Goal: Information Seeking & Learning: Learn about a topic

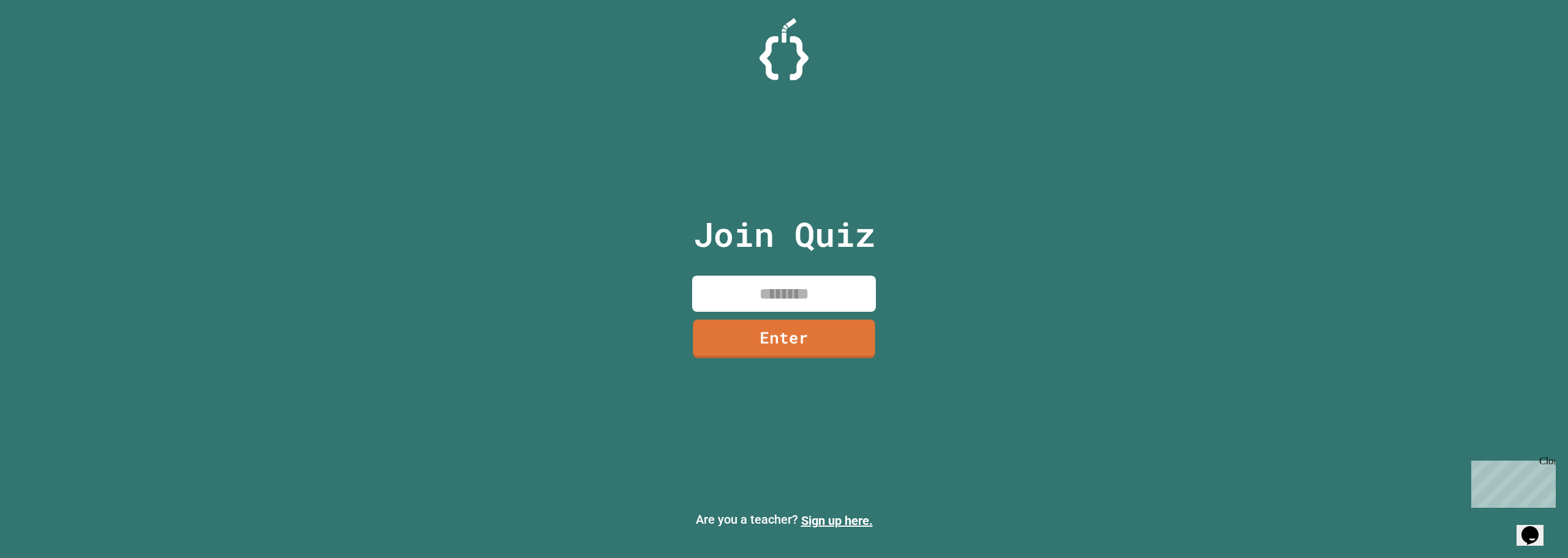
click at [805, 273] on div "Join Quiz Enter" at bounding box center [784, 279] width 206 height 497
click at [801, 282] on input at bounding box center [784, 293] width 184 height 36
type input "********"
click at [808, 335] on link "Enter" at bounding box center [784, 336] width 181 height 41
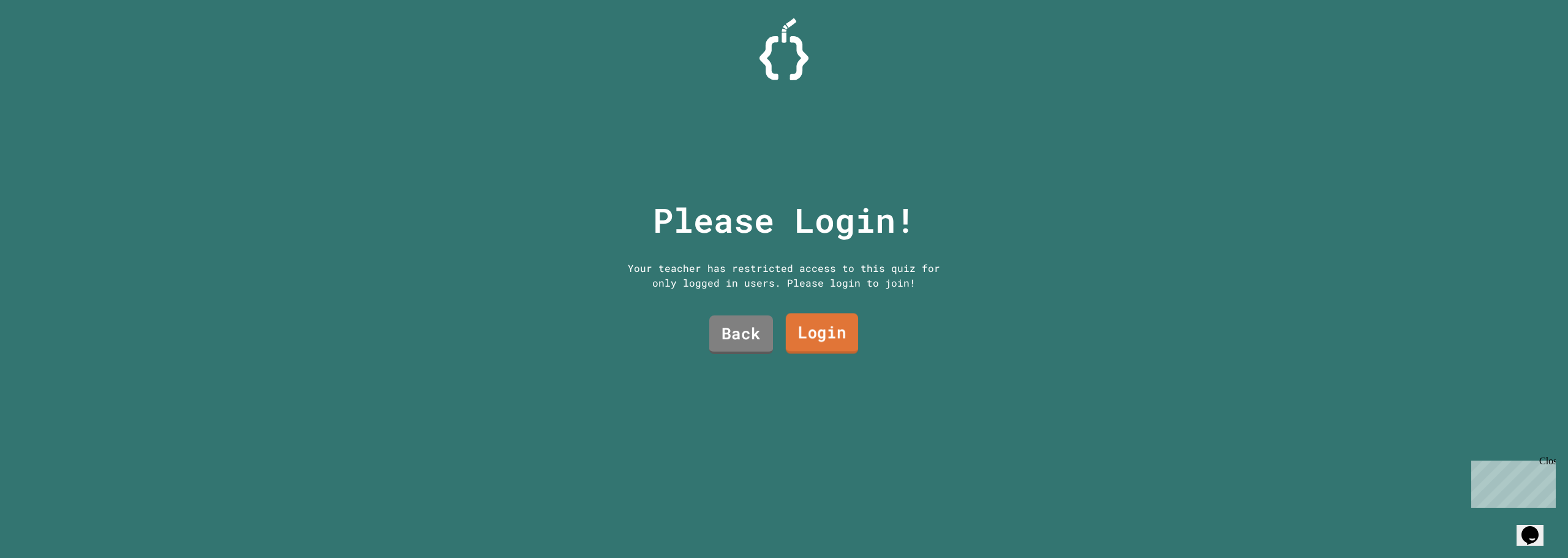
click at [823, 337] on link "Login" at bounding box center [822, 333] width 72 height 41
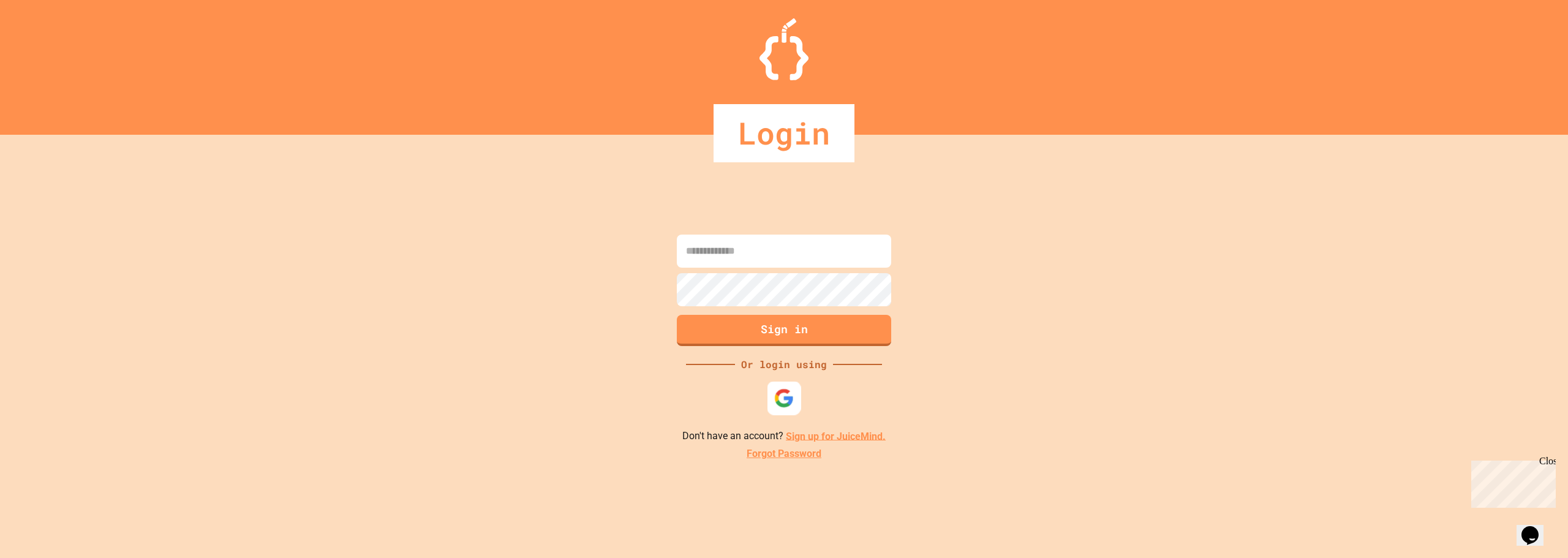
click at [793, 386] on div at bounding box center [784, 397] width 34 height 34
click at [753, 263] on input at bounding box center [784, 251] width 214 height 33
type input "**********"
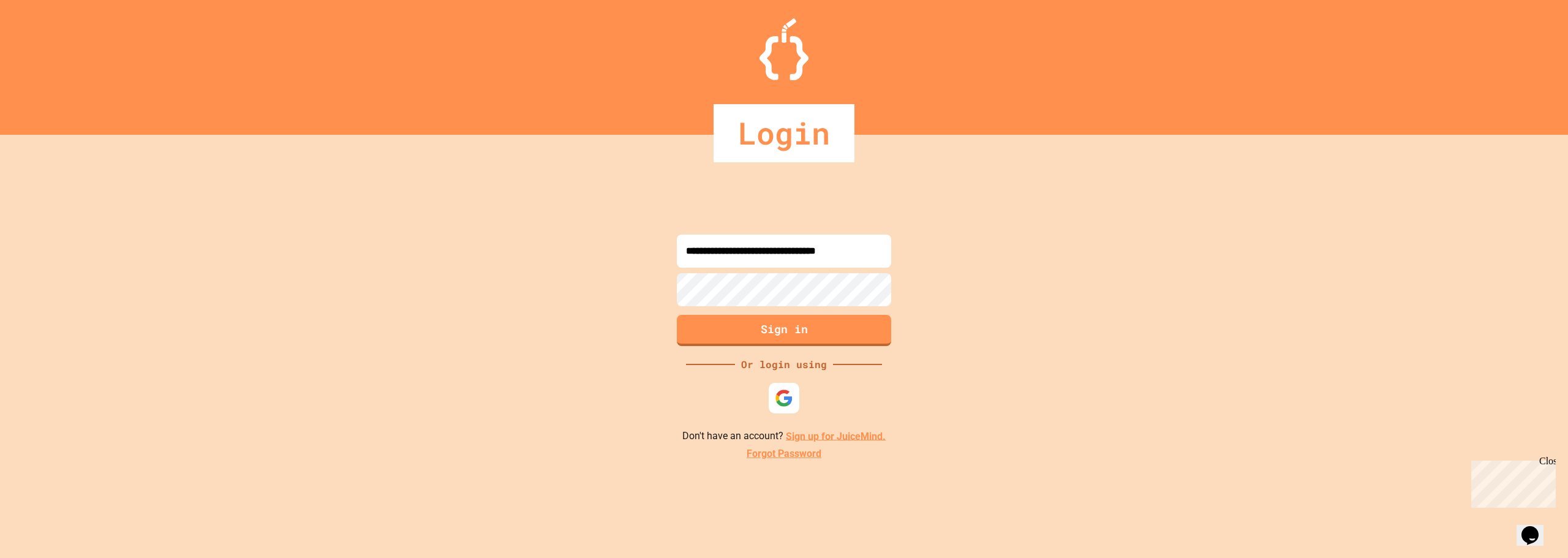
click at [838, 332] on button "Sign in" at bounding box center [784, 330] width 214 height 31
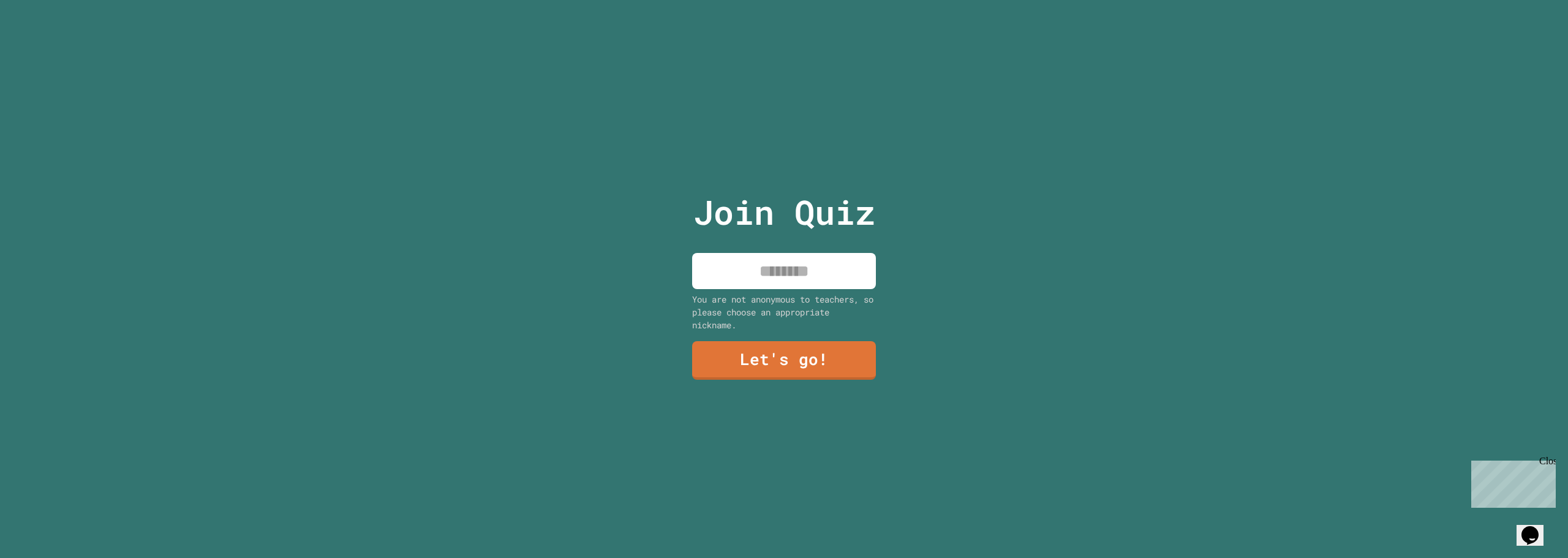
click at [753, 262] on input at bounding box center [784, 271] width 184 height 36
type input "*******"
type input "*********"
click at [776, 366] on link "Let's go!" at bounding box center [784, 359] width 183 height 41
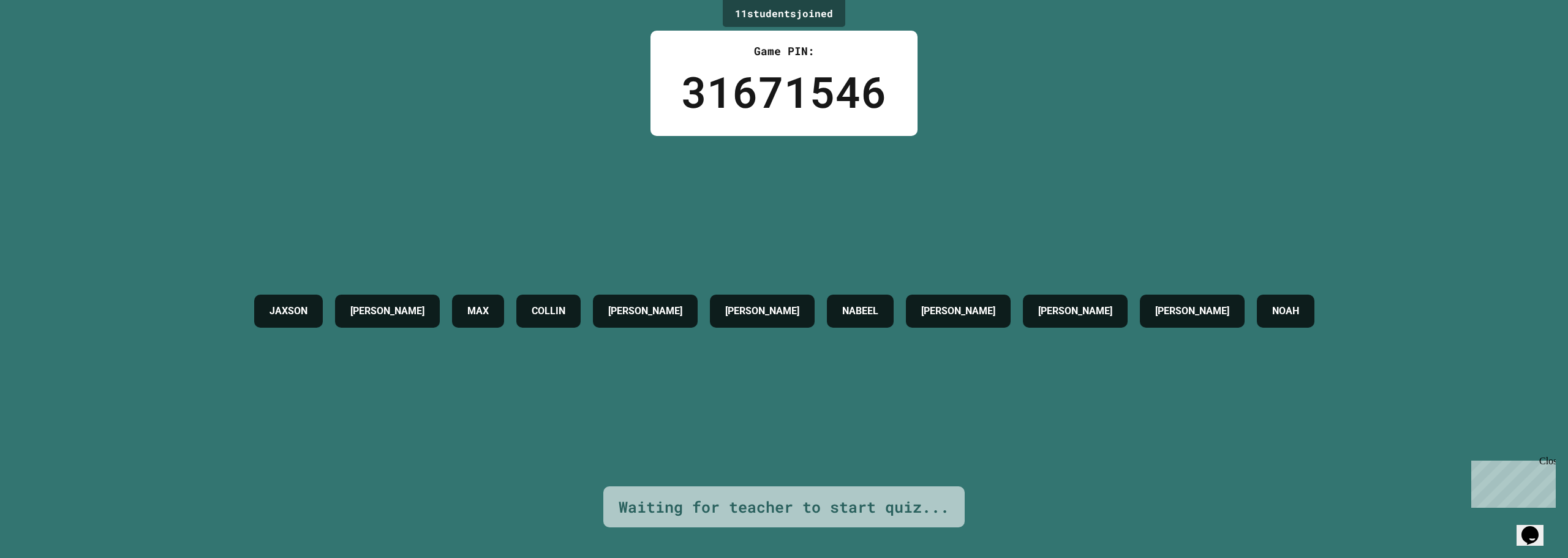
click at [1515, 529] on div "11 student s joined Game PIN: 31671546 JAXSON [PERSON_NAME] [PERSON_NAME] [PERS…" at bounding box center [784, 279] width 1568 height 558
click at [1529, 526] on icon "Chat widget" at bounding box center [1530, 535] width 17 height 18
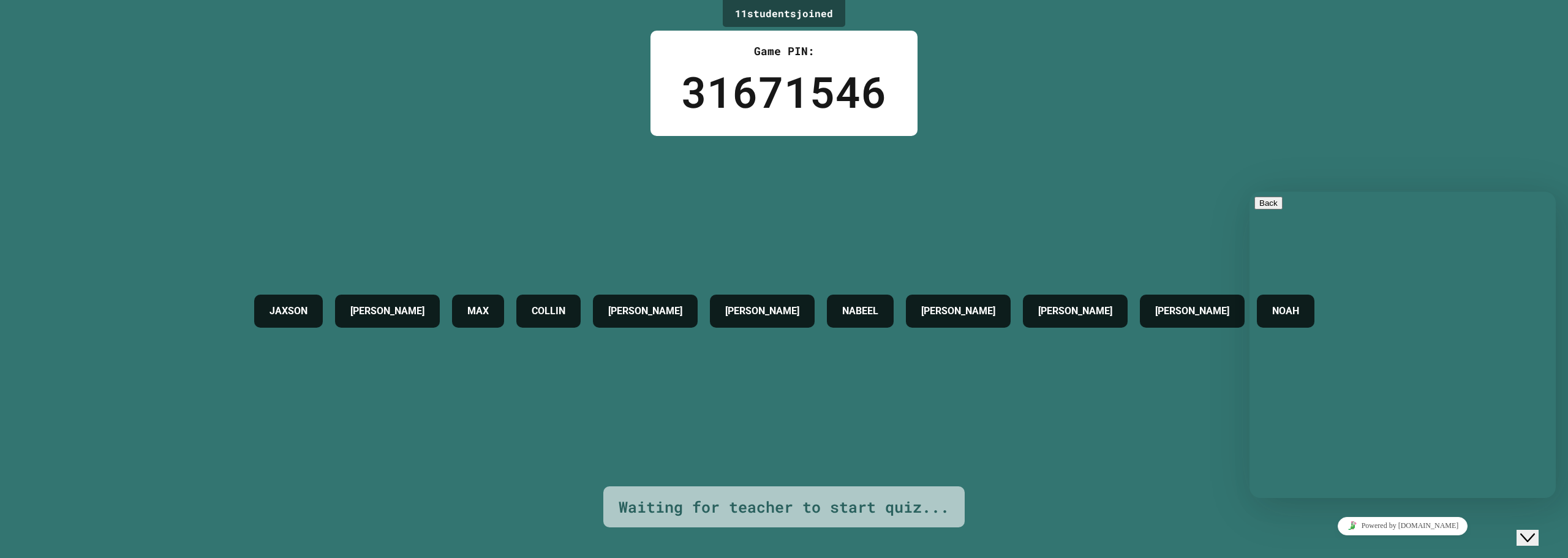
click at [1535, 530] on icon "Close Chat This icon closes the chat window." at bounding box center [1527, 537] width 15 height 15
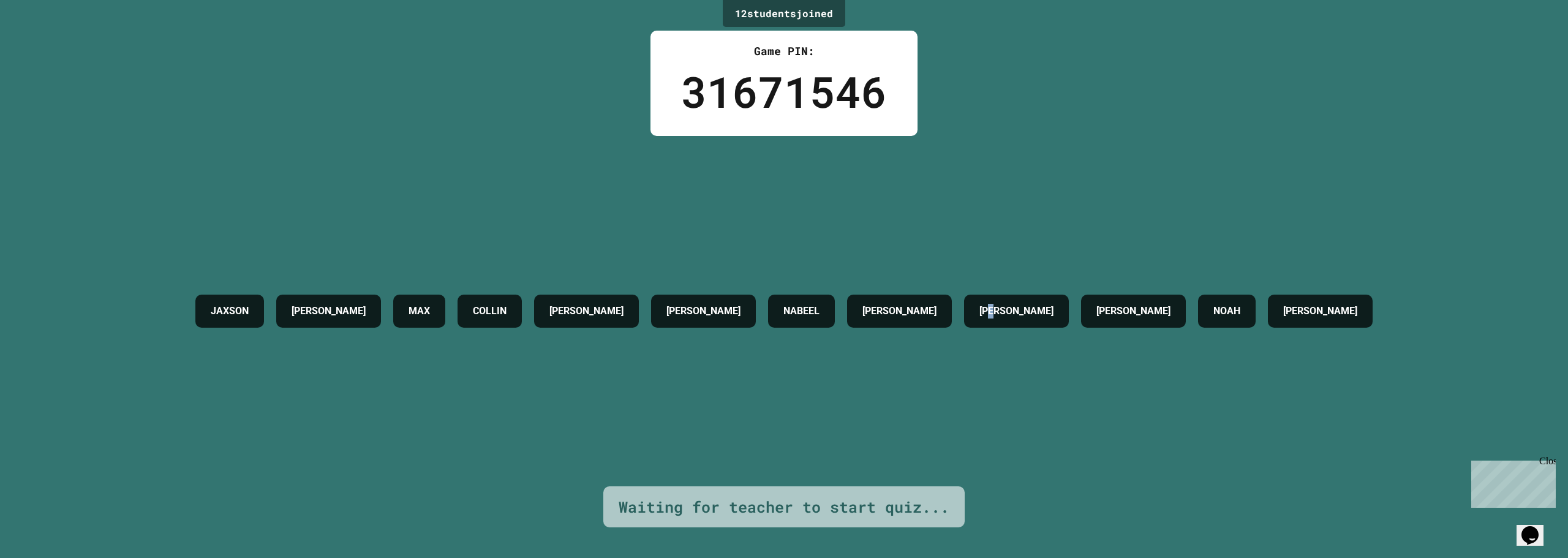
drag, startPoint x: 1045, startPoint y: 395, endPoint x: 969, endPoint y: 399, distance: 76.1
click at [1035, 399] on div "JAXSON [PERSON_NAME] [PERSON_NAME] [PERSON_NAME] [PERSON_NAME] LIAM [PERSON_NAM…" at bounding box center [784, 311] width 1189 height 350
click at [837, 486] on div "Waiting for teacher to start quiz..." at bounding box center [784, 507] width 362 height 41
click at [904, 390] on div "JAXSON [PERSON_NAME] [PERSON_NAME] [PERSON_NAME] [PERSON_NAME] LIAM [PERSON_NAM…" at bounding box center [784, 311] width 1189 height 350
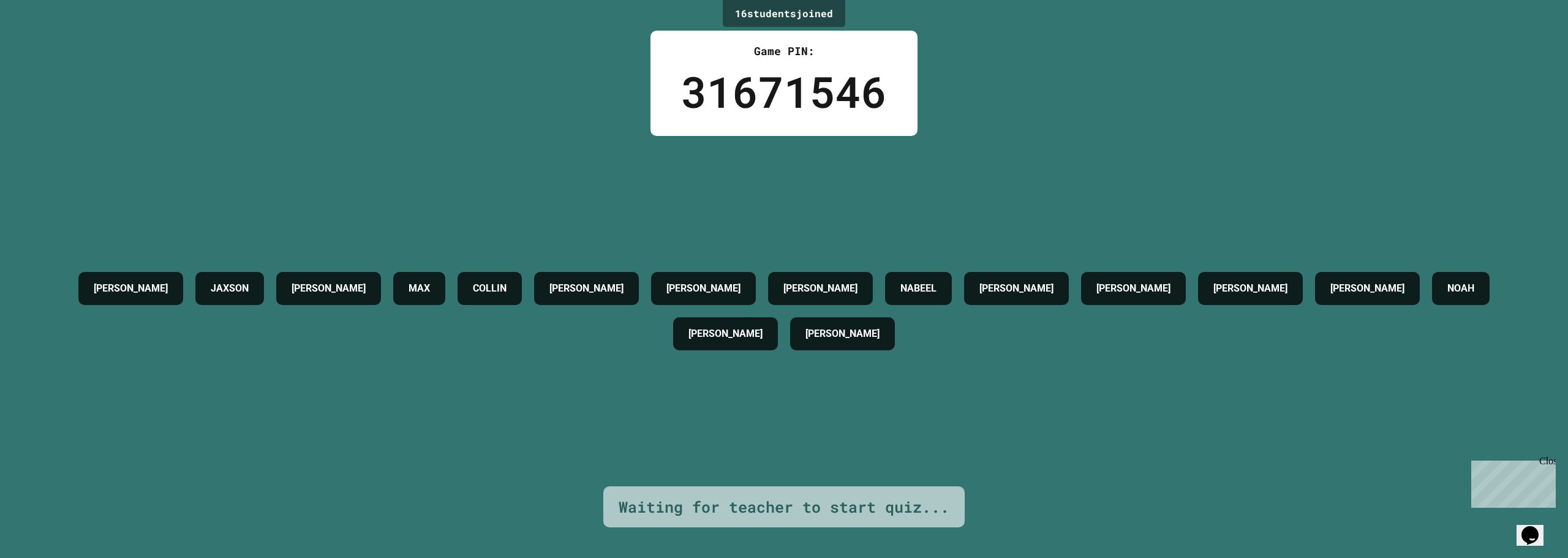
drag, startPoint x: 869, startPoint y: 270, endPoint x: 929, endPoint y: 237, distance: 68.5
click at [877, 268] on div "[PERSON_NAME] [PERSON_NAME] MAX [PERSON_NAME] [PERSON_NAME] [PERSON_NAME] [PERS…" at bounding box center [784, 310] width 1507 height 91
click at [931, 221] on div "[PERSON_NAME] [PERSON_NAME] MAX [PERSON_NAME] [PERSON_NAME] [PERSON_NAME] [PERS…" at bounding box center [784, 311] width 1507 height 350
drag, startPoint x: 929, startPoint y: 231, endPoint x: 919, endPoint y: 273, distance: 43.2
click at [919, 260] on div "[PERSON_NAME] [PERSON_NAME] MAX [PERSON_NAME] [PERSON_NAME] [PERSON_NAME] [PERS…" at bounding box center [784, 311] width 1507 height 350
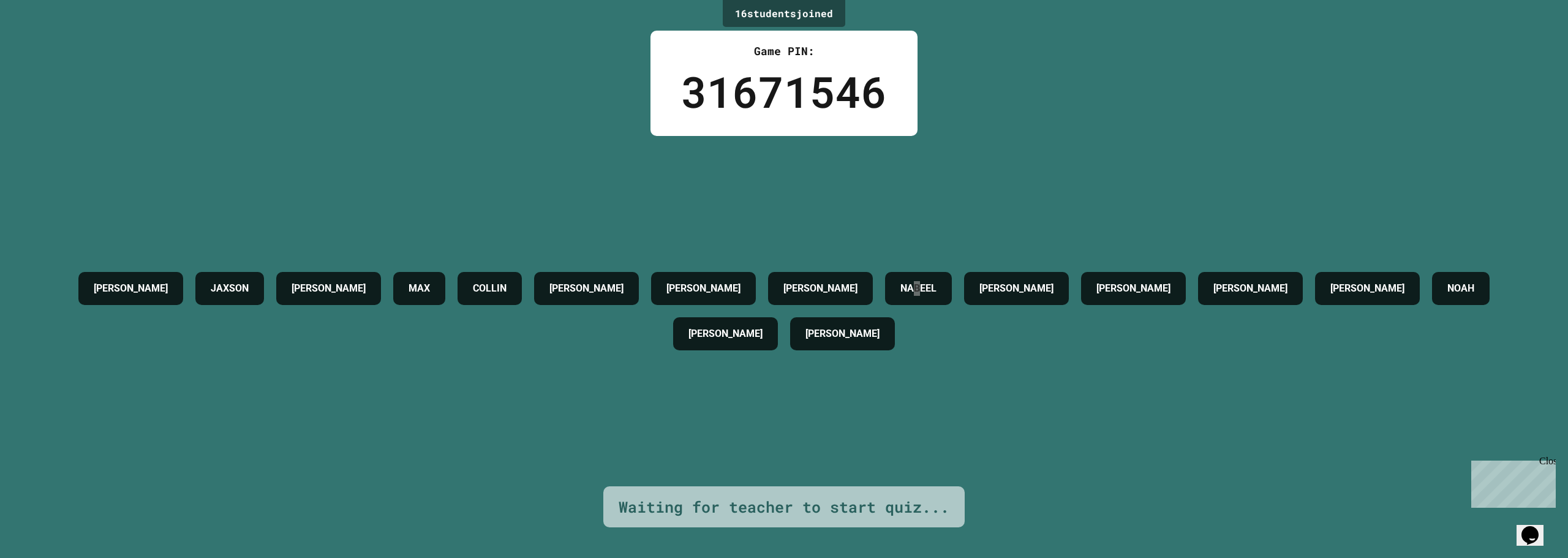
click at [1492, 522] on div "Chat with us now!" at bounding box center [1511, 527] width 79 height 11
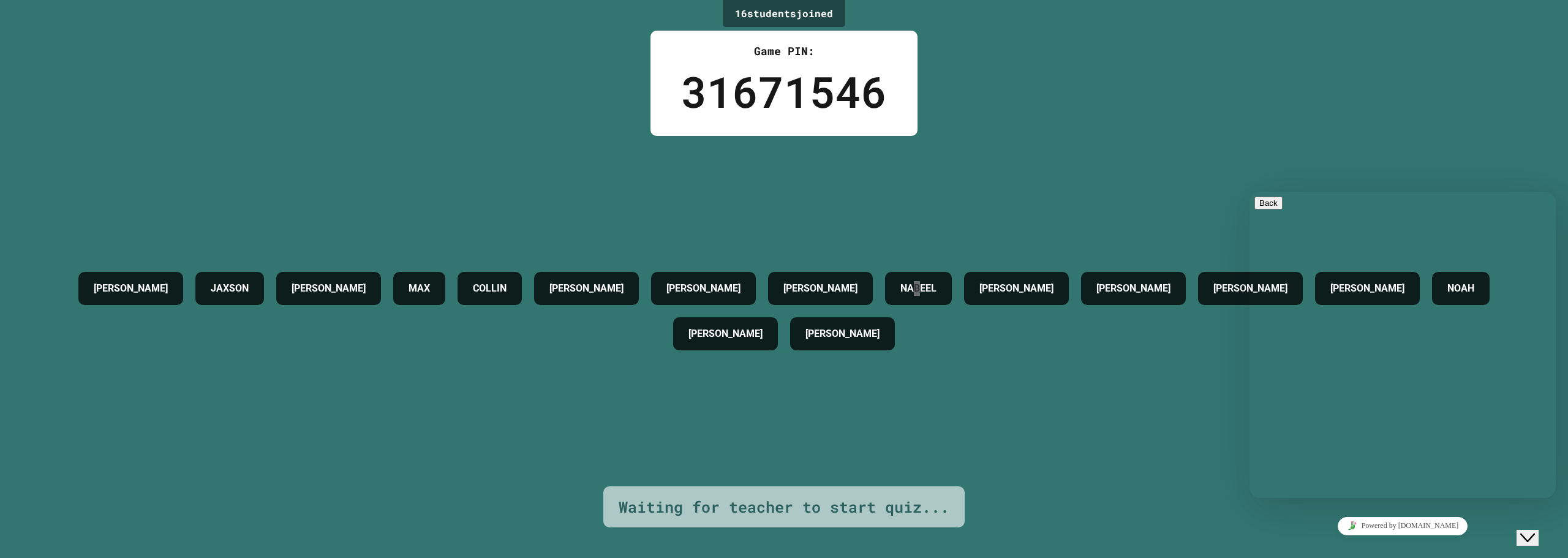
click at [1535, 530] on icon "Close Chat This icon closes the chat window." at bounding box center [1527, 537] width 15 height 15
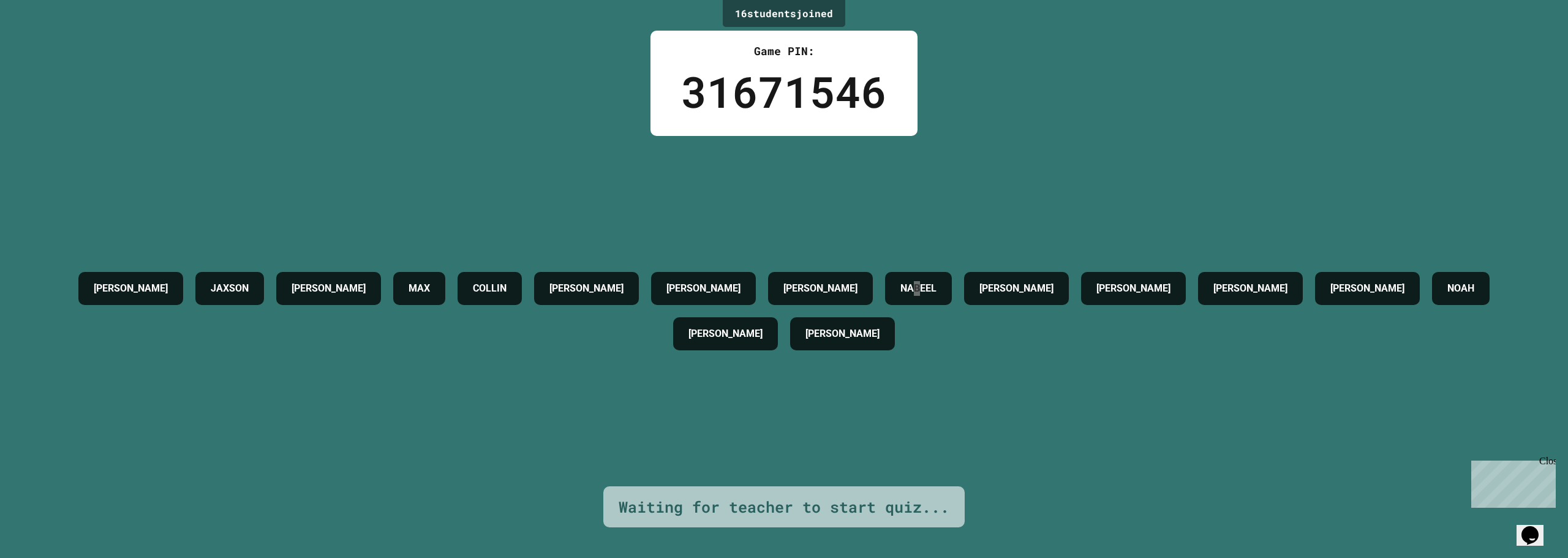
click at [1539, 528] on icon "Chat widget" at bounding box center [1530, 535] width 17 height 18
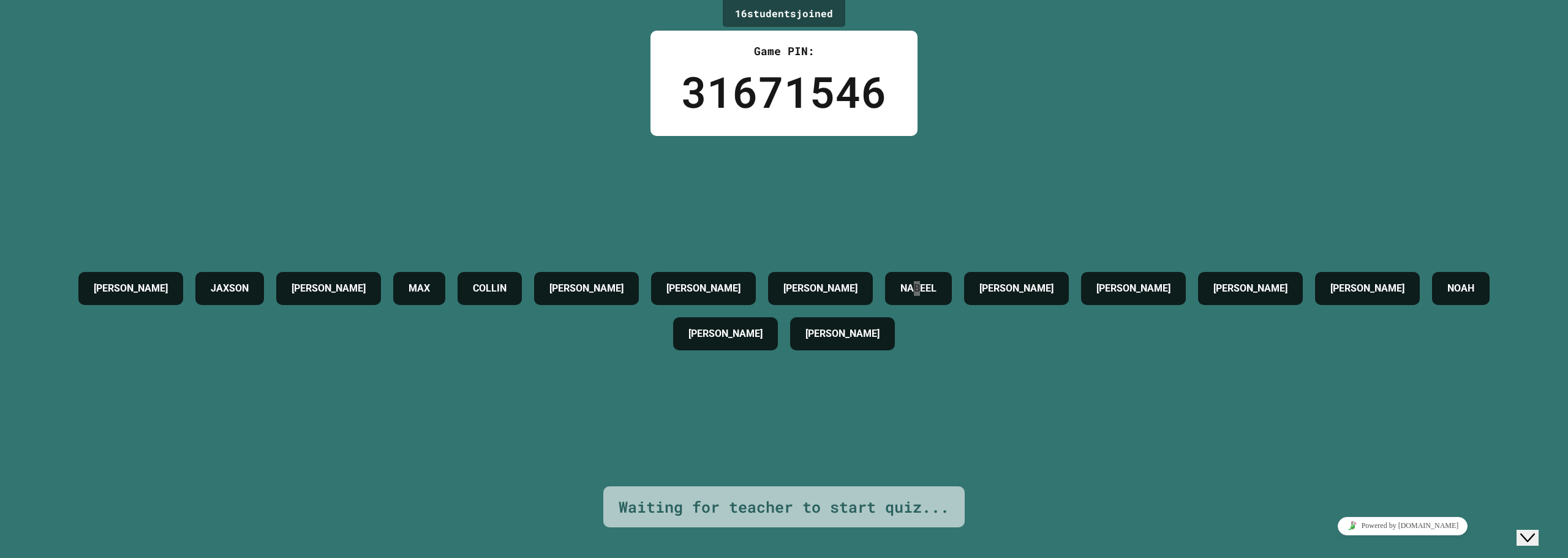
click at [1535, 530] on icon "Close Chat This icon closes the chat window." at bounding box center [1527, 537] width 15 height 15
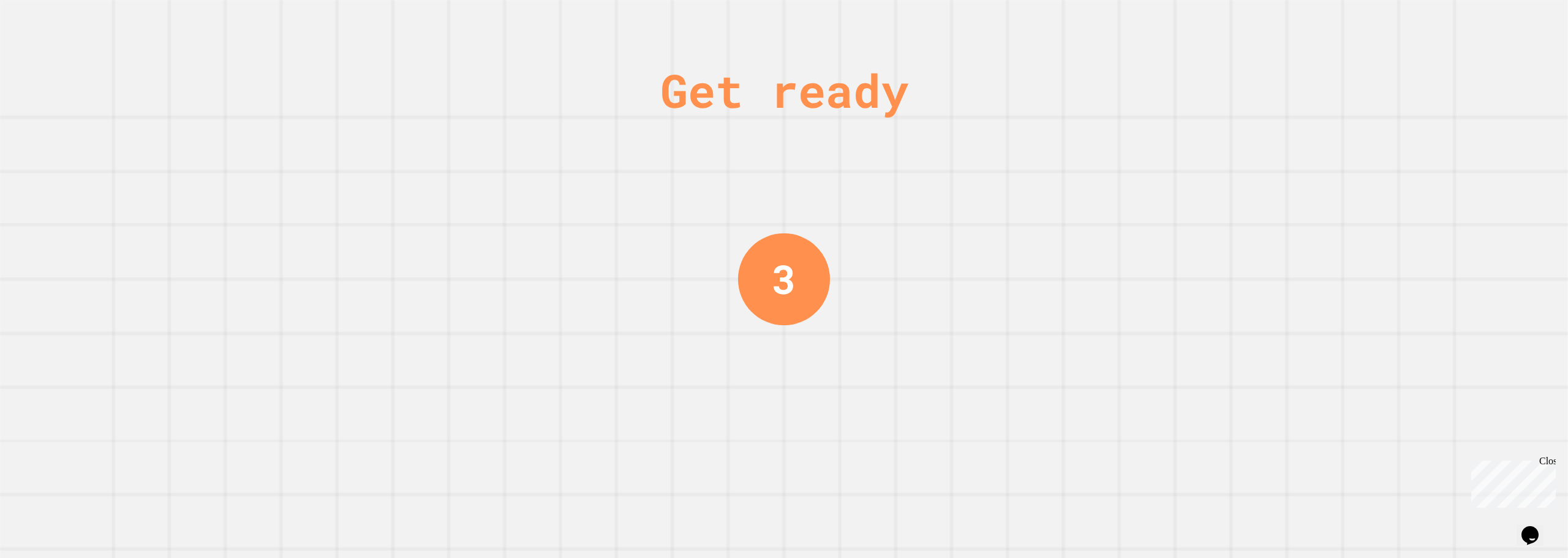
drag, startPoint x: 860, startPoint y: 142, endPoint x: 853, endPoint y: 147, distance: 8.6
click at [860, 142] on div "Get ready 3" at bounding box center [784, 279] width 1568 height 558
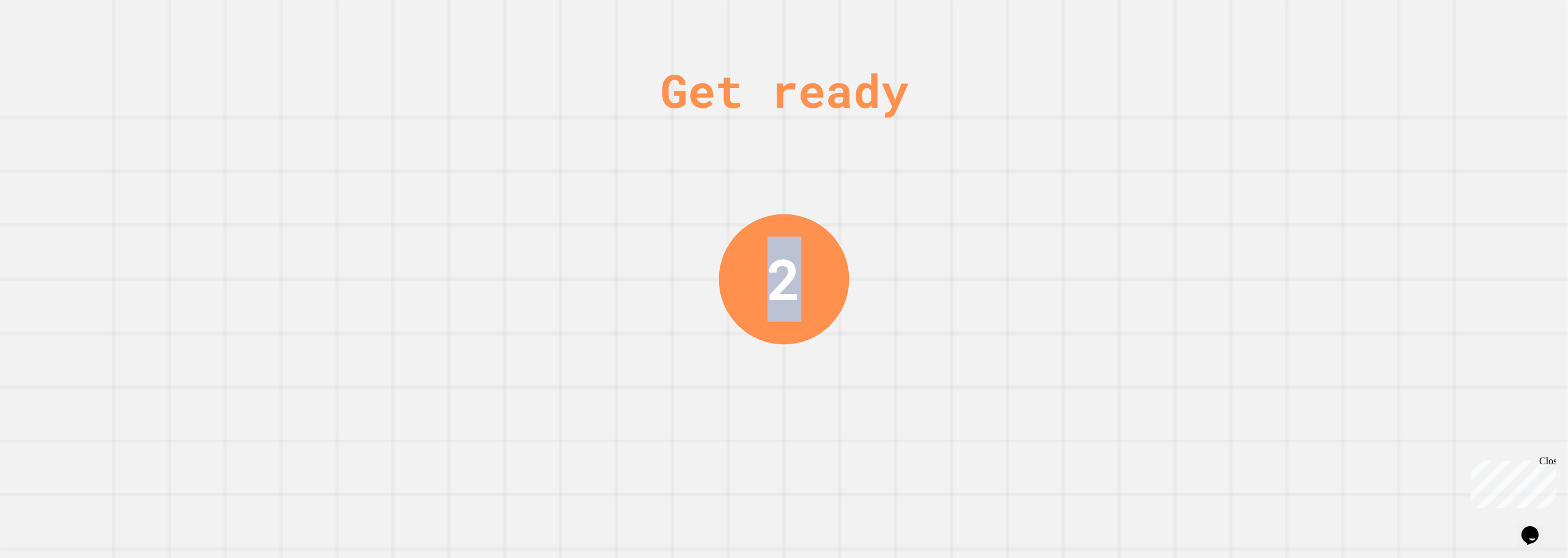
click at [849, 138] on div "Get ready 2" at bounding box center [784, 279] width 1568 height 558
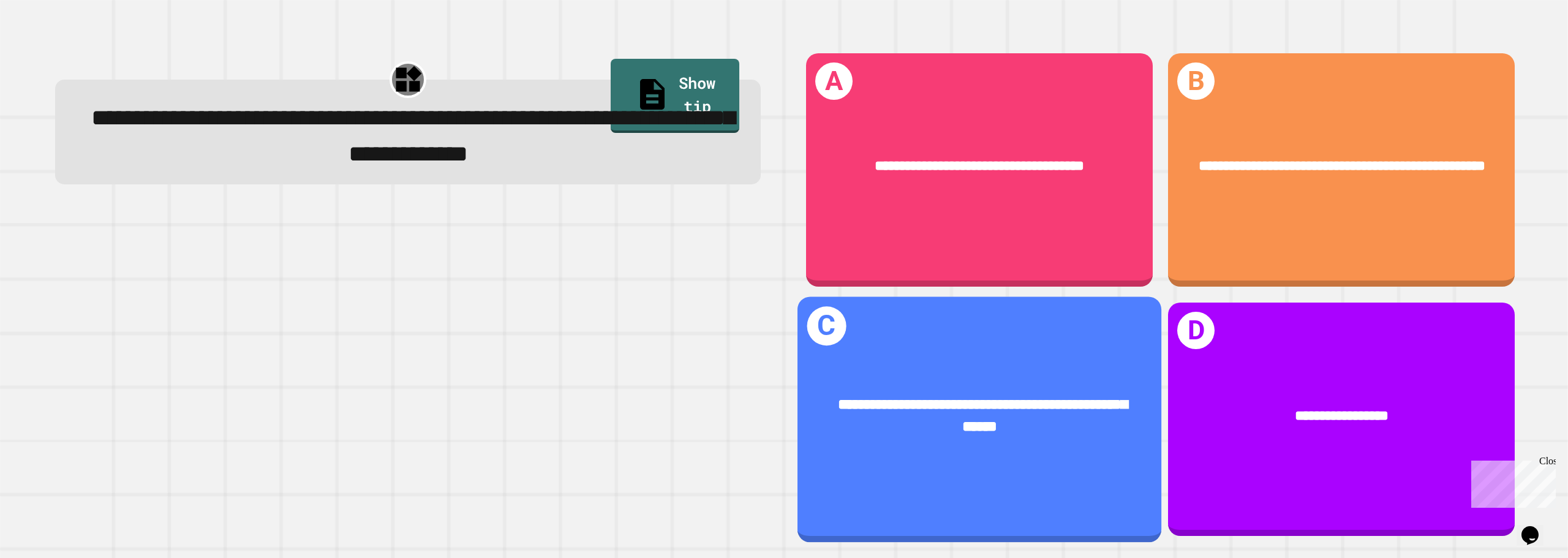
click at [981, 467] on div "**********" at bounding box center [979, 419] width 364 height 246
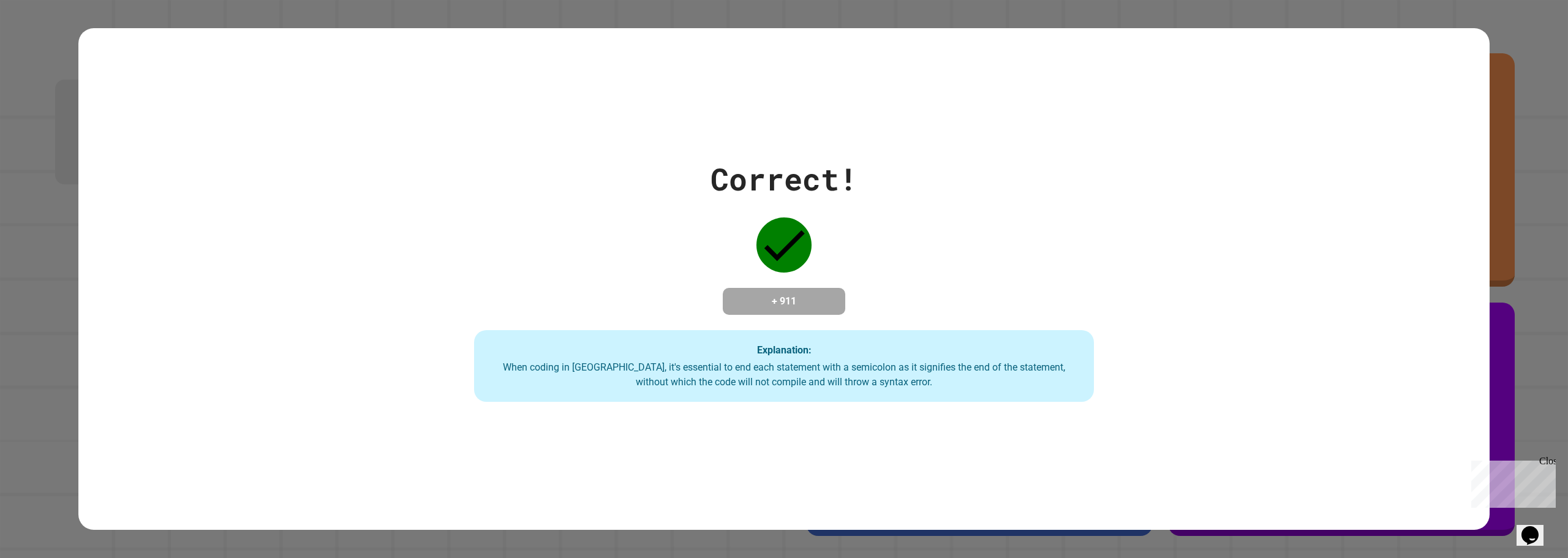
drag, startPoint x: 1546, startPoint y: 461, endPoint x: 3013, endPoint y: 917, distance: 1536.2
click at [1546, 461] on div "Close" at bounding box center [1547, 463] width 16 height 16
drag, startPoint x: 1080, startPoint y: 281, endPoint x: 1067, endPoint y: 273, distance: 15.3
click at [1073, 278] on div "Correct! + 911 Explanation: When coding in [GEOGRAPHIC_DATA], it's essential to…" at bounding box center [784, 279] width 885 height 246
click at [940, 267] on div "Correct! + 911 Explanation: When coding in [GEOGRAPHIC_DATA], it's essential to…" at bounding box center [784, 279] width 885 height 246
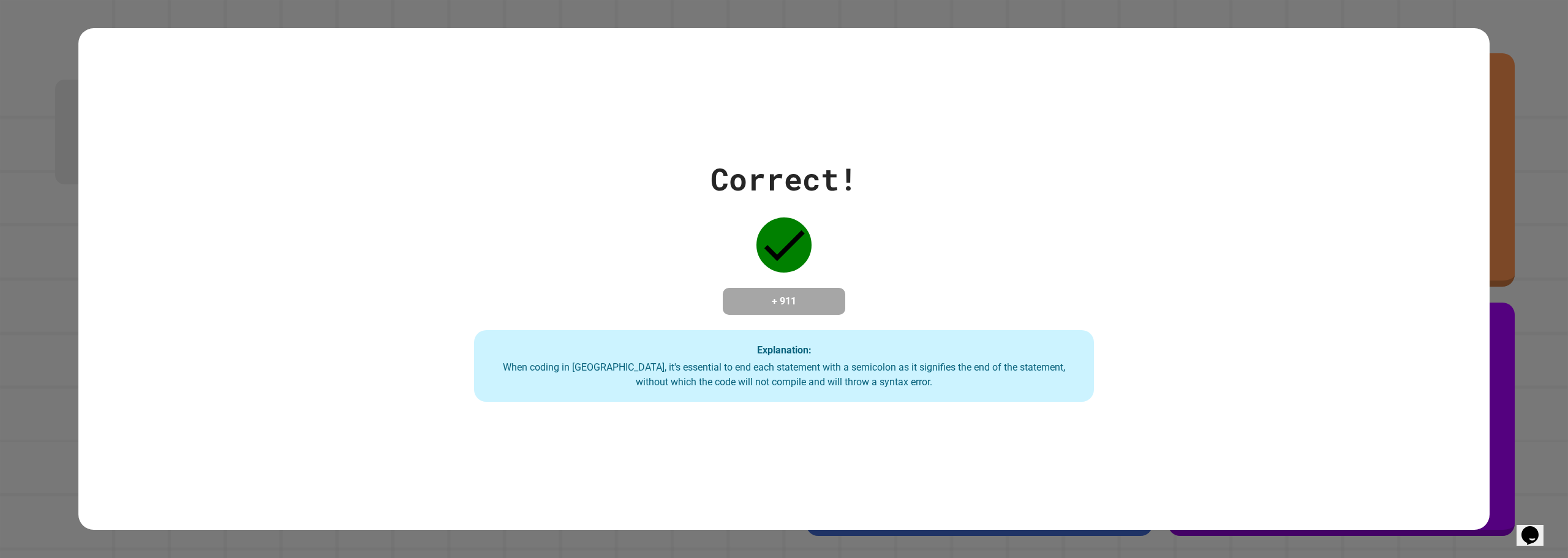
drag, startPoint x: 906, startPoint y: 256, endPoint x: 895, endPoint y: 253, distance: 11.4
click at [896, 254] on div "Correct! + 911 Explanation: When coding in [GEOGRAPHIC_DATA], it's essential to…" at bounding box center [784, 279] width 885 height 246
click at [772, 333] on div "Explanation: When coding in [GEOGRAPHIC_DATA], it's essential to end each state…" at bounding box center [784, 367] width 620 height 72
drag, startPoint x: 772, startPoint y: 333, endPoint x: 755, endPoint y: 250, distance: 84.7
click at [750, 259] on div "Correct! + 911 Explanation: When coding in [GEOGRAPHIC_DATA], it's essential to…" at bounding box center [784, 279] width 885 height 246
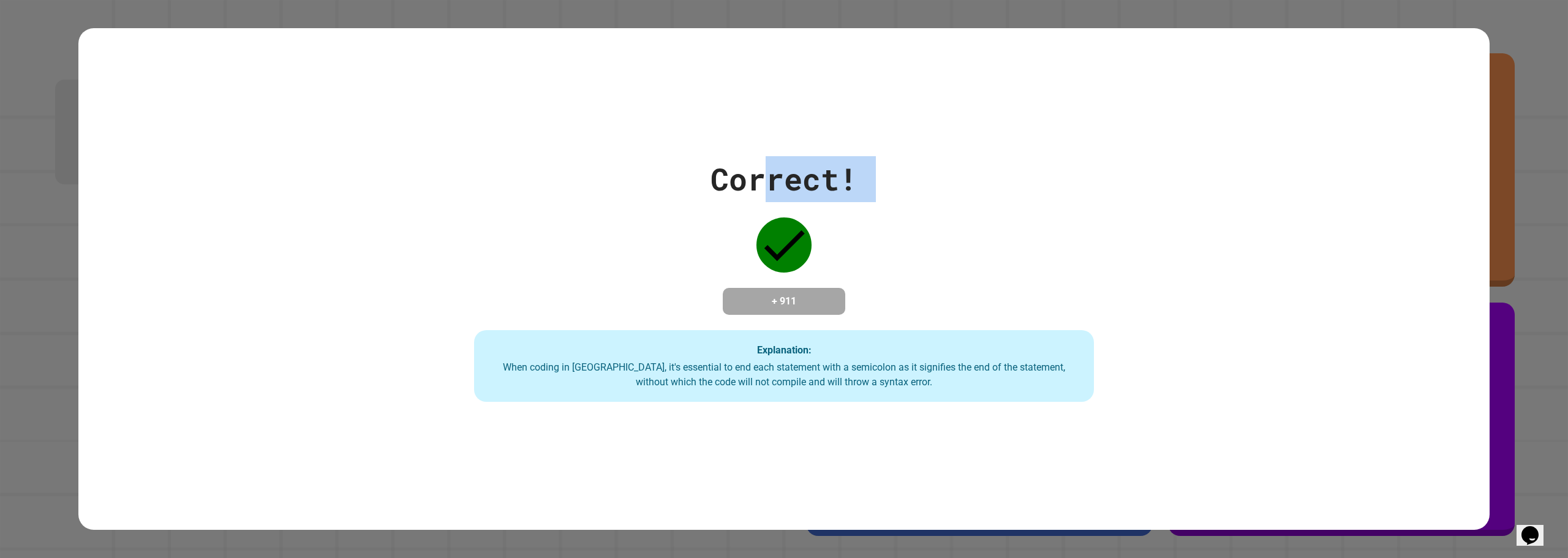
drag, startPoint x: 768, startPoint y: 185, endPoint x: 738, endPoint y: 176, distance: 31.3
click at [746, 171] on div "Correct! + 911 Explanation: When coding in [GEOGRAPHIC_DATA], it's essential to…" at bounding box center [784, 279] width 885 height 246
click at [725, 184] on div "Correct!" at bounding box center [784, 179] width 147 height 46
click at [537, 252] on div "Correct! + 911 Explanation: When coding in [GEOGRAPHIC_DATA], it's essential to…" at bounding box center [784, 279] width 885 height 246
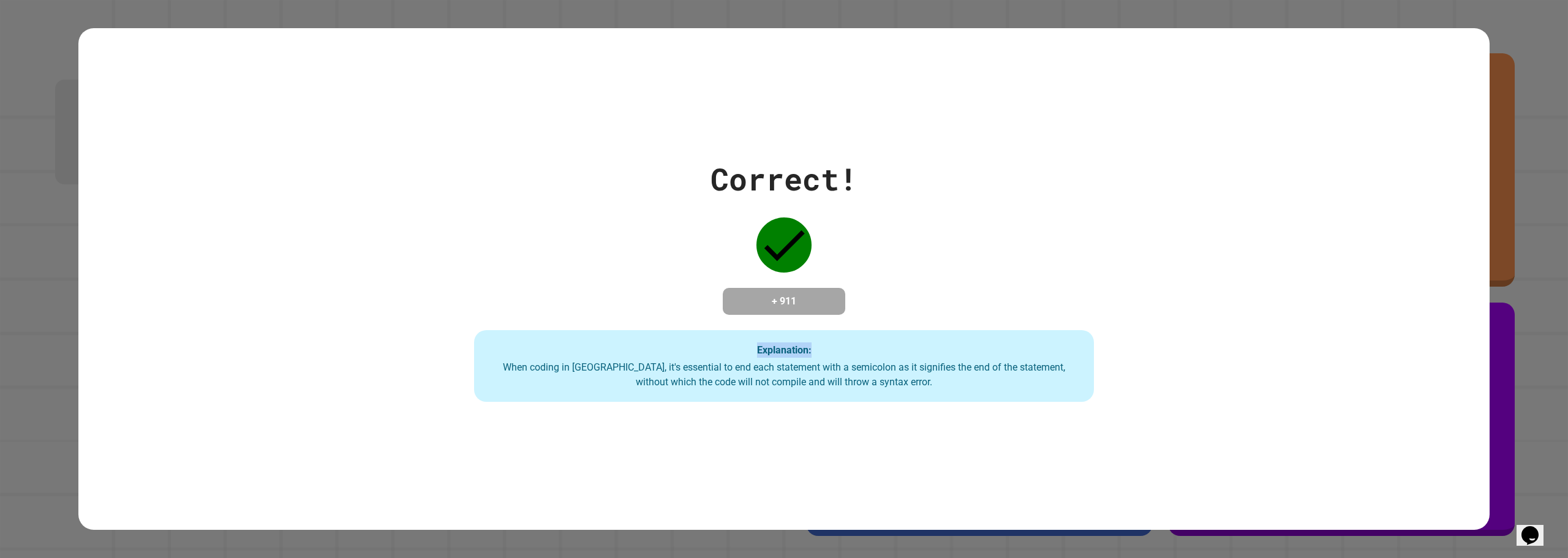
click at [537, 252] on div "Correct! + 911 Explanation: When coding in [GEOGRAPHIC_DATA], it's essential to…" at bounding box center [784, 279] width 885 height 246
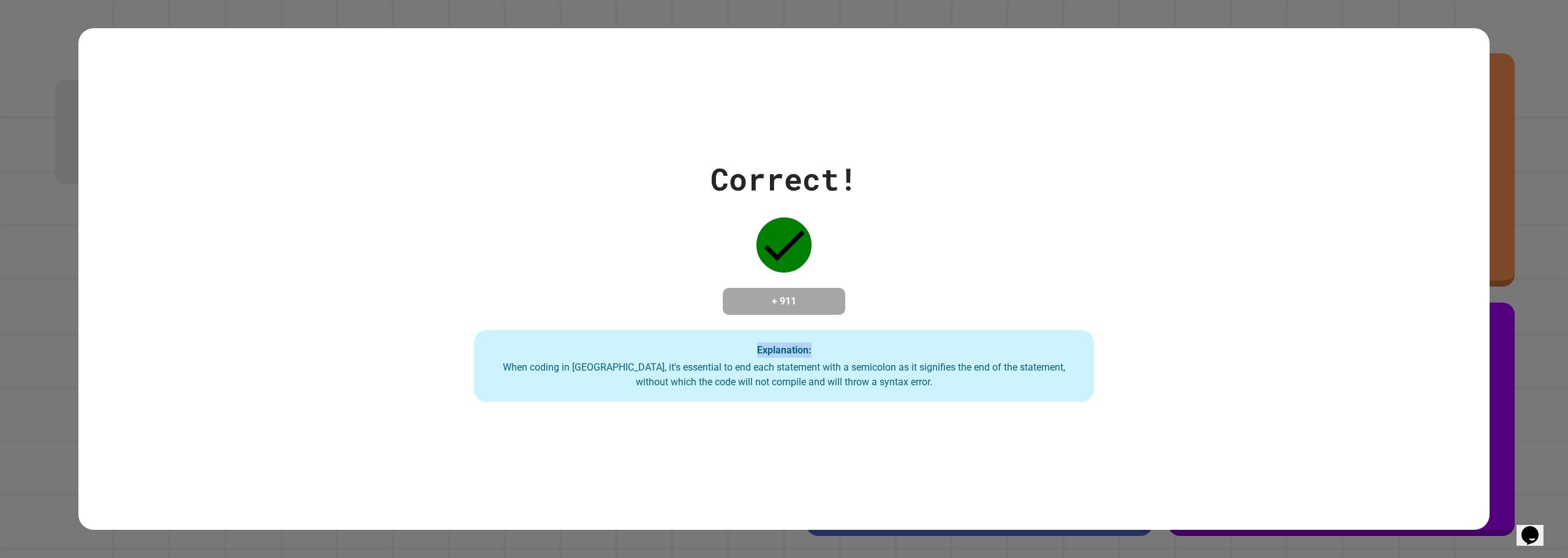
click at [537, 252] on div "Correct! + 911 Explanation: When coding in [GEOGRAPHIC_DATA], it's essential to…" at bounding box center [784, 279] width 885 height 246
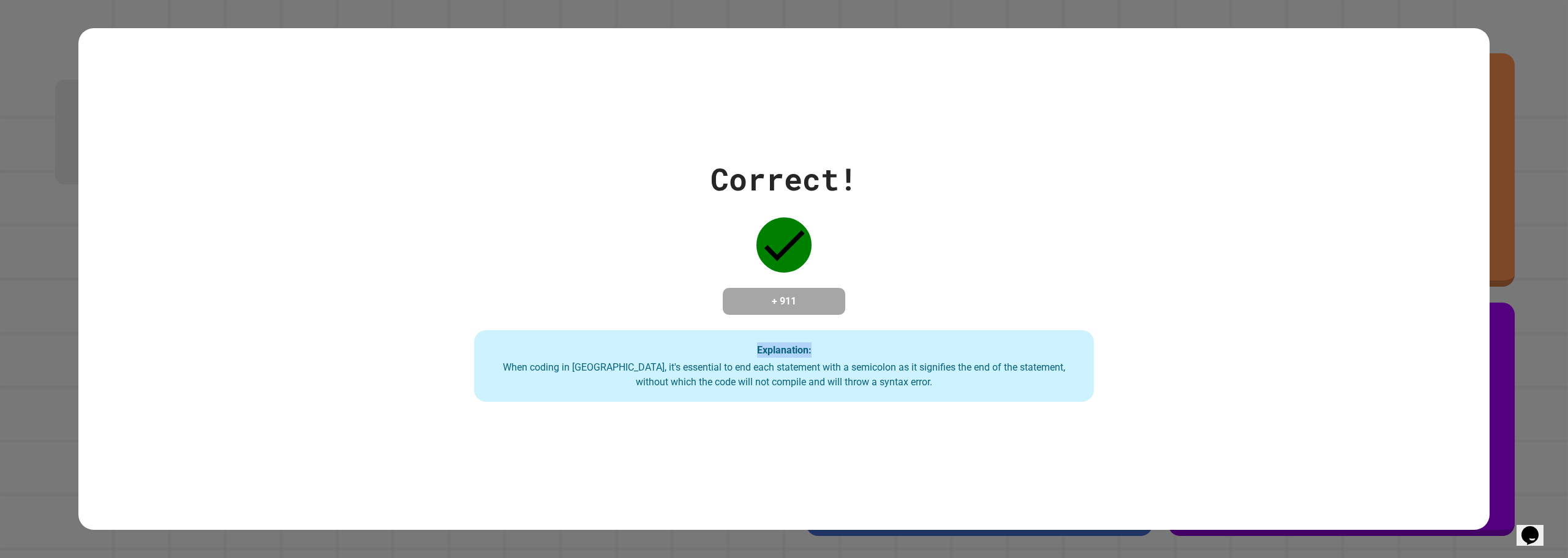
click at [537, 252] on div "Correct! + 911 Explanation: When coding in [GEOGRAPHIC_DATA], it's essential to…" at bounding box center [784, 279] width 885 height 246
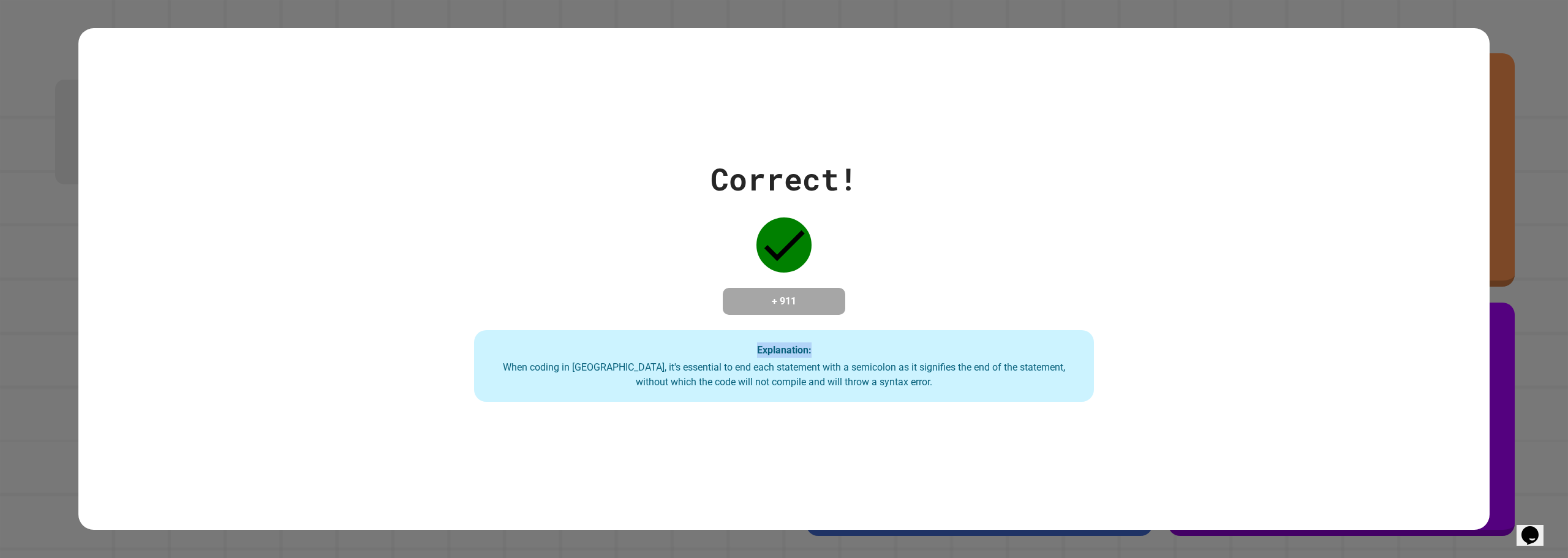
click at [537, 252] on div "Correct! + 911 Explanation: When coding in [GEOGRAPHIC_DATA], it's essential to…" at bounding box center [784, 279] width 885 height 246
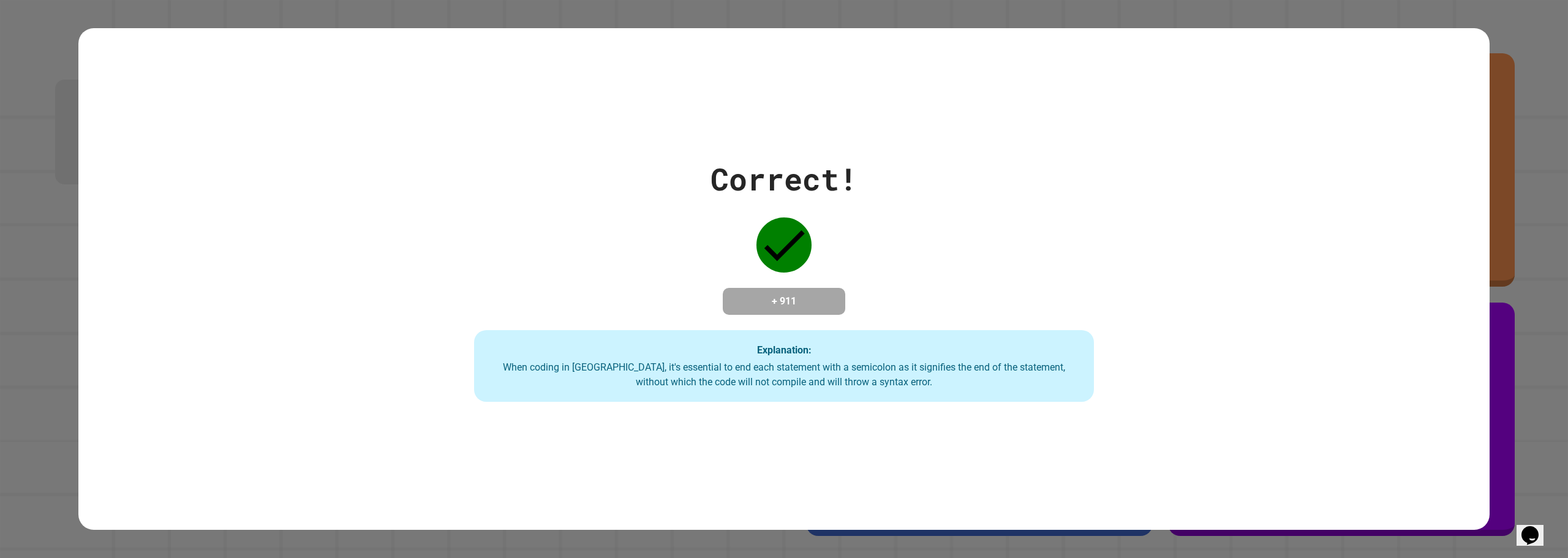
click at [537, 252] on div "Correct! + 911 Explanation: When coding in [GEOGRAPHIC_DATA], it's essential to…" at bounding box center [784, 279] width 885 height 246
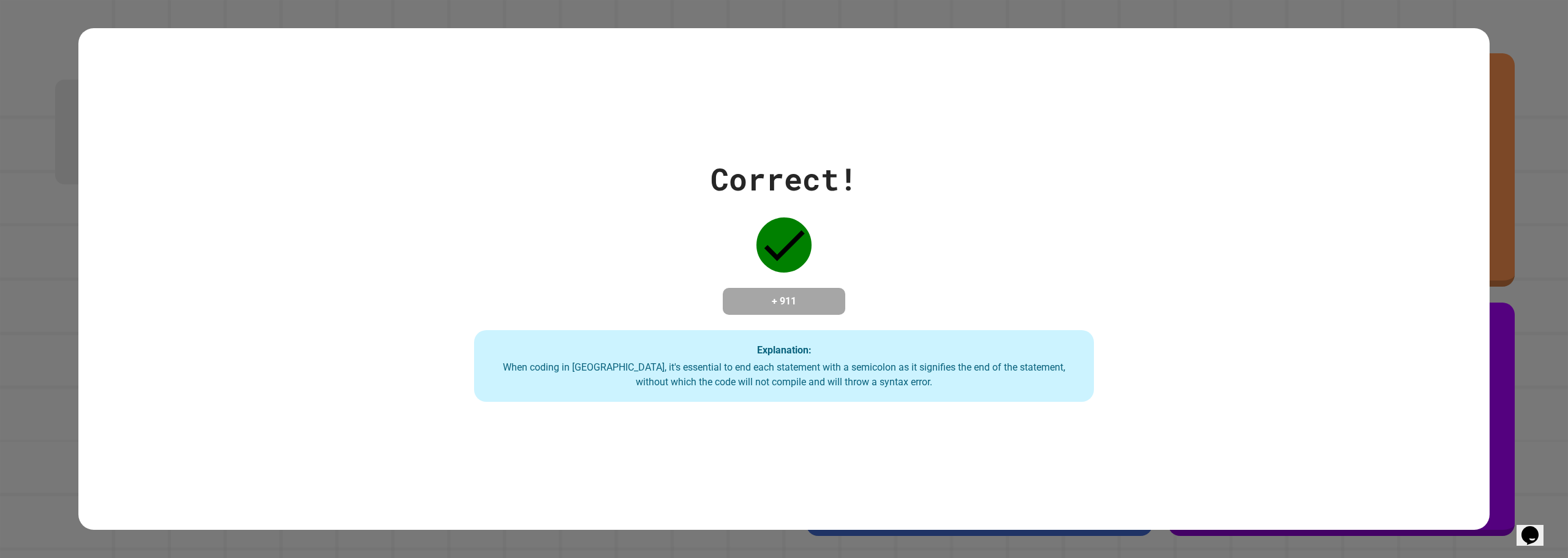
click at [537, 252] on div "Correct! + 911 Explanation: When coding in [GEOGRAPHIC_DATA], it's essential to…" at bounding box center [784, 279] width 885 height 246
click at [544, 279] on div "Correct! + 911 Explanation: When coding in [GEOGRAPHIC_DATA], it's essential to…" at bounding box center [784, 279] width 885 height 246
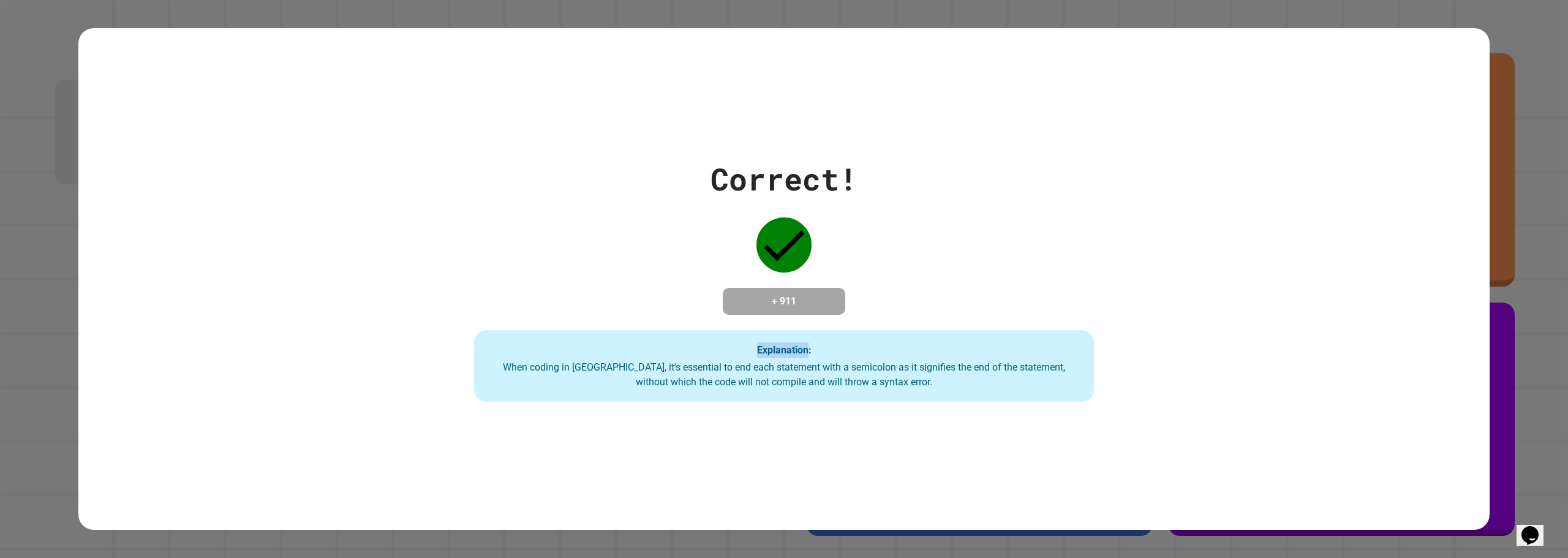
click at [544, 279] on div "Correct! + 911 Explanation: When coding in [GEOGRAPHIC_DATA], it's essential to…" at bounding box center [784, 279] width 885 height 246
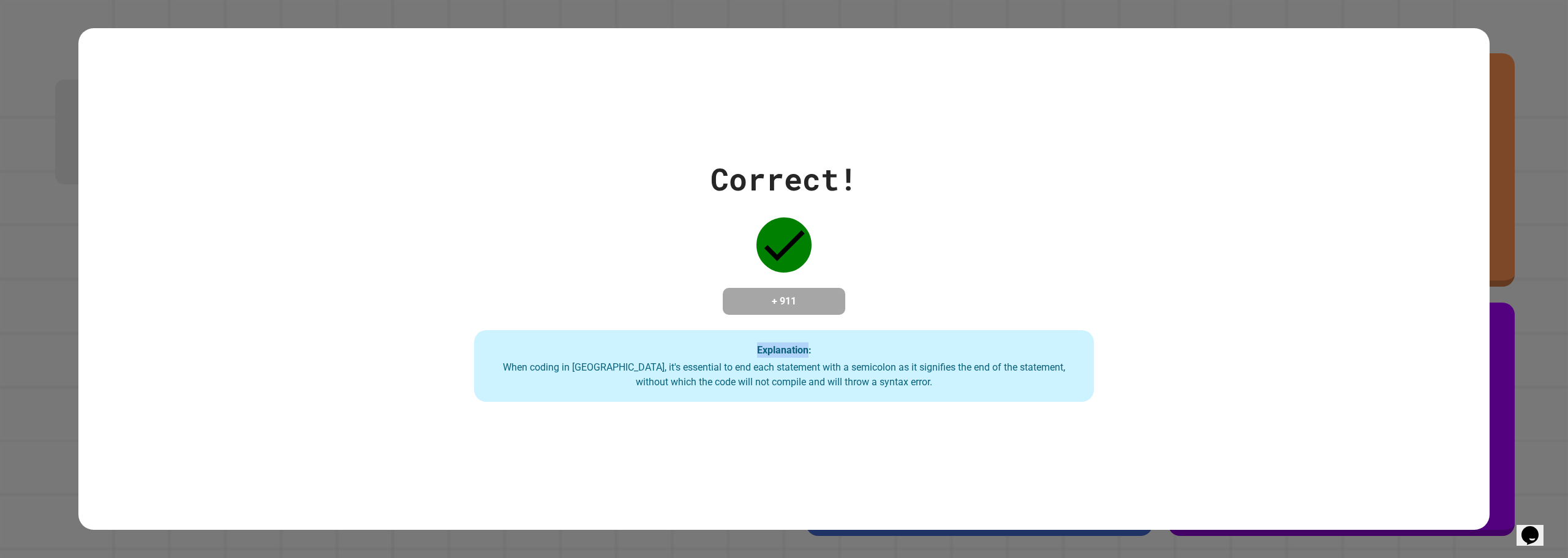
click at [544, 279] on div "Correct! + 911 Explanation: When coding in [GEOGRAPHIC_DATA], it's essential to…" at bounding box center [784, 279] width 885 height 246
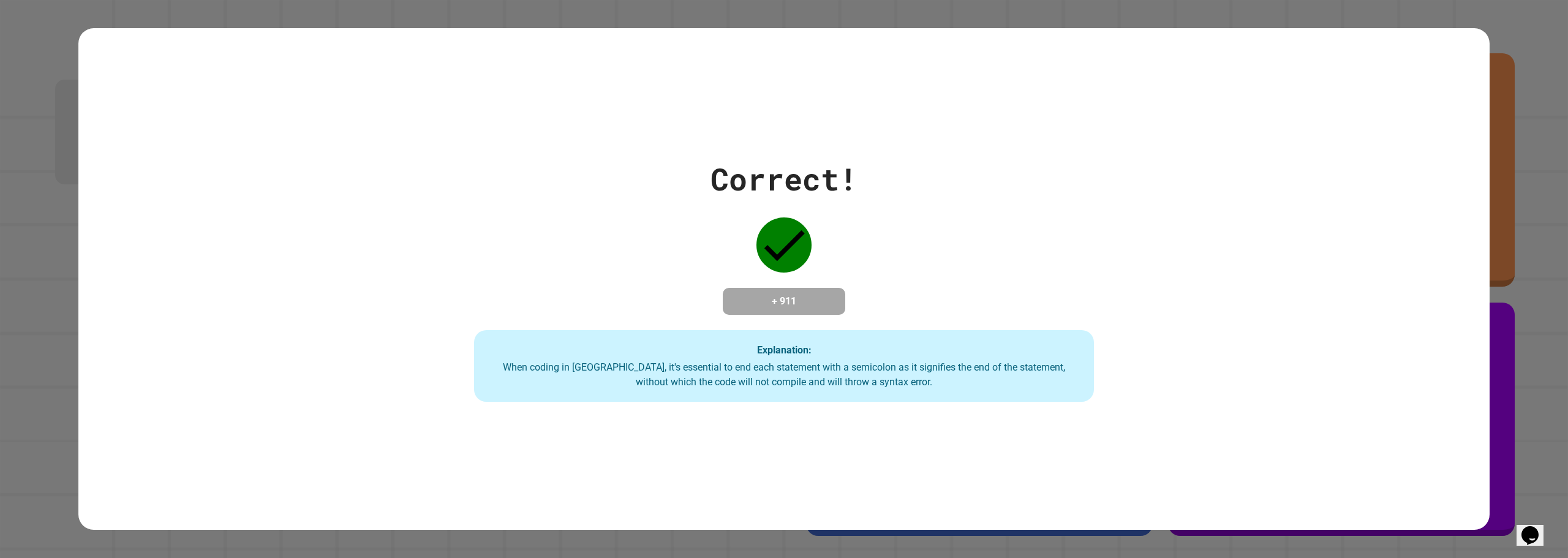
click at [544, 279] on div "Correct! + 911 Explanation: When coding in [GEOGRAPHIC_DATA], it's essential to…" at bounding box center [784, 279] width 885 height 246
drag, startPoint x: 544, startPoint y: 279, endPoint x: 402, endPoint y: 303, distance: 144.0
click at [397, 307] on div "Correct! + 911 Explanation: When coding in [GEOGRAPHIC_DATA], it's essential to…" at bounding box center [784, 279] width 885 height 246
drag, startPoint x: 834, startPoint y: 368, endPoint x: 835, endPoint y: 376, distance: 8.1
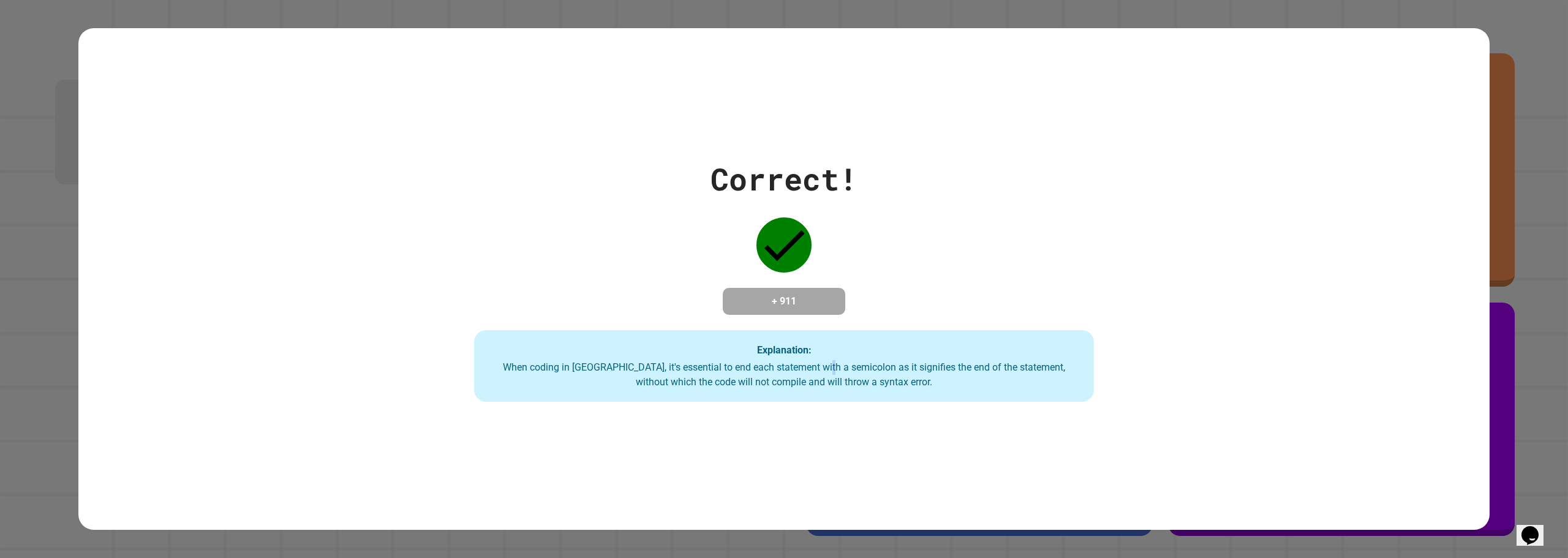
click at [836, 373] on div "When coding in [GEOGRAPHIC_DATA], it's essential to end each statement with a s…" at bounding box center [784, 374] width 595 height 29
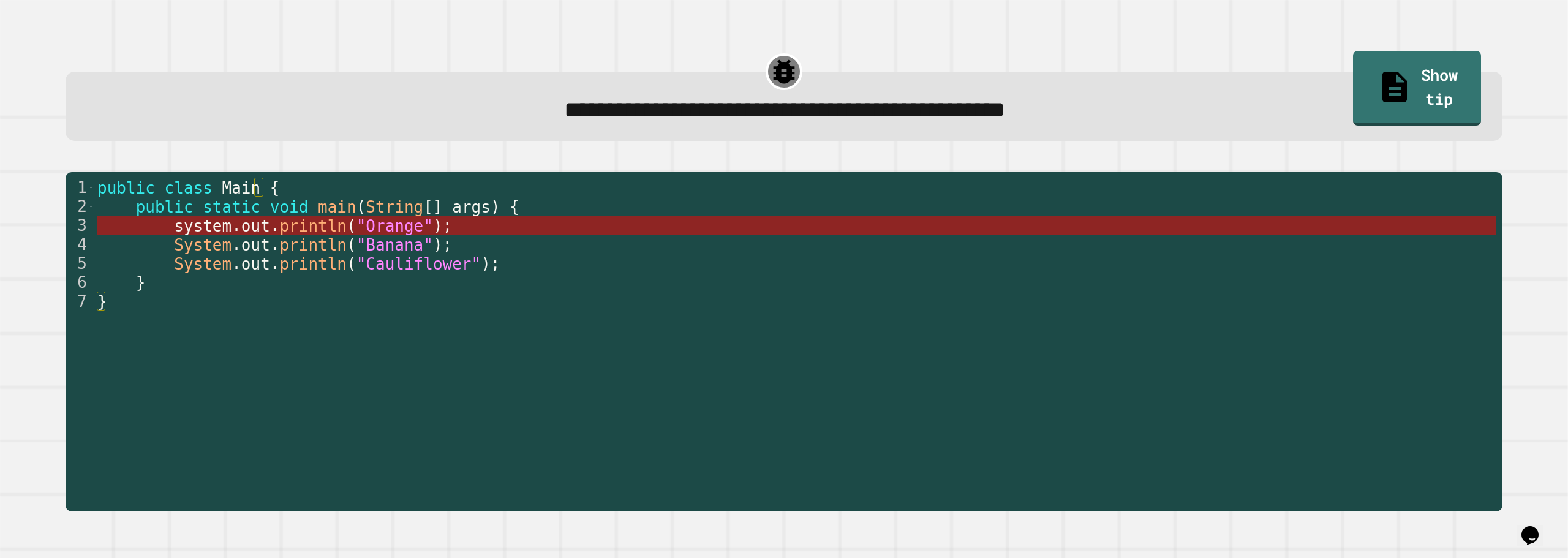
click at [291, 223] on span "println" at bounding box center [313, 225] width 67 height 18
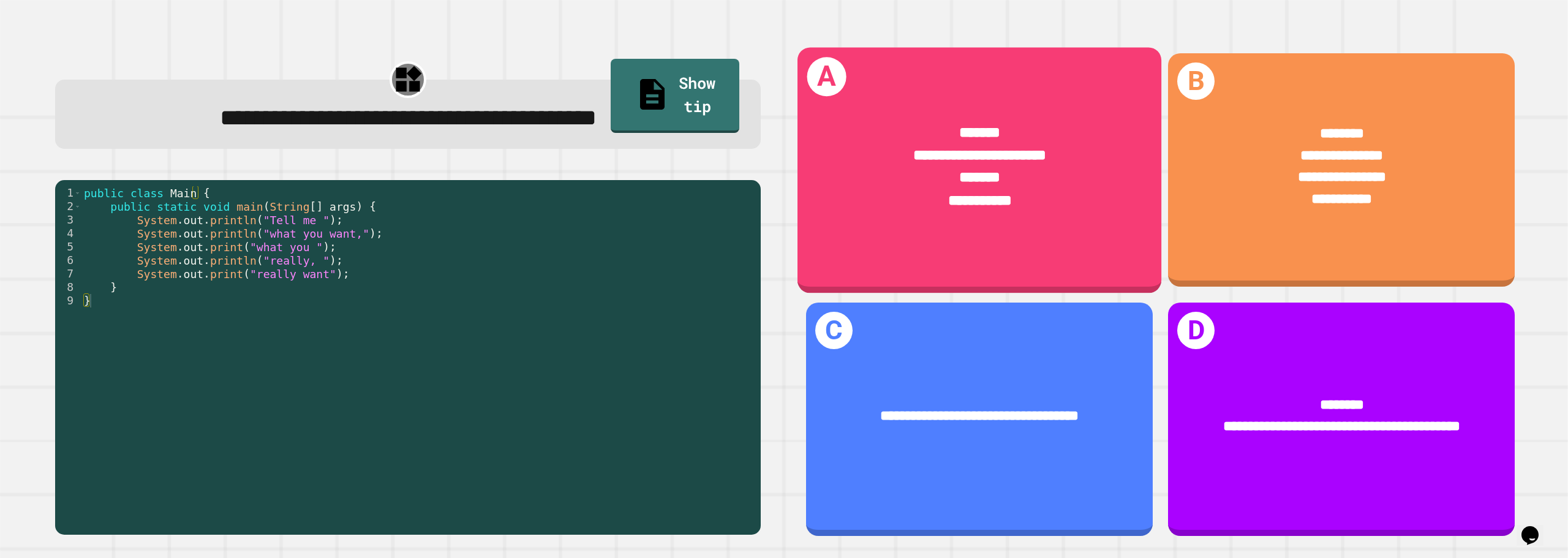
click at [1001, 157] on span "**********" at bounding box center [979, 154] width 133 height 15
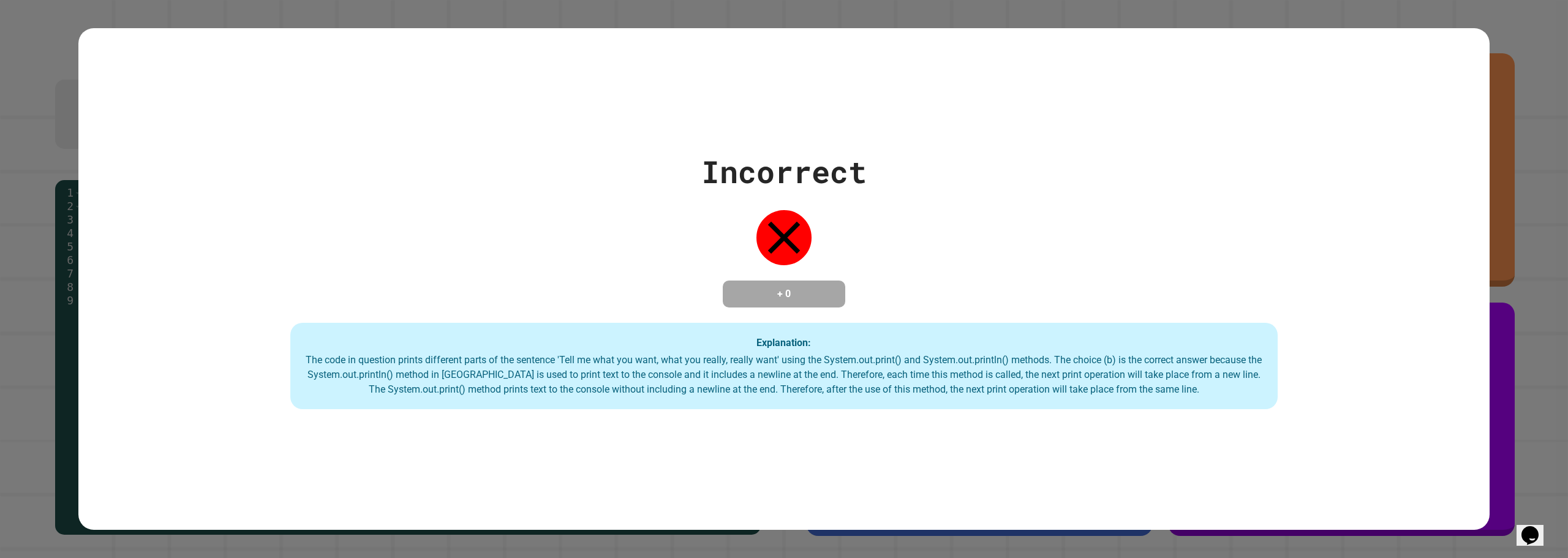
drag, startPoint x: 1005, startPoint y: 155, endPoint x: 1054, endPoint y: 132, distance: 54.1
click at [1029, 148] on div "Incorrect + 0 Explanation: The code in question prints different parts of the s…" at bounding box center [784, 279] width 1411 height 260
drag, startPoint x: 1054, startPoint y: 132, endPoint x: 963, endPoint y: 16, distance: 147.4
click at [1048, 124] on div "Incorrect + 0 Explanation: The code in question prints different parts of the s…" at bounding box center [784, 279] width 1411 height 502
click at [686, 28] on div "Incorrect + 0 Explanation: The code in question prints different parts of the s…" at bounding box center [784, 279] width 1411 height 502
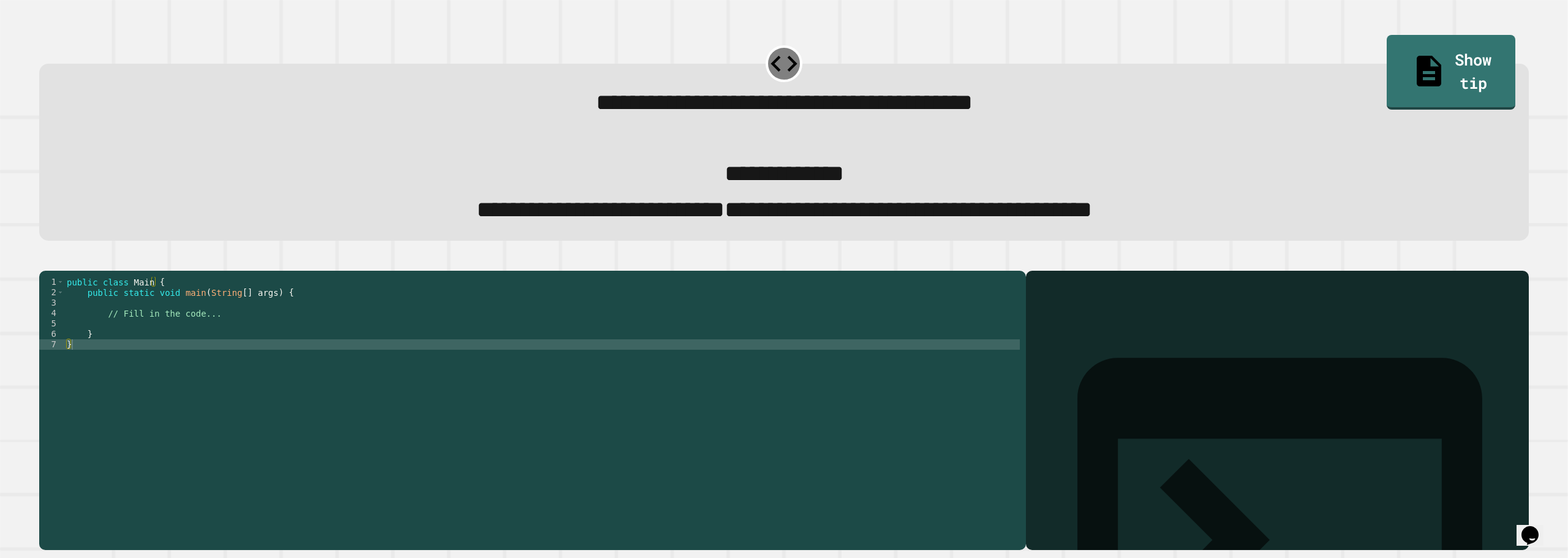
click at [135, 352] on div "public class Main { public static void main ( String [ ] args ) { // Fill in th…" at bounding box center [542, 391] width 955 height 229
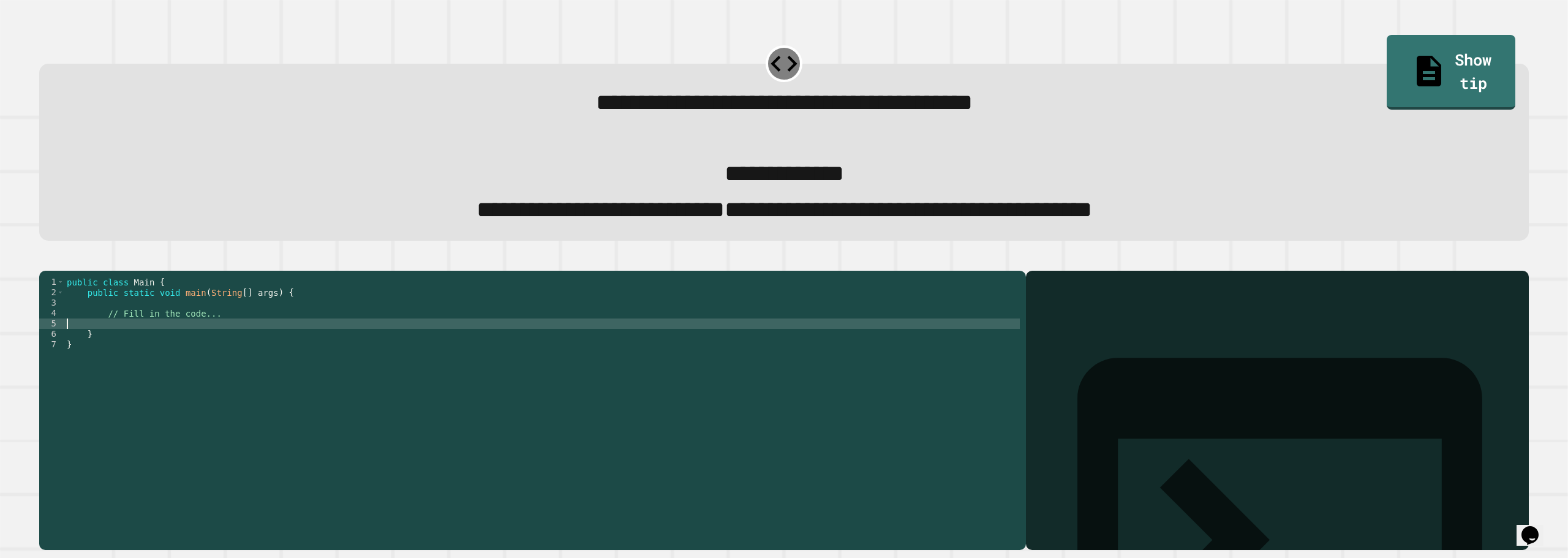
click at [107, 355] on div "public class Main { public static void main ( String [ ] args ) { // Fill in th…" at bounding box center [542, 391] width 955 height 229
click at [142, 350] on div "public class Main { public static void main ( String [ ] args ) { // Fill in th…" at bounding box center [542, 391] width 955 height 229
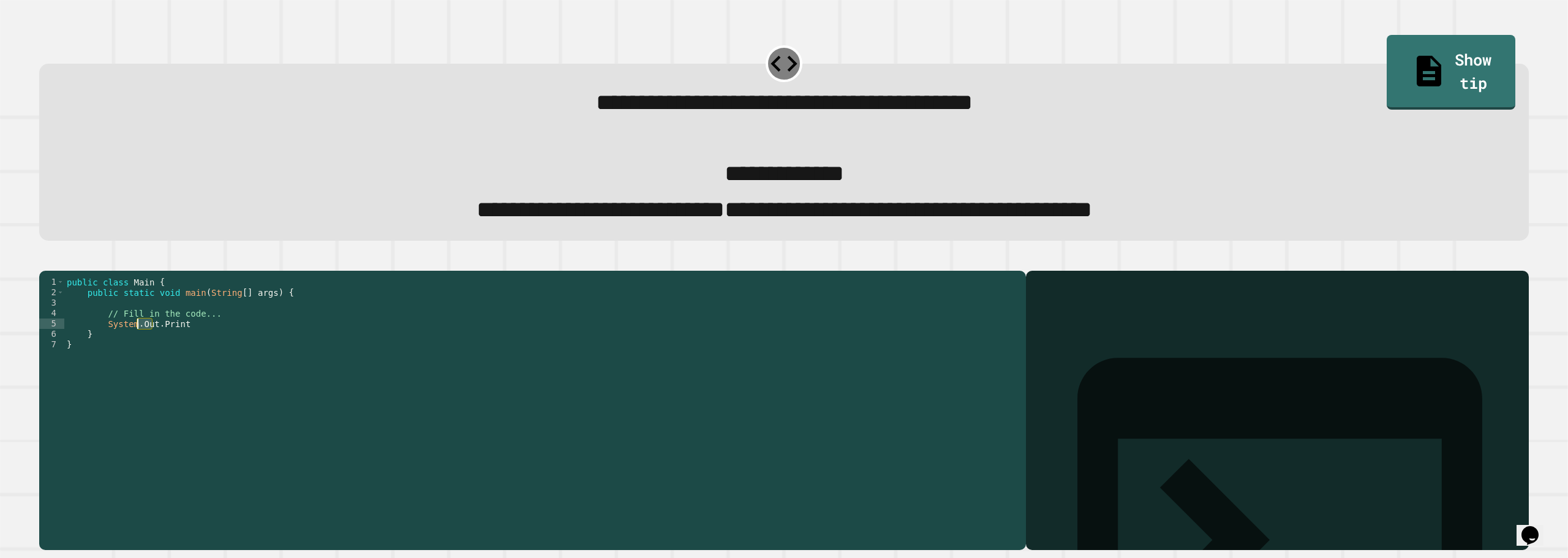
click at [147, 351] on div "public class Main { public static void main ( String [ ] args ) { // Fill in th…" at bounding box center [542, 391] width 955 height 229
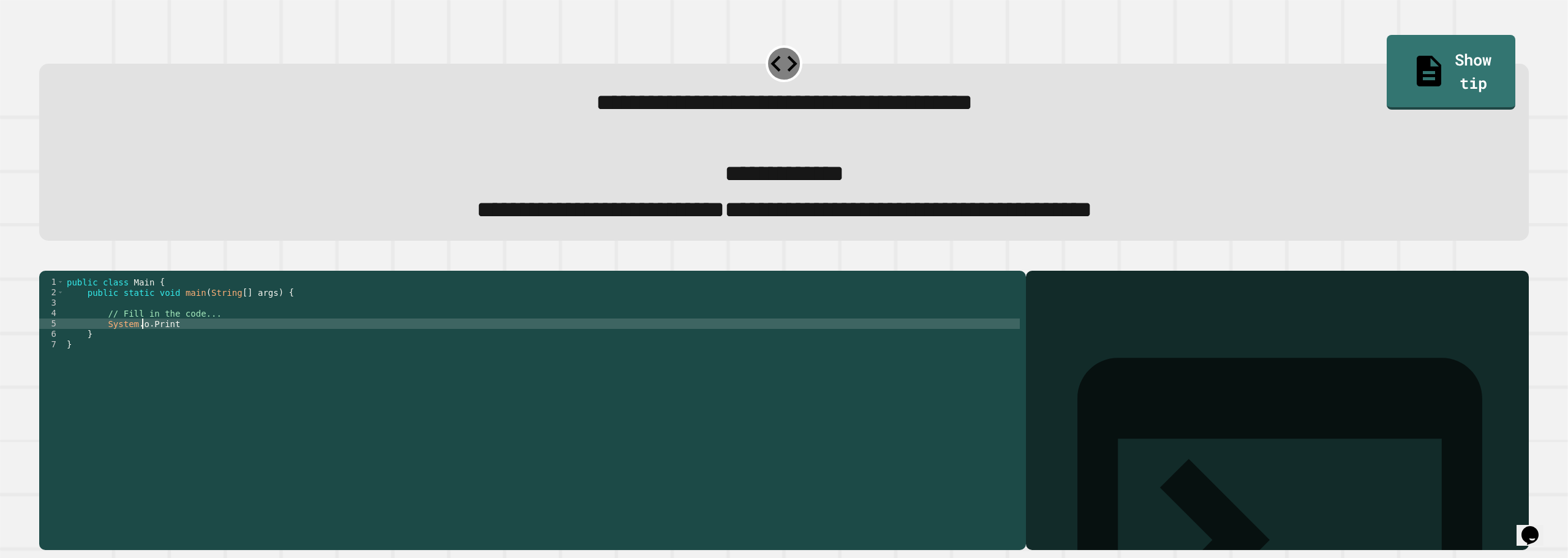
scroll to position [0, 5]
click at [201, 355] on div "public class Main { public static void main ( String [ ] args ) { // Fill in th…" at bounding box center [542, 391] width 955 height 229
click at [288, 353] on div "public class Main { public static void main ( String [ ] args ) { // Fill in th…" at bounding box center [542, 391] width 955 height 229
type textarea "**********"
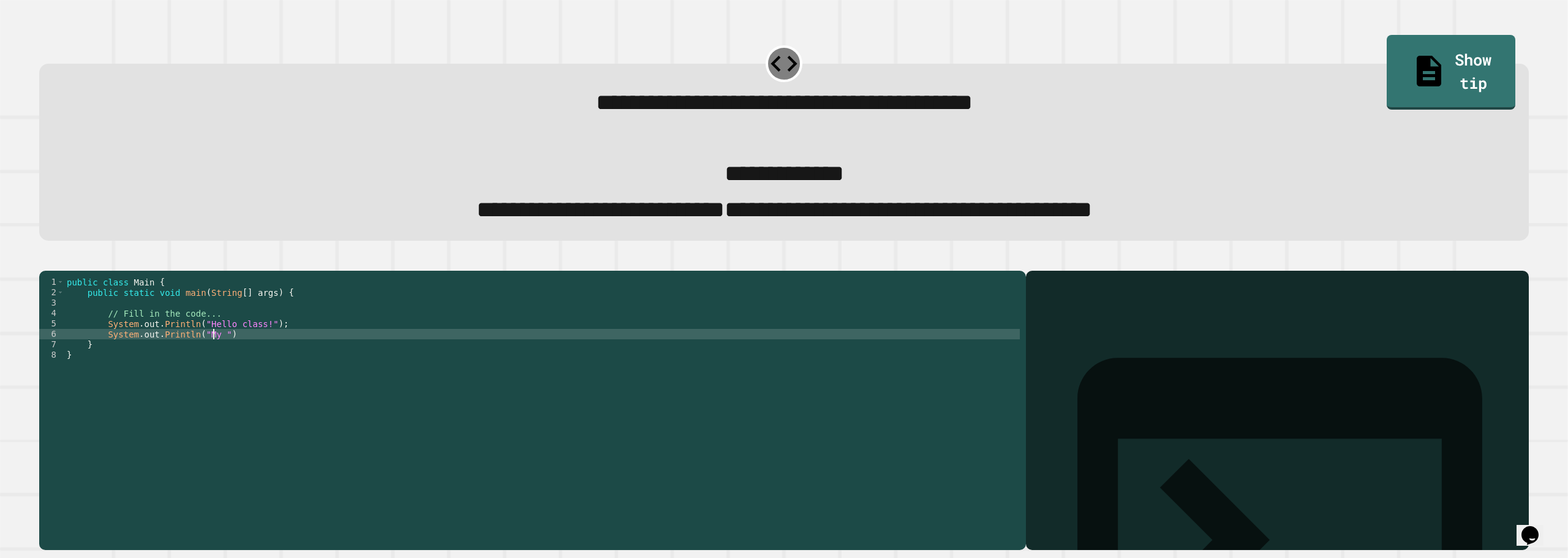
scroll to position [0, 10]
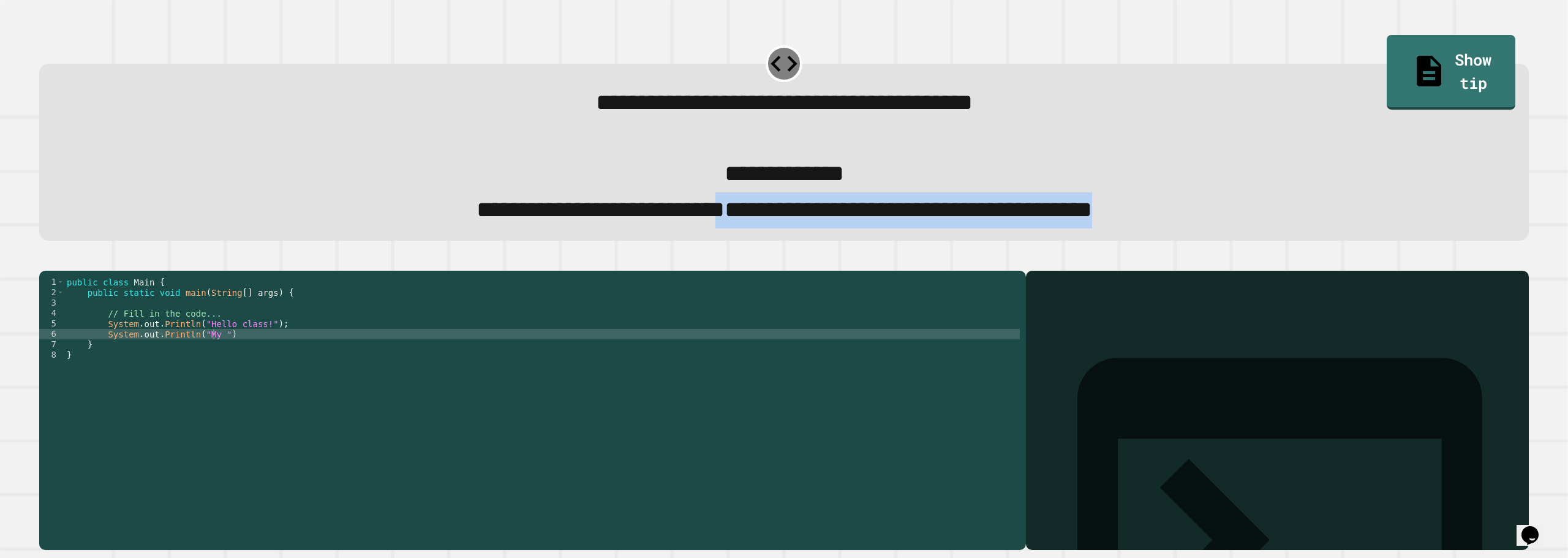
drag, startPoint x: 683, startPoint y: 230, endPoint x: 1185, endPoint y: 219, distance: 502.1
click at [1307, 202] on div "**********" at bounding box center [784, 210] width 1446 height 35
copy span "*******"
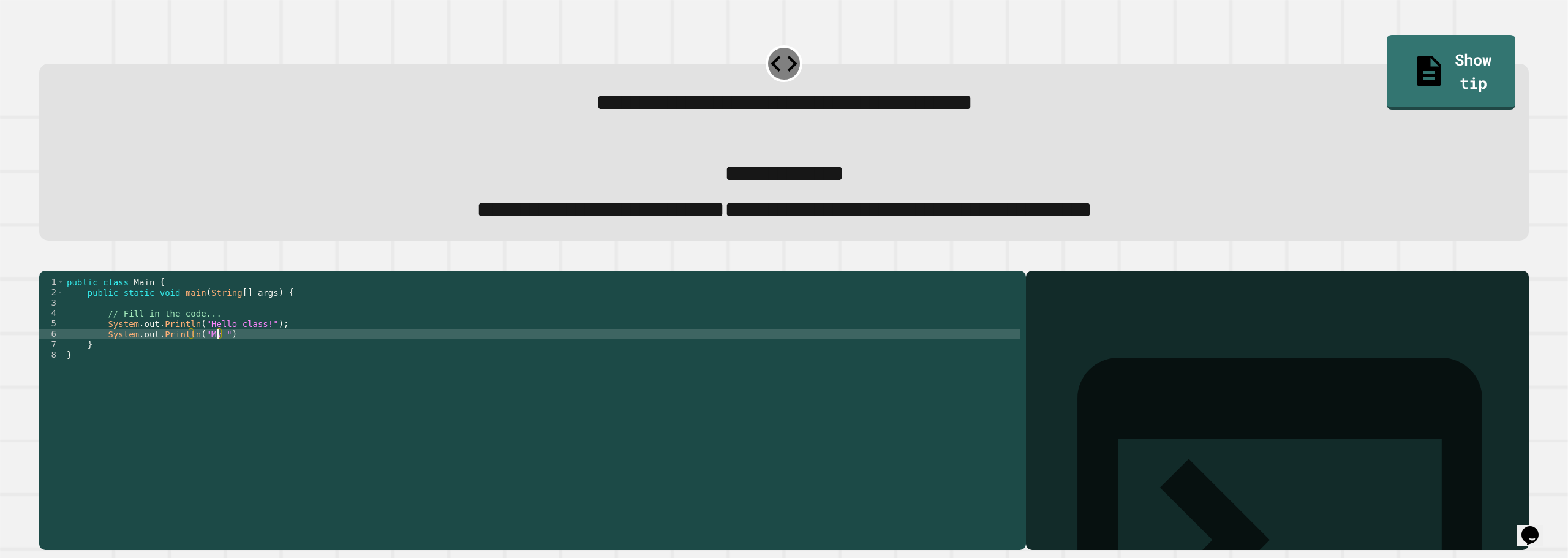
click at [217, 364] on div "public class Main { public static void main ( String [ ] args ) { // Fill in th…" at bounding box center [542, 391] width 955 height 229
click at [214, 364] on div "public class Main { public static void main ( String [ ] args ) { // Fill in th…" at bounding box center [542, 391] width 955 height 229
paste textarea "**********"
click at [204, 362] on div "public class Main { public static void main ( String [ ] args ) { // Fill in th…" at bounding box center [542, 391] width 955 height 229
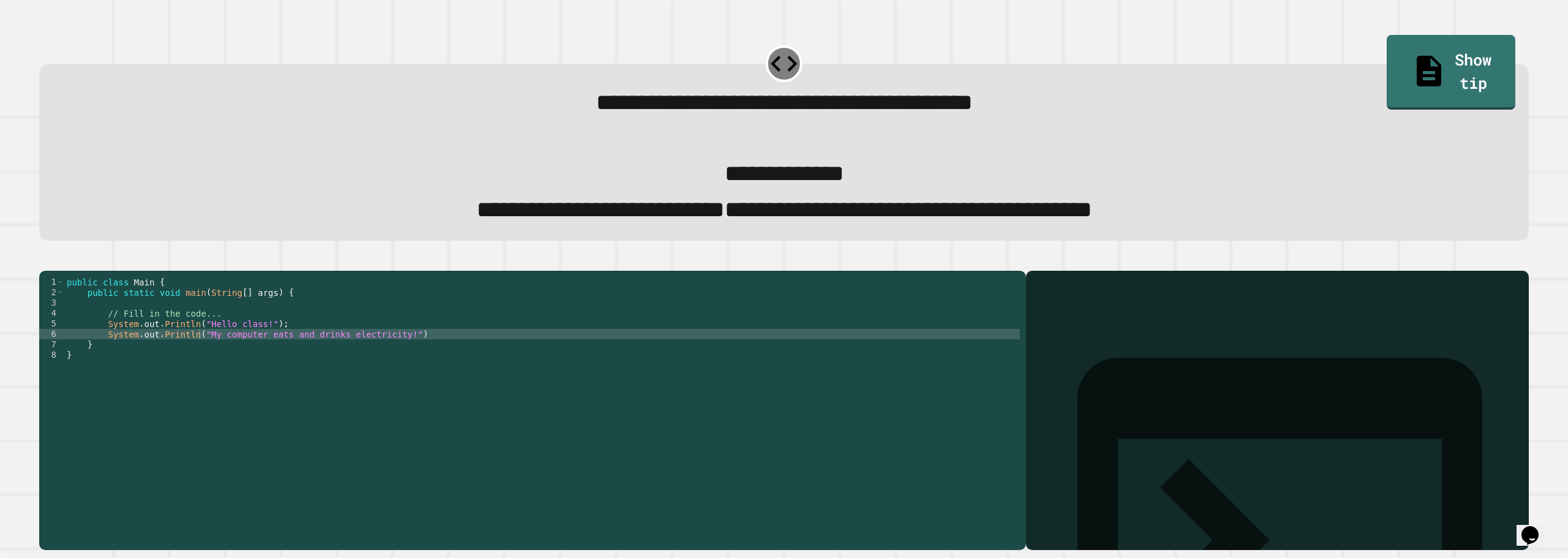
click at [46, 260] on button "button" at bounding box center [46, 260] width 0 height 0
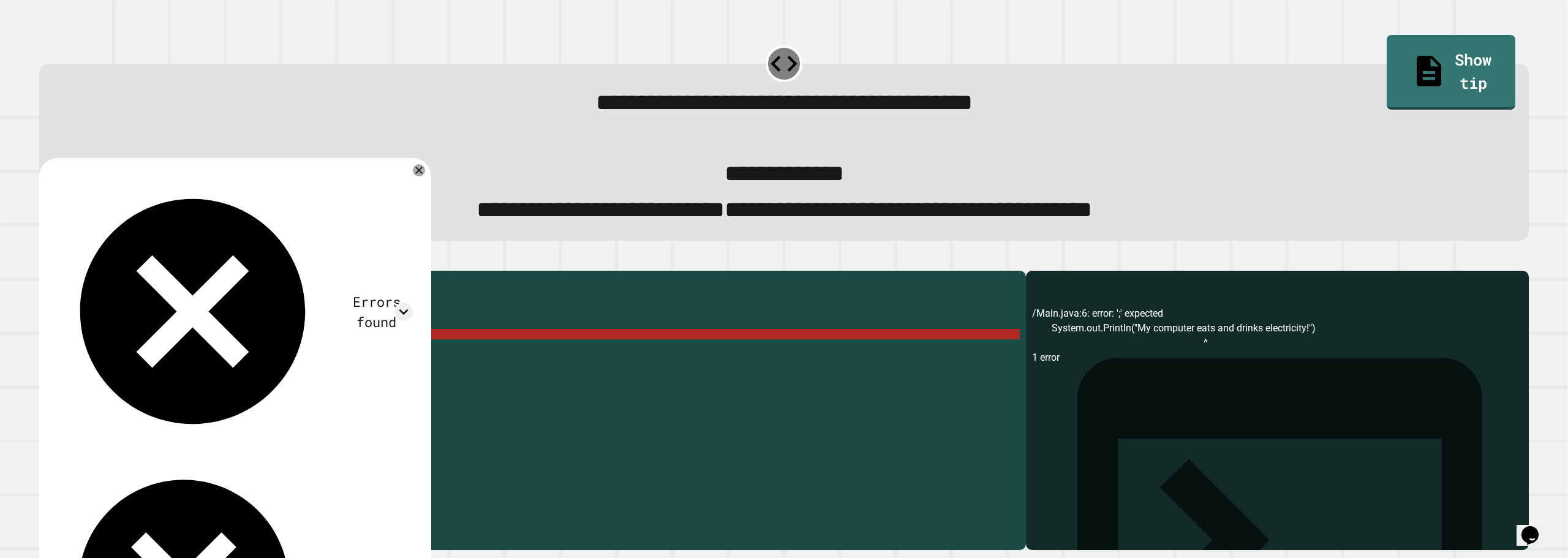
click at [418, 361] on div "public class Main { public static void main ( String [ ] args ) { // Fill in th…" at bounding box center [542, 391] width 955 height 229
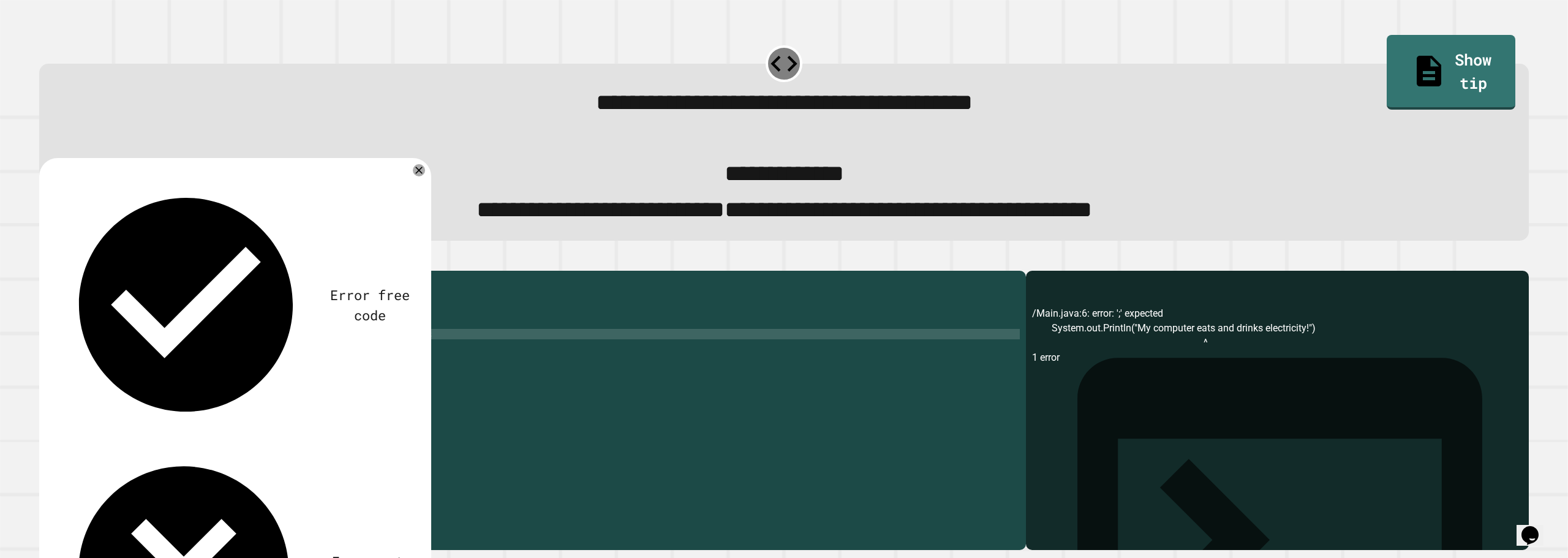
click at [46, 260] on icon "button" at bounding box center [46, 260] width 0 height 0
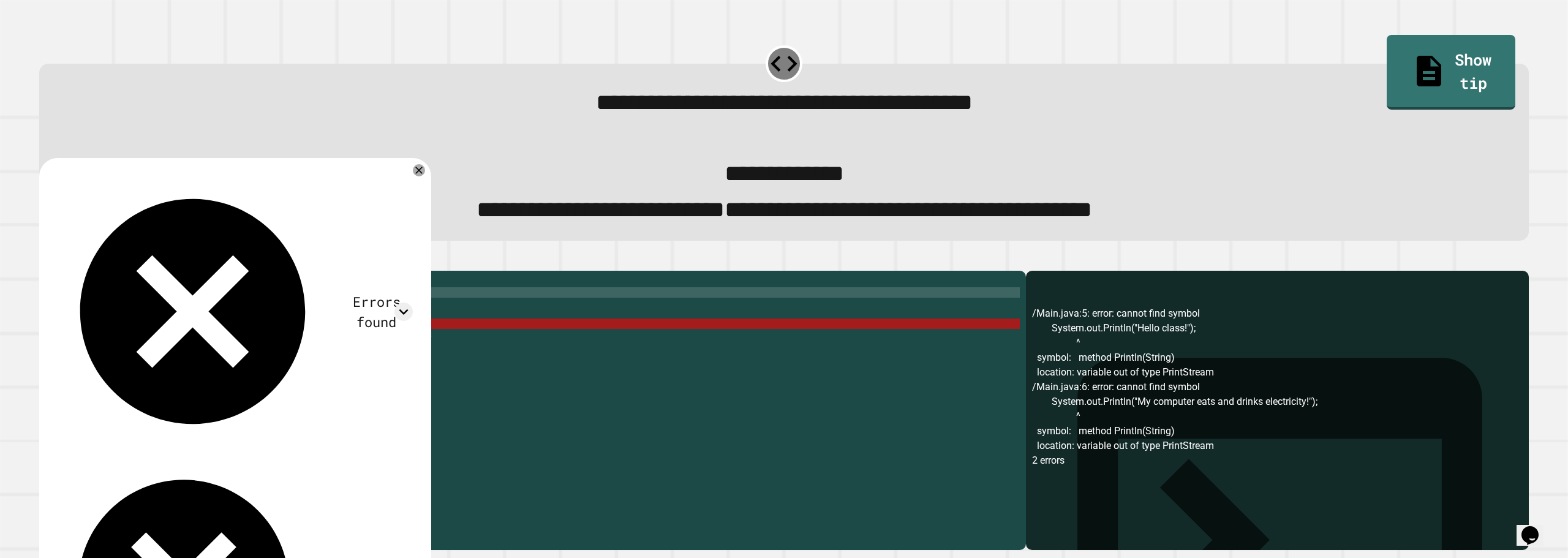
click at [140, 325] on div "public class Main { public static void main ( String [ ] args ) { // Fill in th…" at bounding box center [542, 391] width 955 height 229
click at [123, 351] on div "public class Main { public static void main ( String [ ] args ) { // Fill in th…" at bounding box center [542, 391] width 955 height 229
click at [123, 350] on div "public class Main { public static void main ( String [ ] args ) { // Fill in th…" at bounding box center [542, 391] width 955 height 229
click at [176, 364] on div "public class Main { public static void main ( String [ ] args ) { // Fill in th…" at bounding box center [542, 391] width 955 height 229
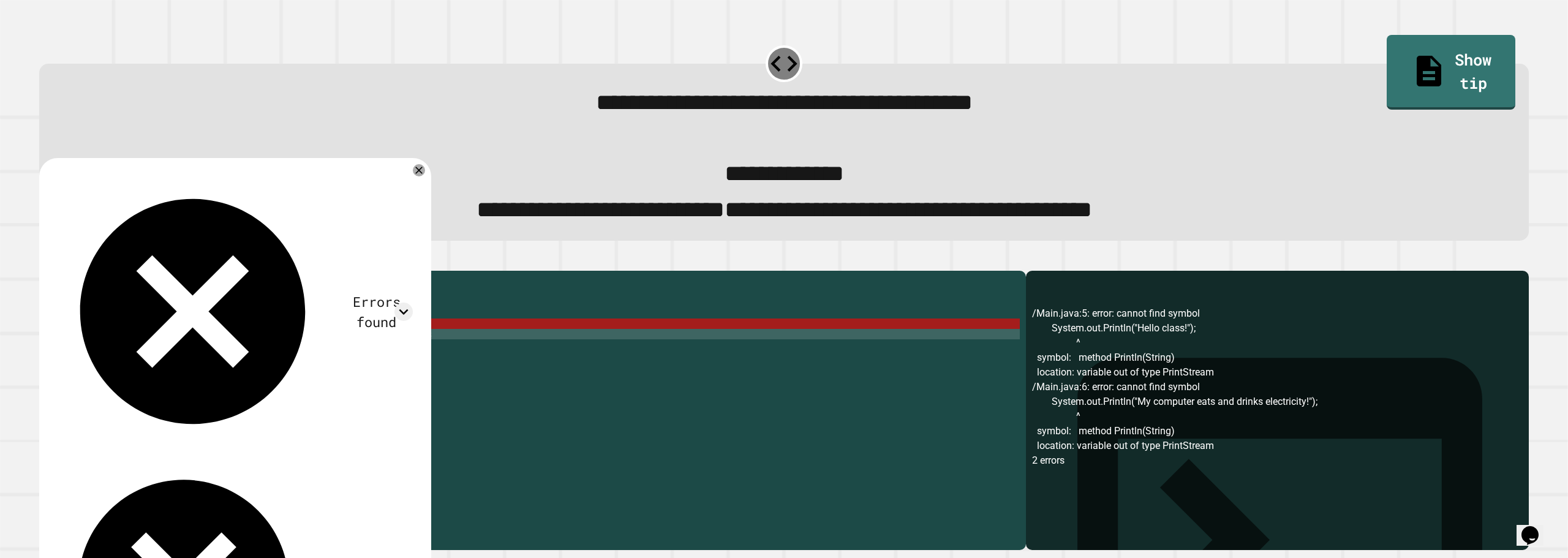
click at [149, 330] on div "public class Main { public static void main ( String [ ] args ) { // Fill in th…" at bounding box center [542, 391] width 955 height 229
drag, startPoint x: 94, startPoint y: 352, endPoint x: 189, endPoint y: 354, distance: 95.0
click at [189, 354] on div "public class Main { public static void main ( String [ ] args ) { // Fill in th…" at bounding box center [542, 391] width 955 height 229
paste textarea "Cursor at row 5"
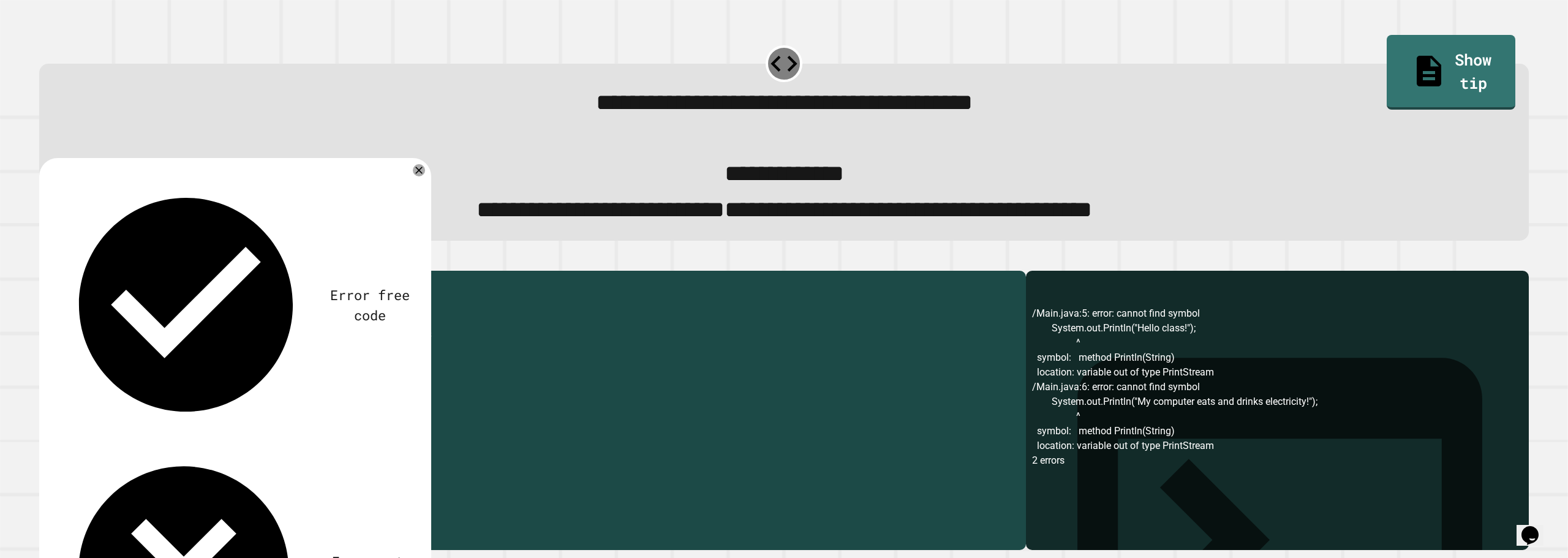
drag, startPoint x: 99, startPoint y: 361, endPoint x: 191, endPoint y: 364, distance: 92.0
click at [191, 364] on div "public class Main { public static void main ( String [ ] args ) { // Fill in th…" at bounding box center [542, 391] width 955 height 229
paste textarea "Cursor at row 6"
type textarea "**********"
click at [46, 260] on button "button" at bounding box center [46, 260] width 0 height 0
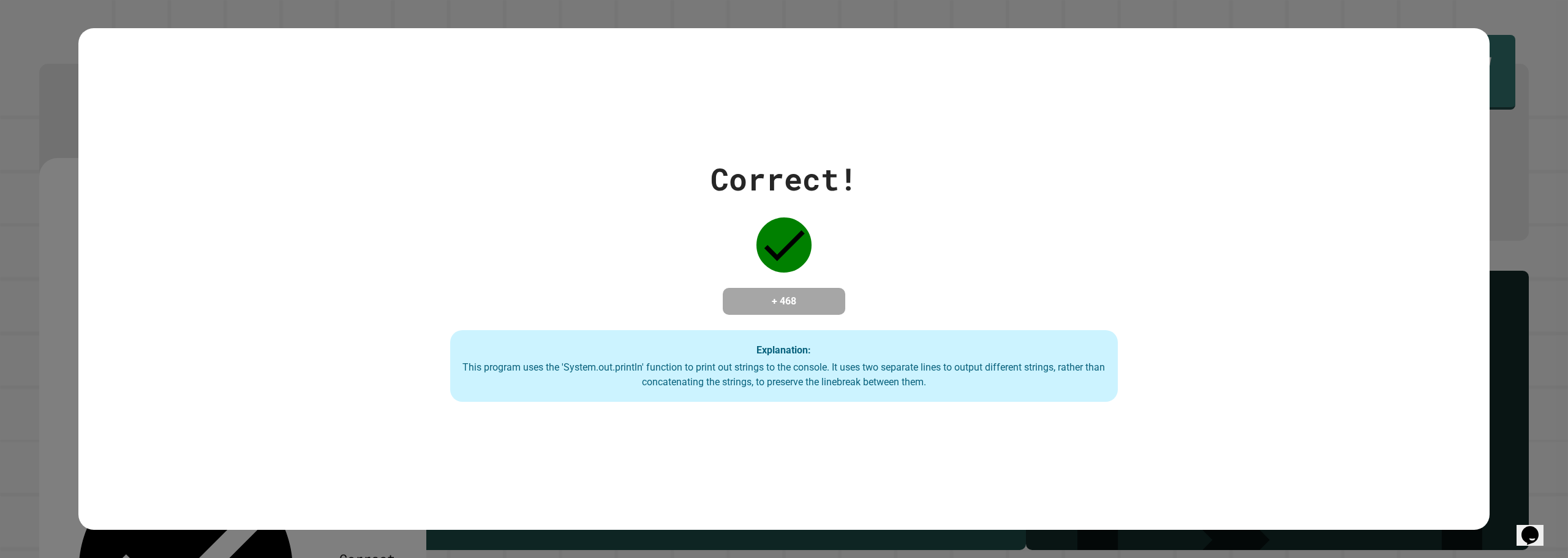
click at [1202, 223] on div "Correct! + 468 Explanation: This program uses the 'System.out.println' function…" at bounding box center [784, 279] width 954 height 246
click at [1477, 40] on div "Correct! + 468 Explanation: This program uses the 'System.out.println' function…" at bounding box center [784, 279] width 1411 height 502
click at [1002, 214] on div "Correct! + 468 Explanation: This program uses the 'System.out.println' function…" at bounding box center [784, 279] width 954 height 246
click at [1003, 212] on div "Correct! + 468 Explanation: This program uses the 'System.out.println' function…" at bounding box center [784, 279] width 954 height 246
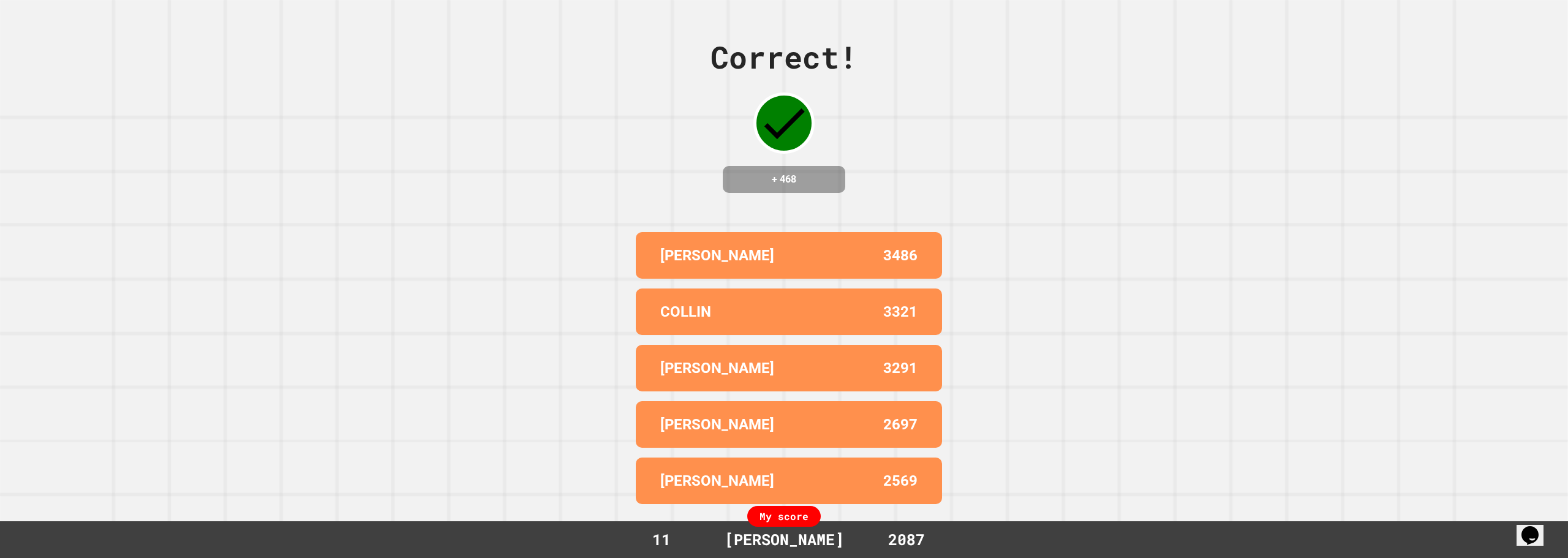
click at [426, 199] on div "Correct! + 468 [PERSON_NAME] 3486 [PERSON_NAME] 3321 [PERSON_NAME] 3291 LIAM 26…" at bounding box center [784, 279] width 1568 height 558
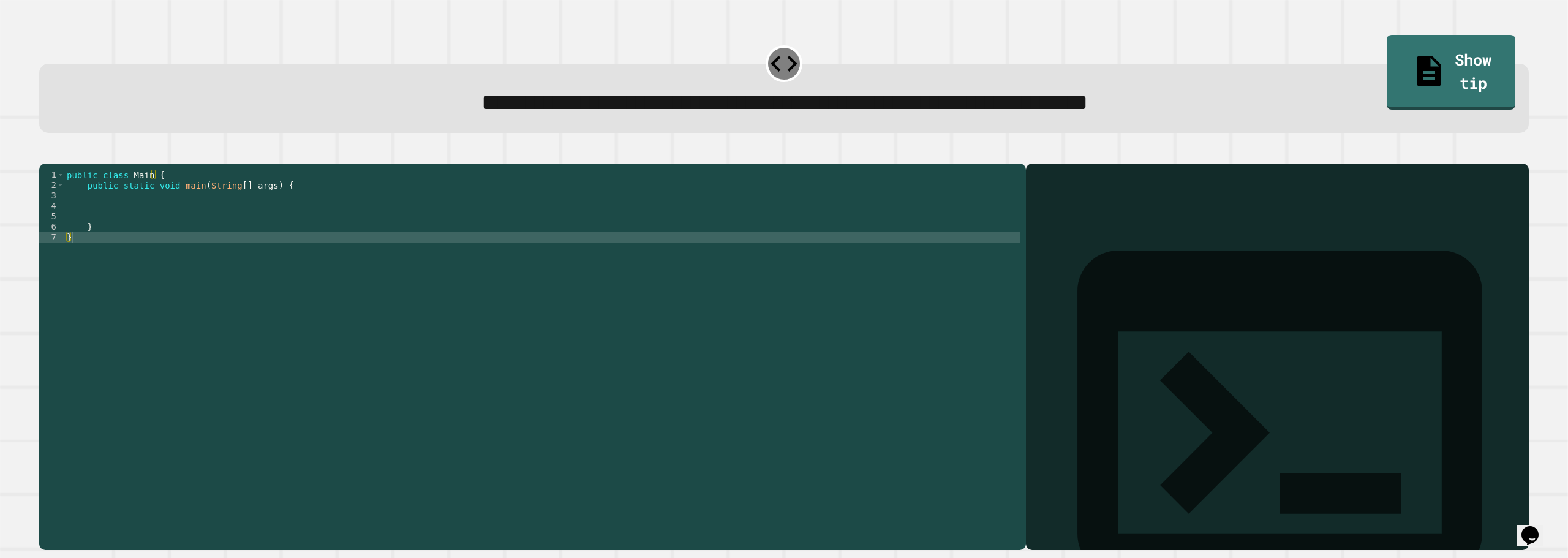
click at [106, 230] on div "public class Main { public static void main ( String [ ] args ) { } }" at bounding box center [542, 342] width 955 height 343
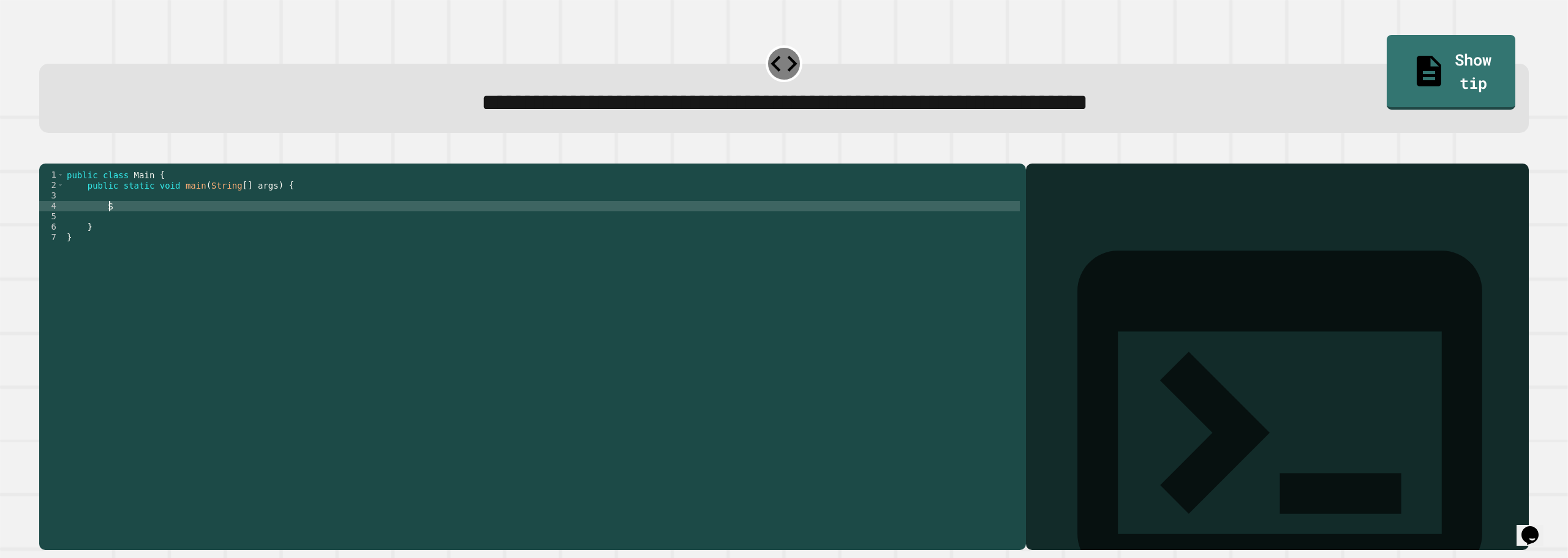
type textarea "*"
paste textarea "**********"
drag, startPoint x: 896, startPoint y: 110, endPoint x: 887, endPoint y: 110, distance: 9.0
click at [891, 110] on span "**********" at bounding box center [784, 102] width 607 height 23
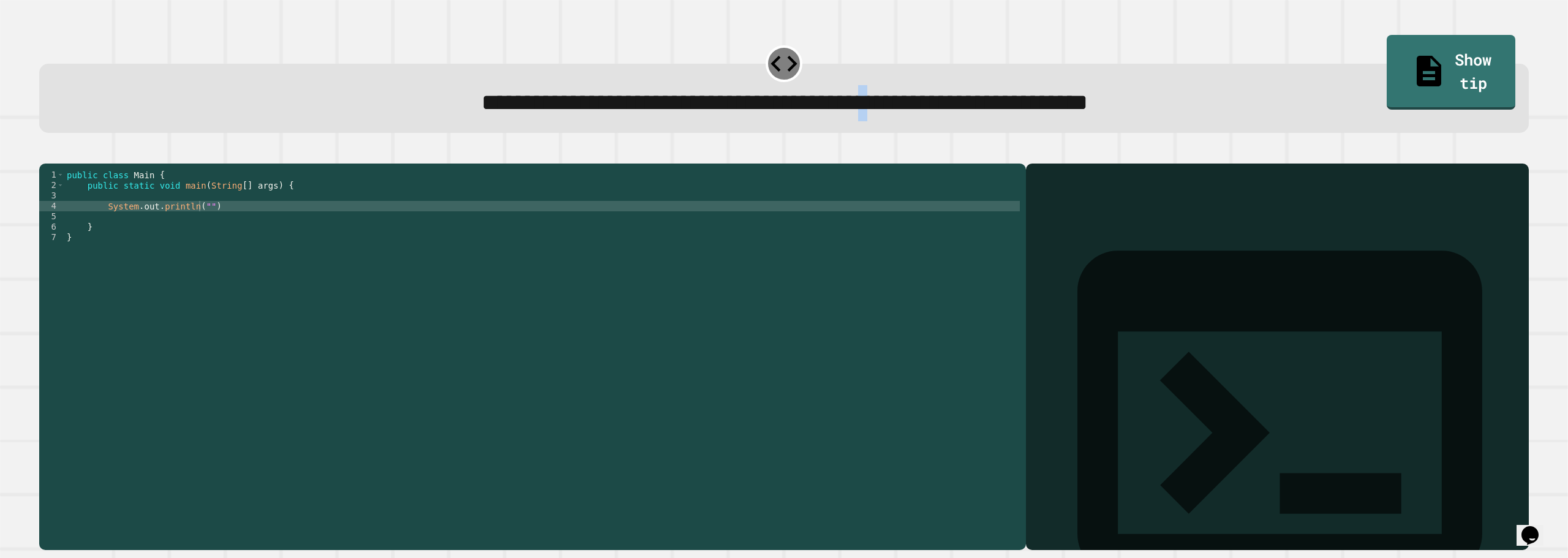
click at [889, 109] on span "**********" at bounding box center [784, 102] width 607 height 23
drag, startPoint x: 889, startPoint y: 109, endPoint x: 1265, endPoint y: 113, distance: 376.0
click at [1265, 113] on div "**********" at bounding box center [784, 103] width 1446 height 35
click at [198, 224] on div "public class Main { public static void main ( String [ ] args ) { System . out …" at bounding box center [542, 342] width 955 height 343
paste textarea "Cursor at row 4"
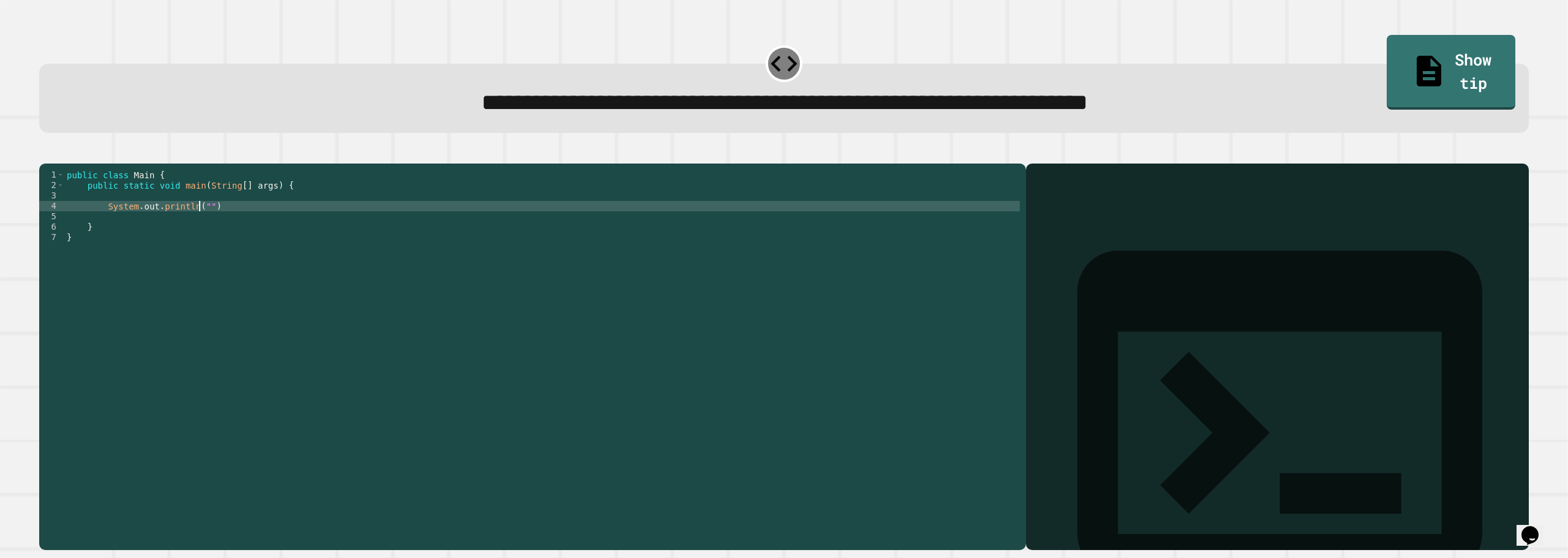
scroll to position [0, 0]
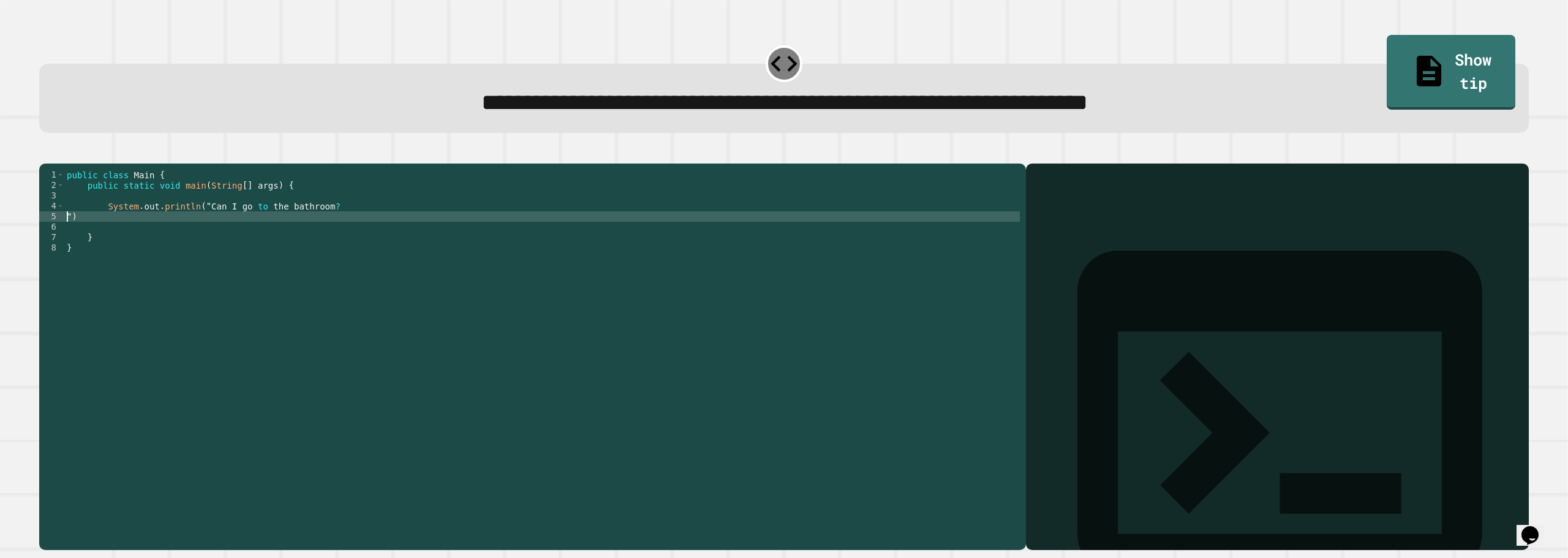
click at [46, 154] on icon "button" at bounding box center [46, 154] width 0 height 0
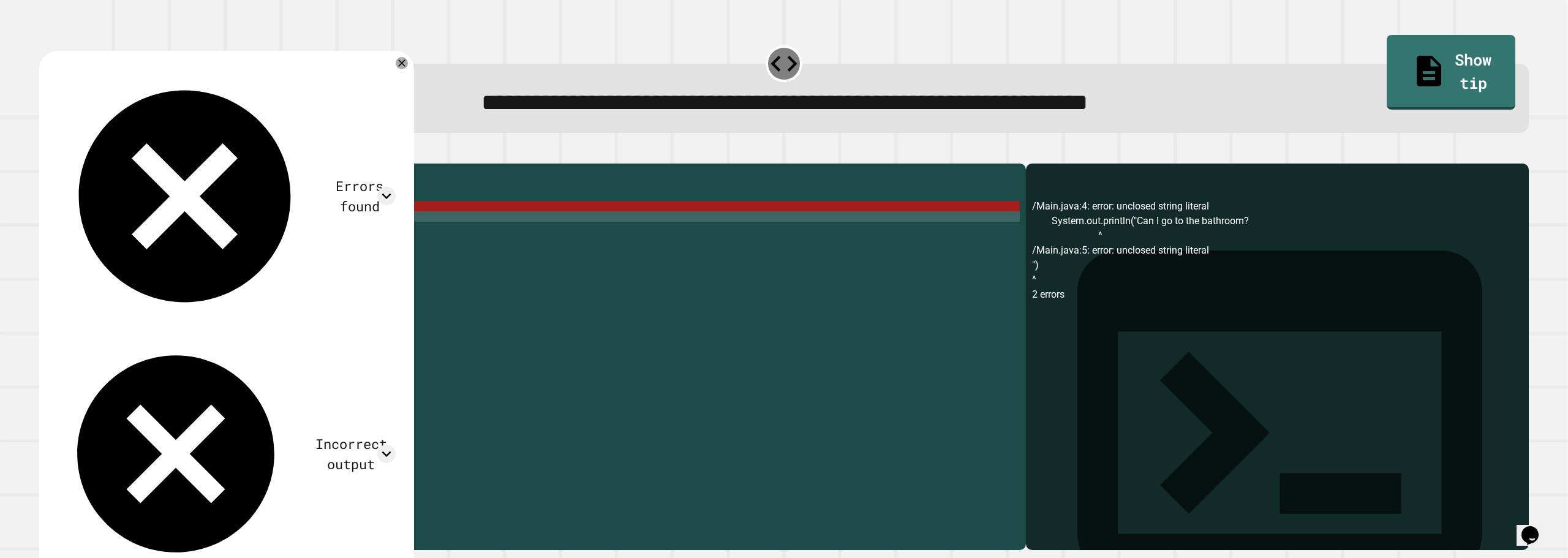
click at [331, 216] on div "public class Main { public static void main ( String [ ] args ) { System . out …" at bounding box center [542, 342] width 955 height 343
click at [332, 224] on div "public class Main { public static void main ( String [ ] args ) { System . out …" at bounding box center [542, 342] width 955 height 343
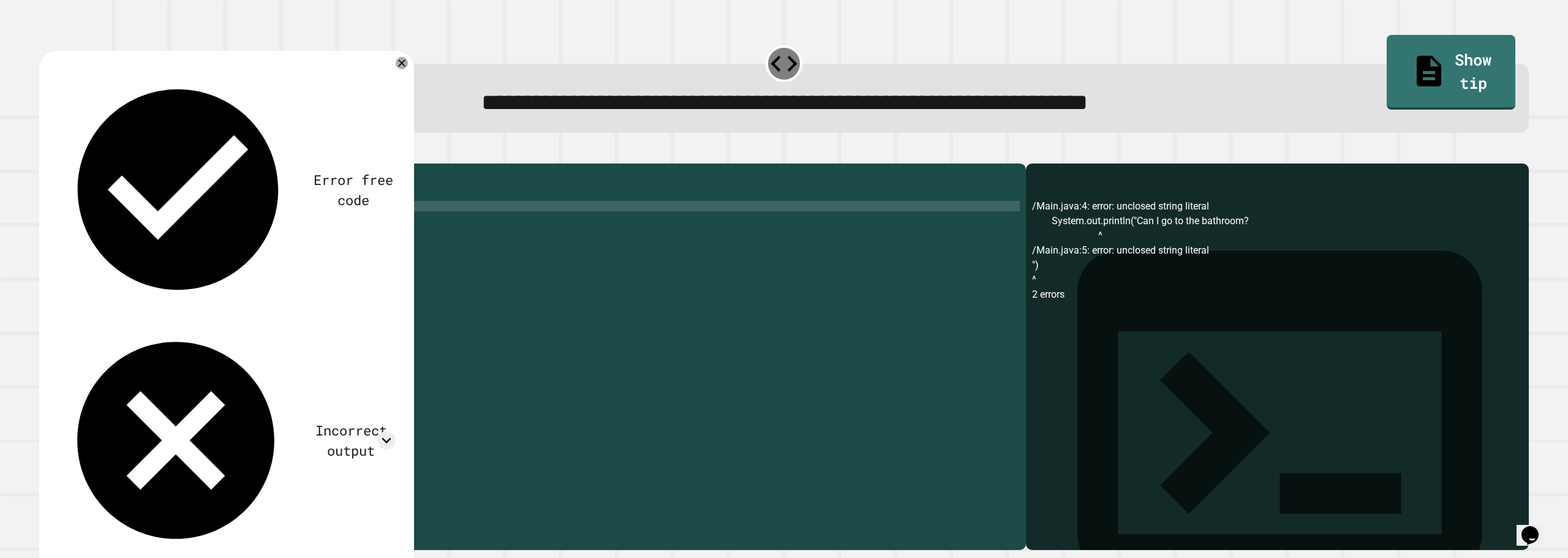
scroll to position [0, 18]
click at [349, 223] on div "public class Main { public static void main ( String [ ] args ) { System . out …" at bounding box center [542, 342] width 955 height 343
click at [46, 154] on button "button" at bounding box center [46, 154] width 0 height 0
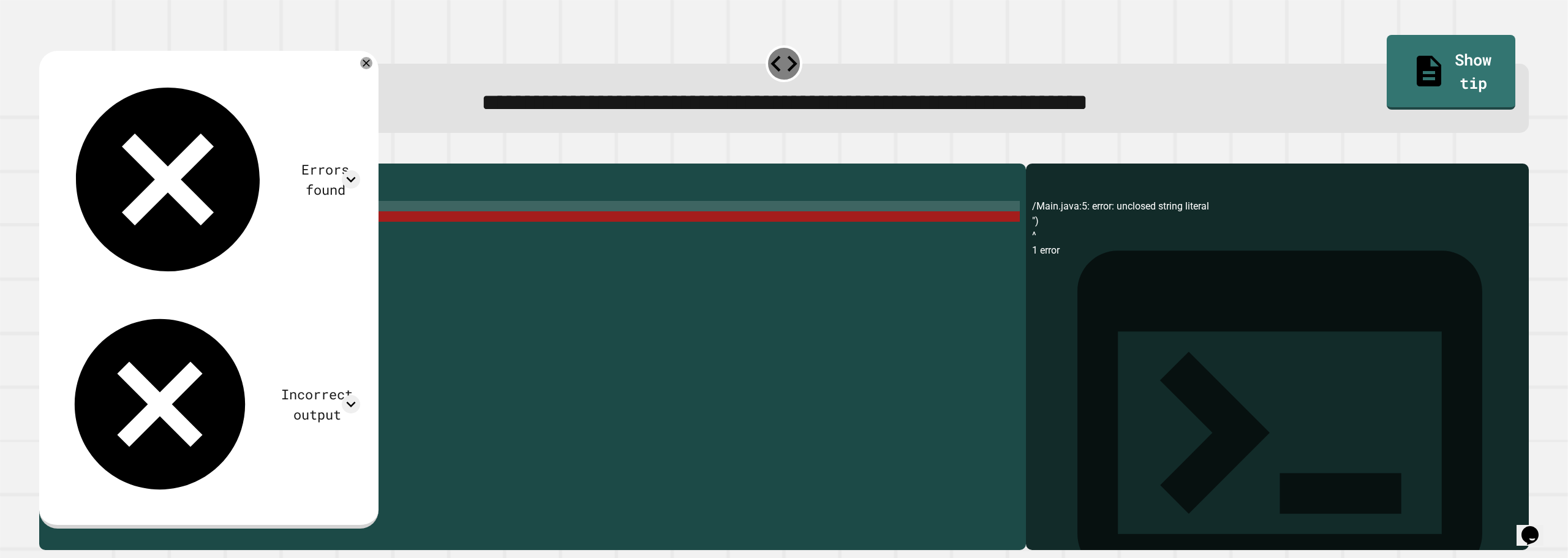
scroll to position [0, 0]
drag, startPoint x: 79, startPoint y: 239, endPoint x: 61, endPoint y: 237, distance: 18.1
click at [61, 237] on div "**********" at bounding box center [529, 331] width 980 height 323
type textarea "**"
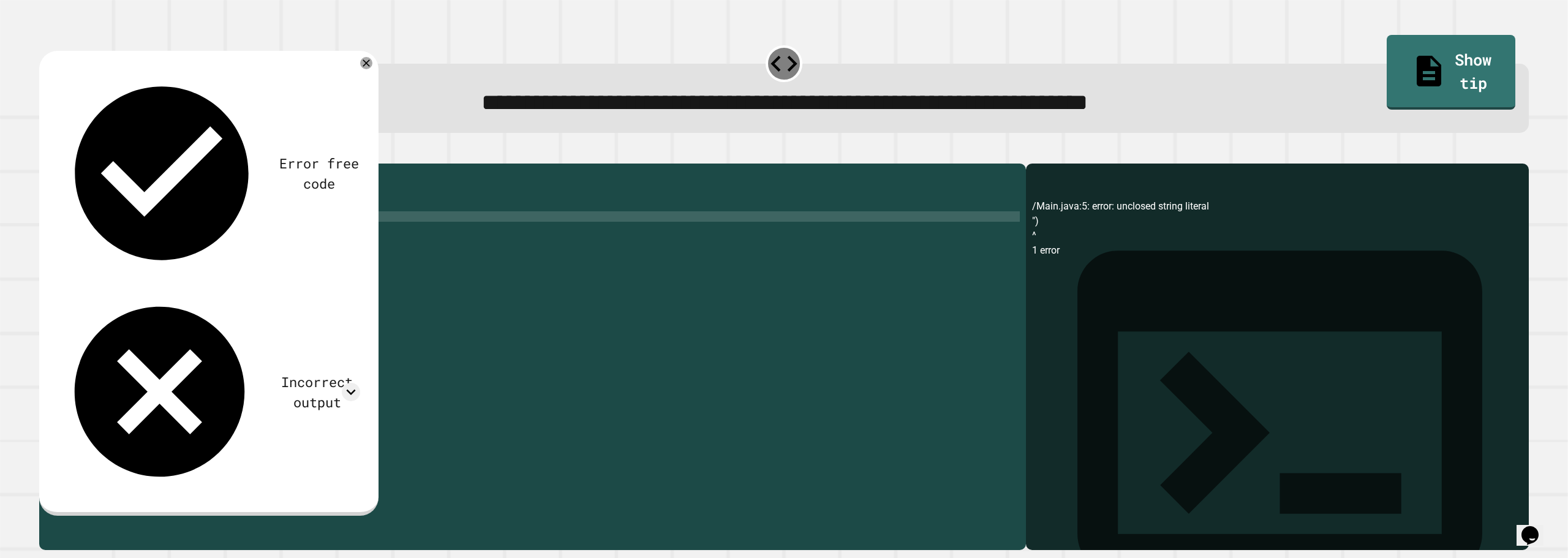
click at [46, 154] on icon "button" at bounding box center [46, 154] width 0 height 0
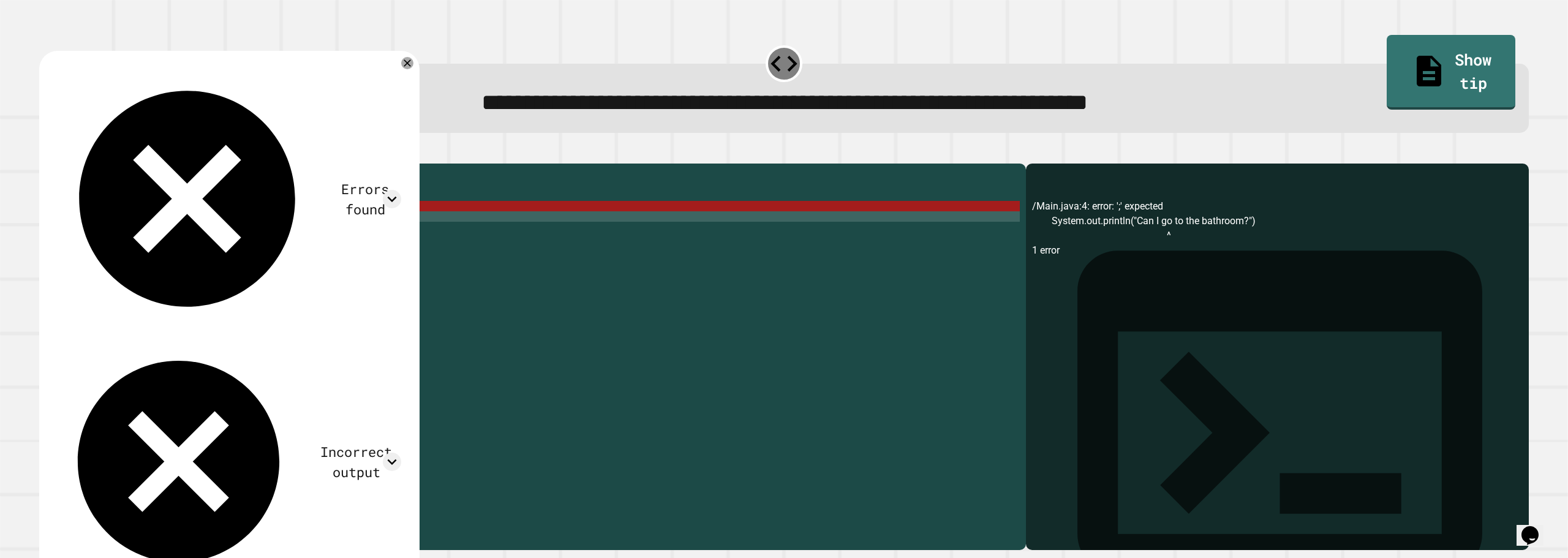
click at [106, 219] on div "public class Main { public static void main ( String [ ] args ) { System . out …" at bounding box center [542, 342] width 955 height 343
click at [113, 239] on div "public class Main { public static void main ( String [ ] args ) { System . out …" at bounding box center [542, 342] width 955 height 343
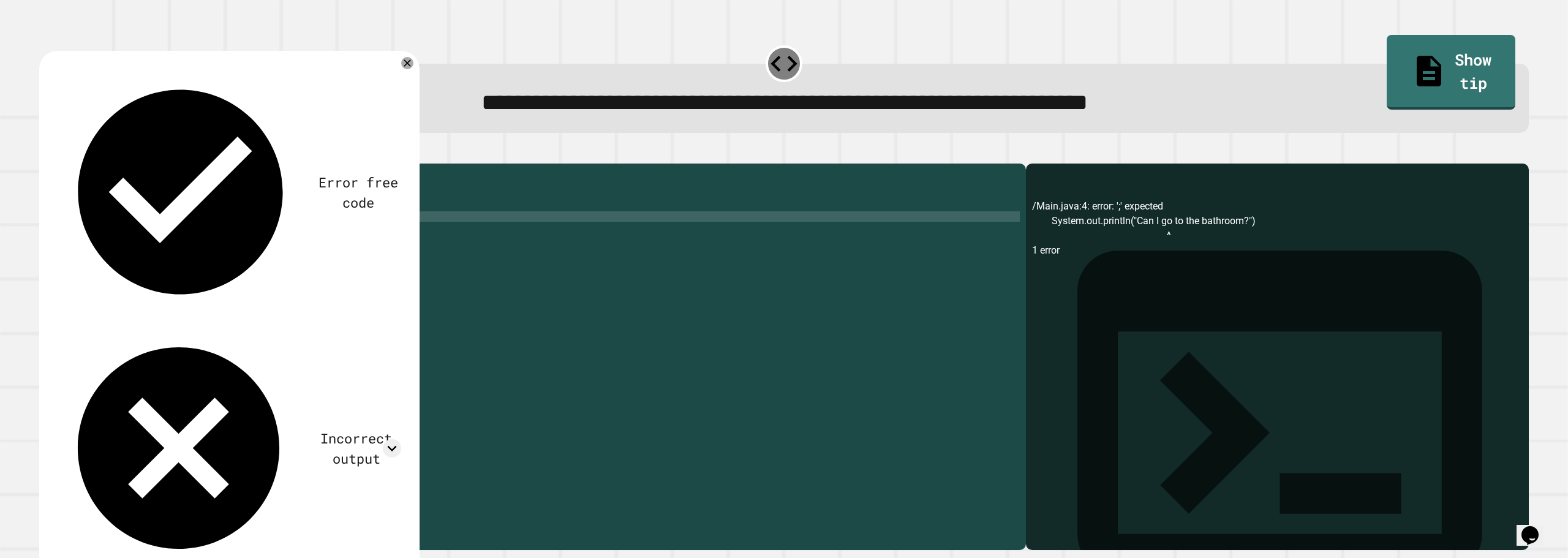
paste textarea "Cursor at row 6"
type textarea "**********"
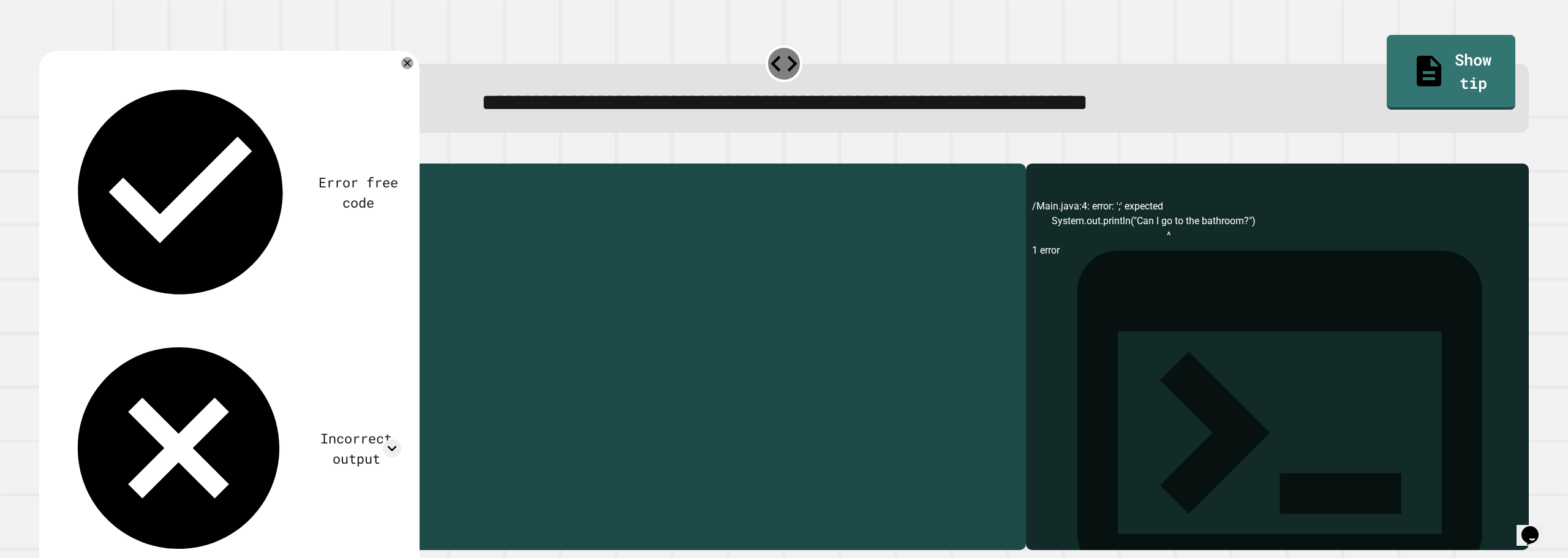
drag, startPoint x: 324, startPoint y: 223, endPoint x: 66, endPoint y: 221, distance: 258.0
click at [66, 221] on div "public class Main { public static void main ( String [ ] args ) { System . out …" at bounding box center [542, 342] width 955 height 343
click at [46, 154] on icon "button" at bounding box center [46, 154] width 0 height 0
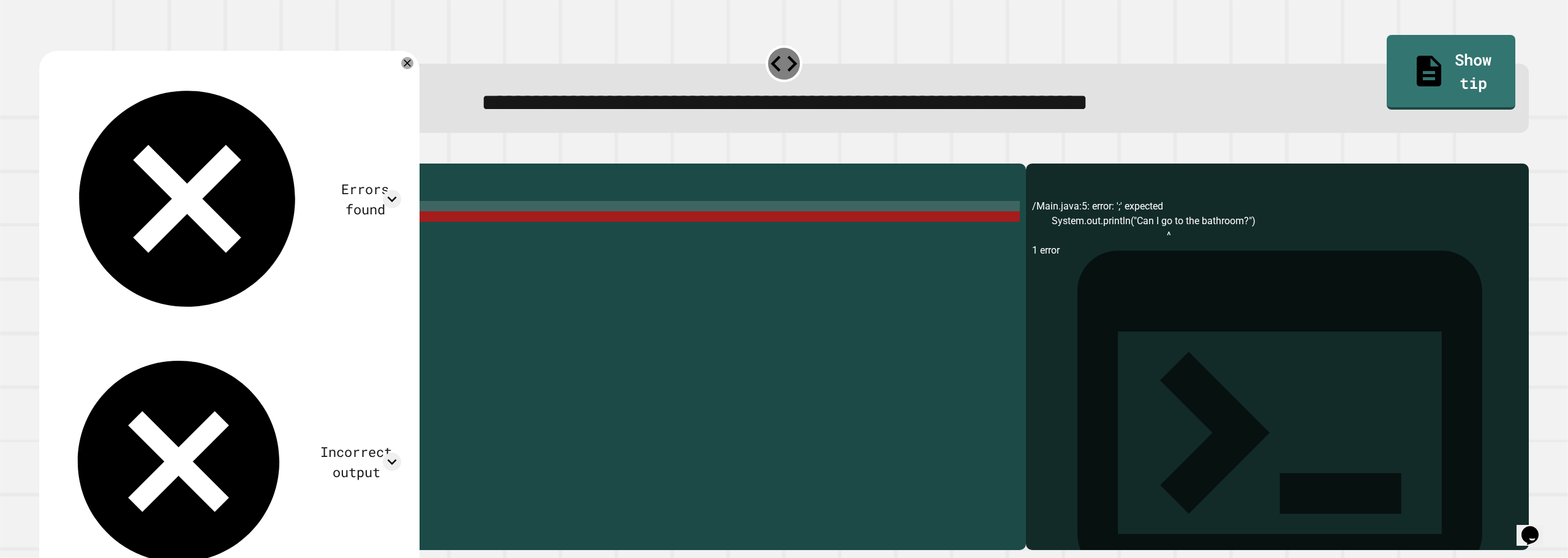
drag, startPoint x: 818, startPoint y: 142, endPoint x: 767, endPoint y: 160, distance: 54.1
click at [788, 154] on div "**********" at bounding box center [784, 294] width 1506 height 526
click at [261, 230] on div "public class Main { public static void main ( String [ ] args ) { System . out …" at bounding box center [542, 342] width 955 height 343
click at [267, 216] on div "public class Main { public static void main ( String [ ] args ) { System . out …" at bounding box center [542, 342] width 955 height 343
click at [334, 237] on div "public class Main { public static void main ( String [ ] args ) { System . out …" at bounding box center [542, 342] width 955 height 343
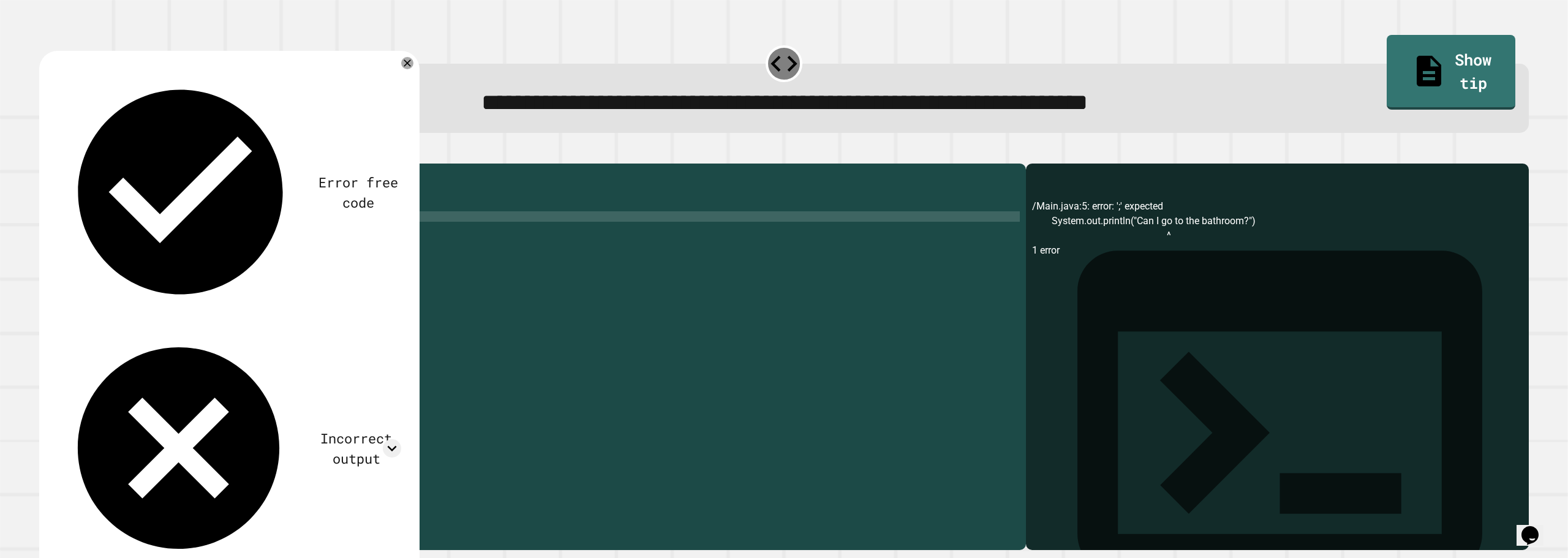
scroll to position [0, 18]
type textarea "**********"
click at [56, 155] on div "**********" at bounding box center [784, 348] width 1506 height 417
click at [46, 154] on icon "button" at bounding box center [46, 154] width 0 height 0
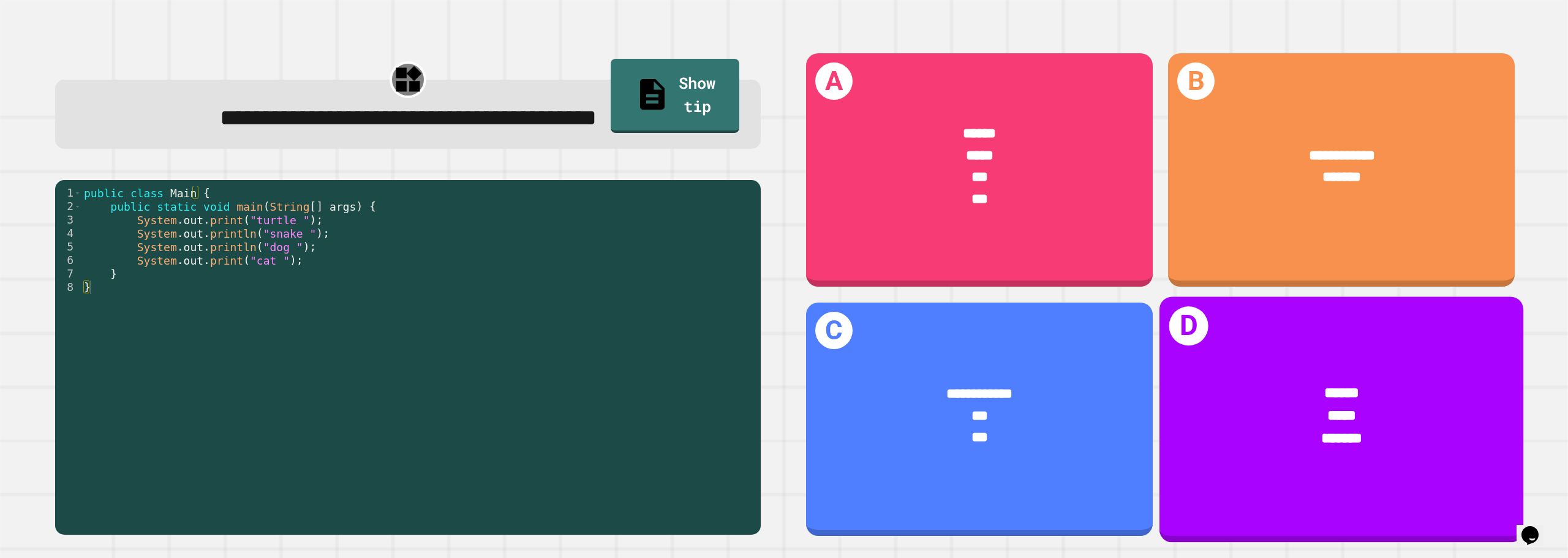
click at [1421, 382] on div "******" at bounding box center [1341, 393] width 305 height 22
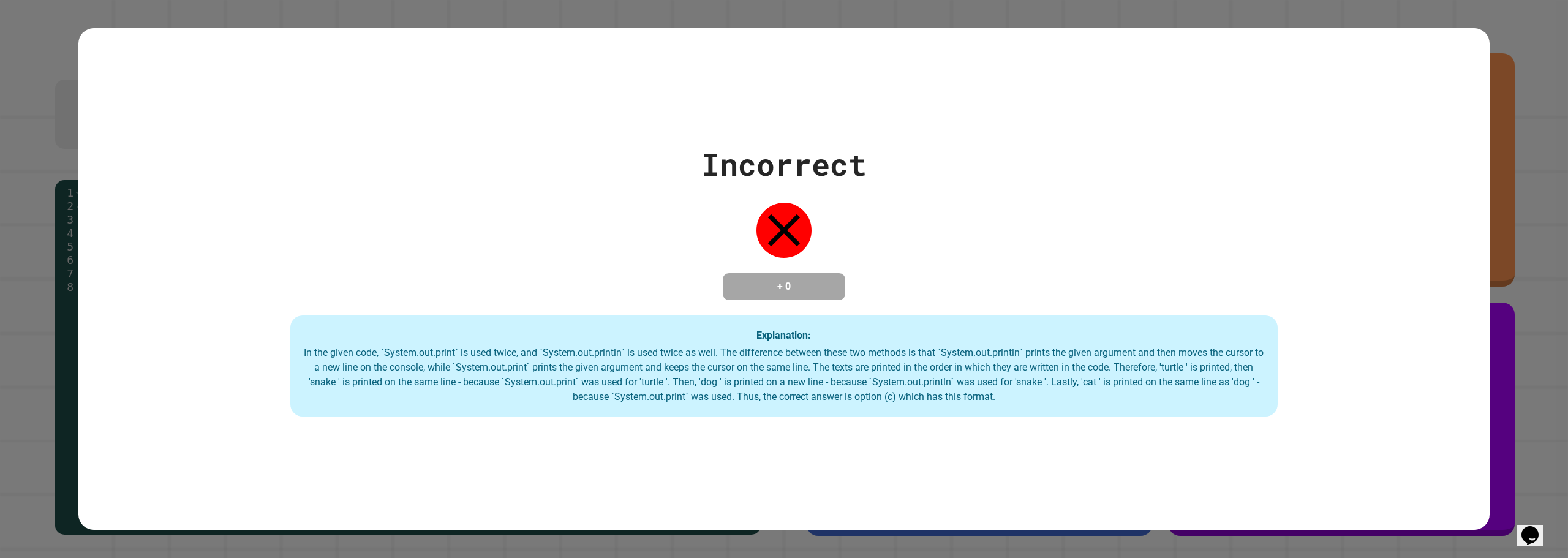
drag, startPoint x: 1333, startPoint y: 329, endPoint x: 703, endPoint y: 11, distance: 705.7
click at [1237, 241] on div "Incorrect + 0 Explanation: In the given code, `System.out.print` is used twice,…" at bounding box center [784, 279] width 1411 height 275
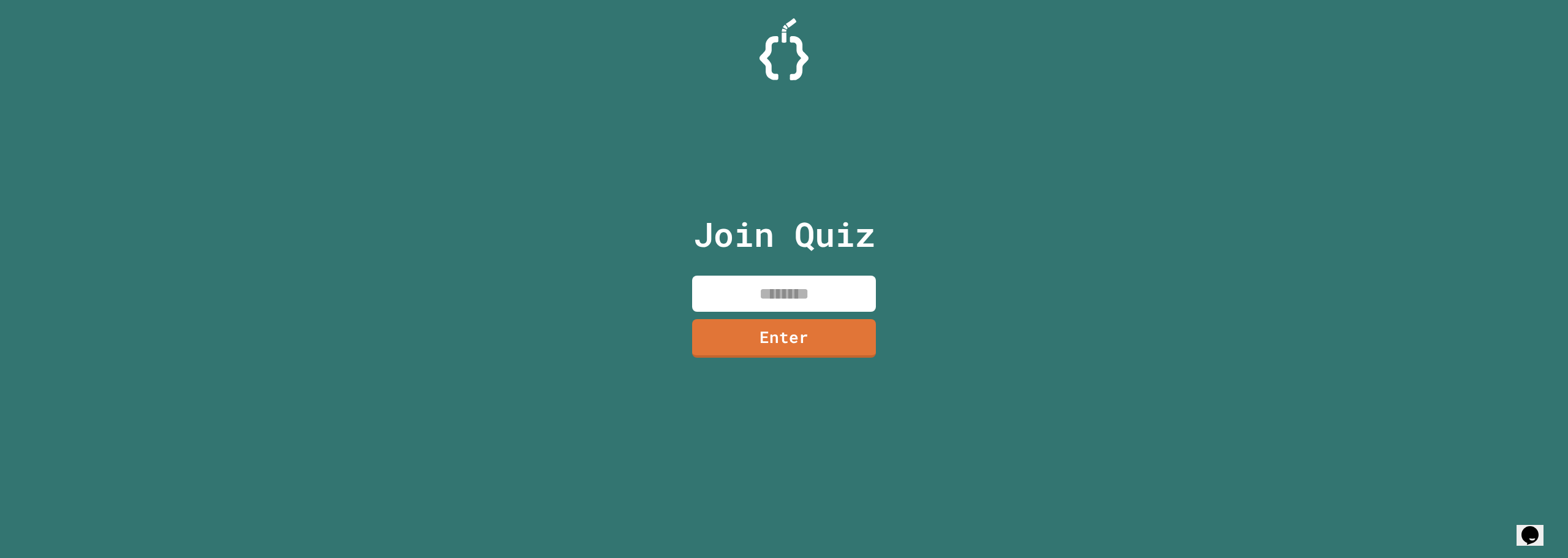
click at [787, 285] on input at bounding box center [784, 293] width 184 height 36
type input "********"
click at [744, 337] on link "Enter" at bounding box center [784, 336] width 176 height 41
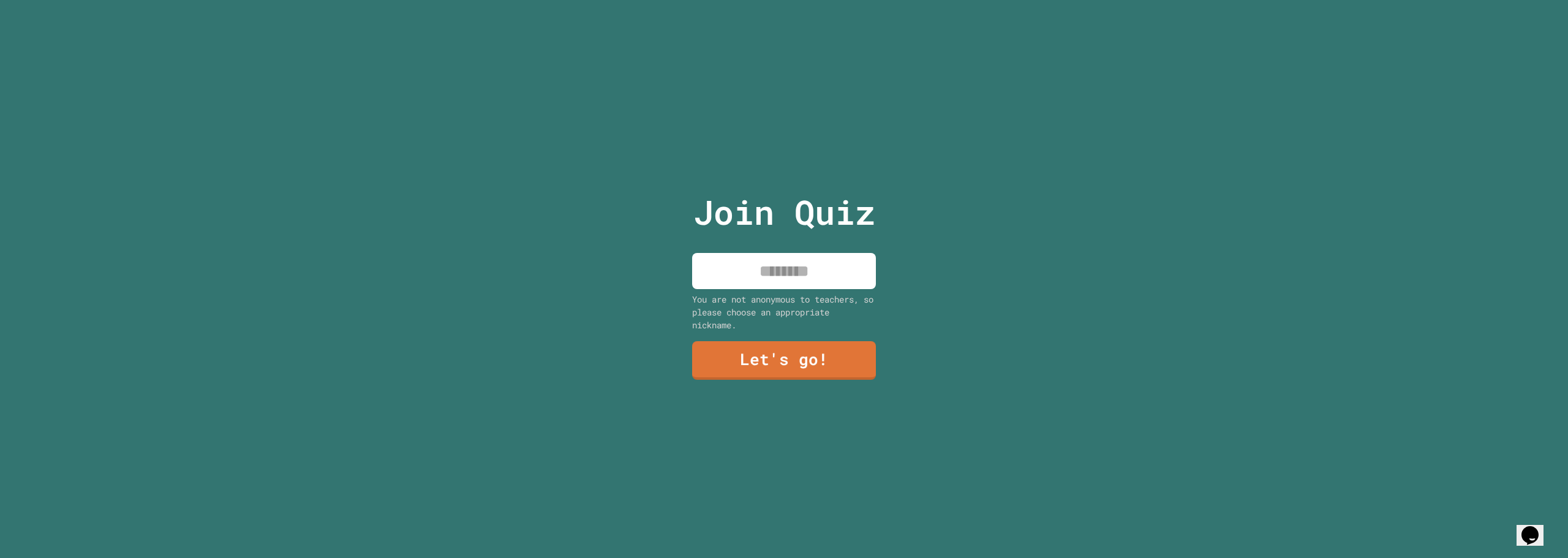
click at [779, 269] on input at bounding box center [784, 271] width 184 height 36
type input "*********"
click at [761, 335] on div "Join Quiz ********* You are not anonymous to teachers, so please choose an appr…" at bounding box center [784, 279] width 206 height 558
click at [759, 349] on link "Let's go!" at bounding box center [784, 358] width 171 height 41
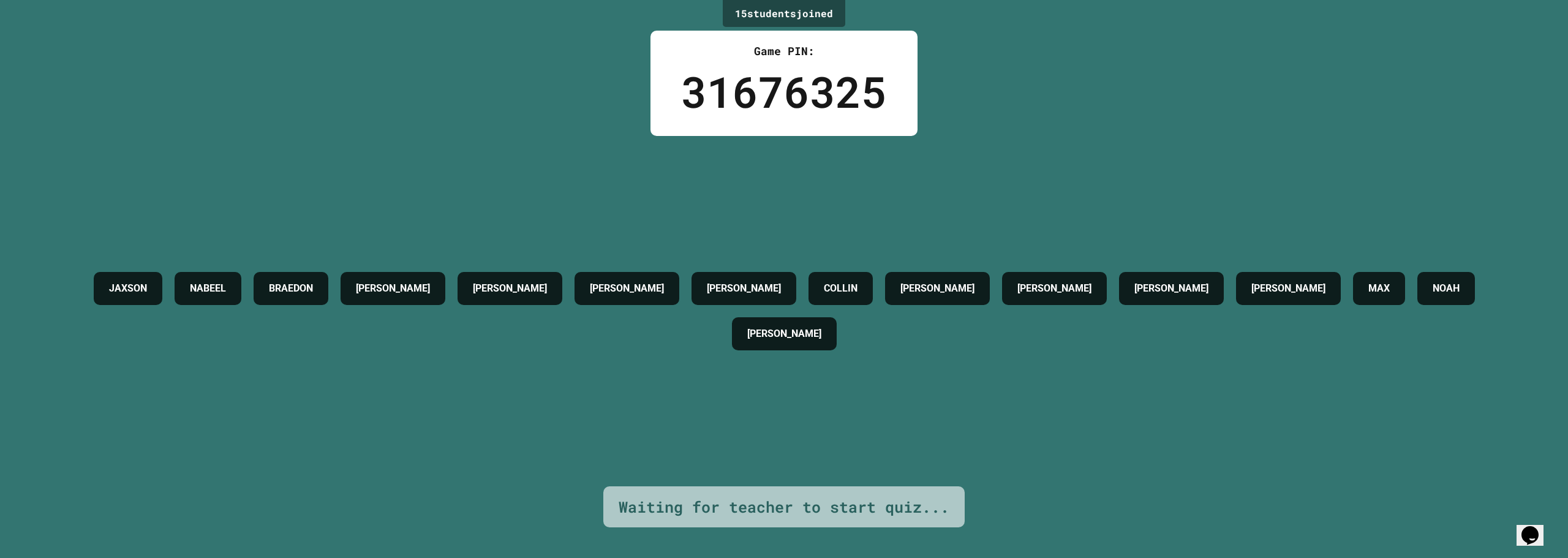
click at [1189, 64] on div "15 student s joined Game PIN: 31676325 JAXSON NABEEL BRAEDON HARSHA LIAM ROSLYN…" at bounding box center [784, 279] width 1568 height 558
click at [1115, 266] on div "JAXSON NABEEL BRAEDON HARSHA LIAM ROSLYN NICK COLLIN ZACH NATHANIEL LUKE COOPER…" at bounding box center [784, 310] width 1507 height 91
drag, startPoint x: 1092, startPoint y: 258, endPoint x: 1081, endPoint y: 260, distance: 11.2
click at [1088, 266] on div "JAXSON NABEEL BRAEDON HARSHA LIAM ROSLYN NICK COLLIN ZACH NATHANIEL LUKE COOPER…" at bounding box center [784, 310] width 1507 height 91
click at [1070, 272] on div "[PERSON_NAME]" at bounding box center [1054, 288] width 104 height 33
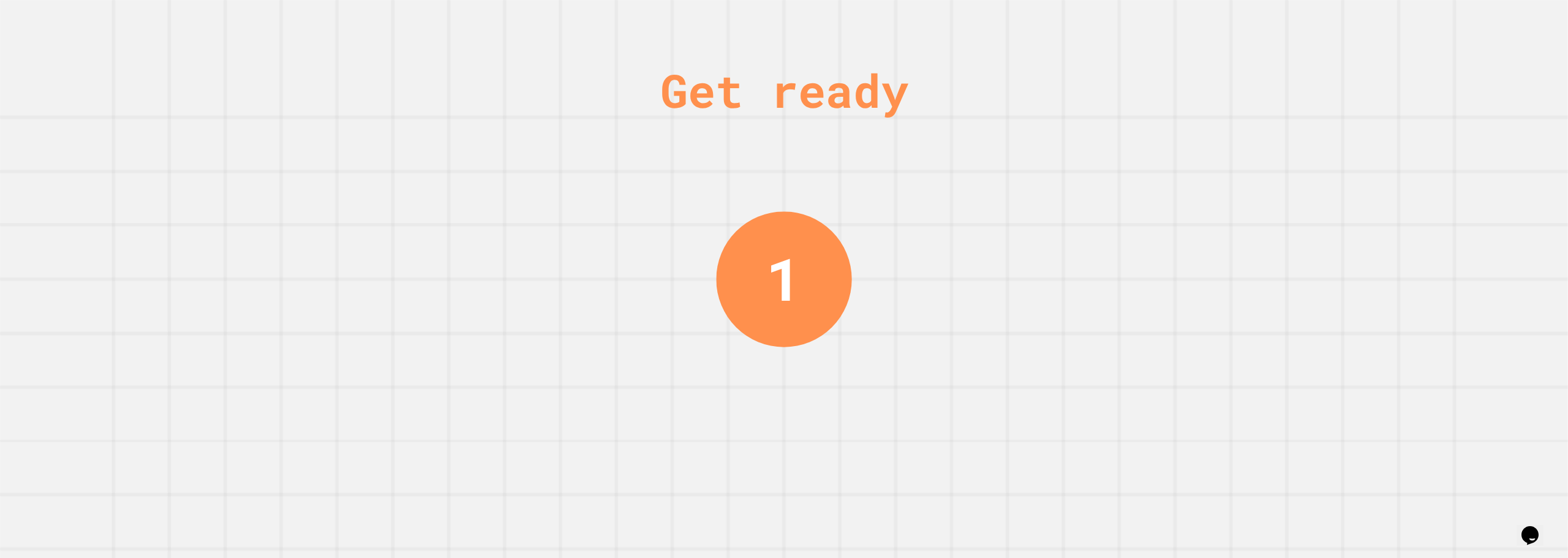
click at [1029, 153] on div "Get ready 1" at bounding box center [784, 279] width 1568 height 558
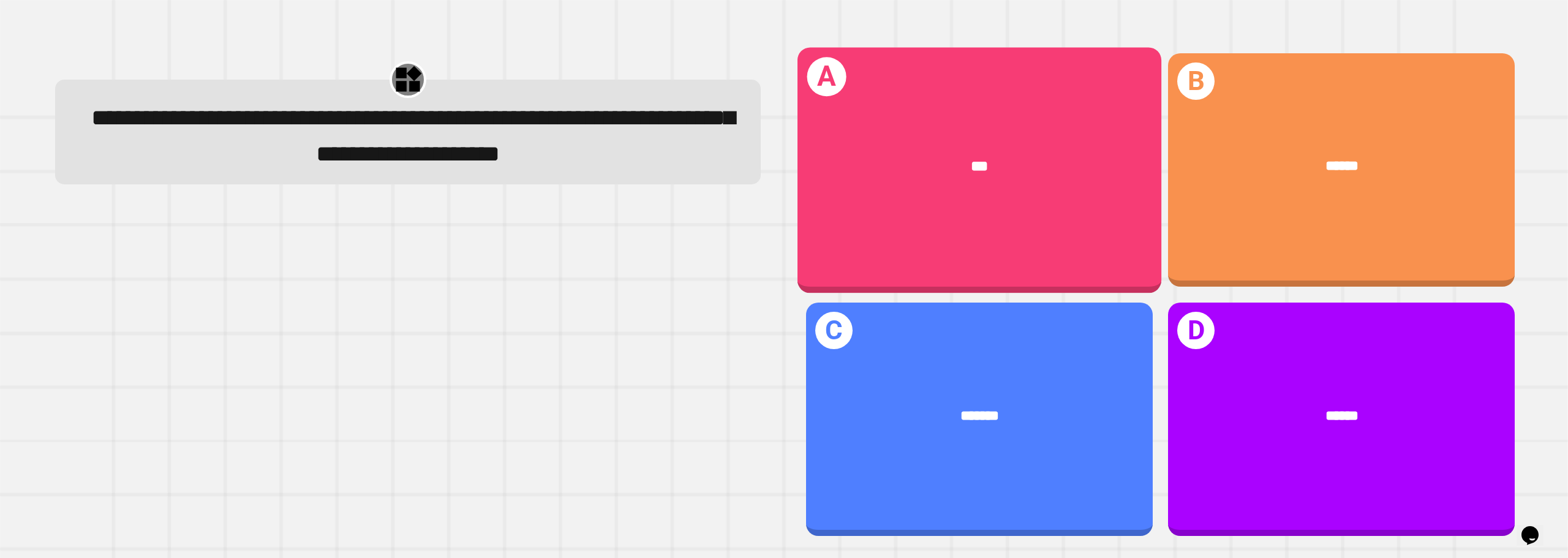
click at [1019, 221] on div "A ***" at bounding box center [979, 170] width 364 height 246
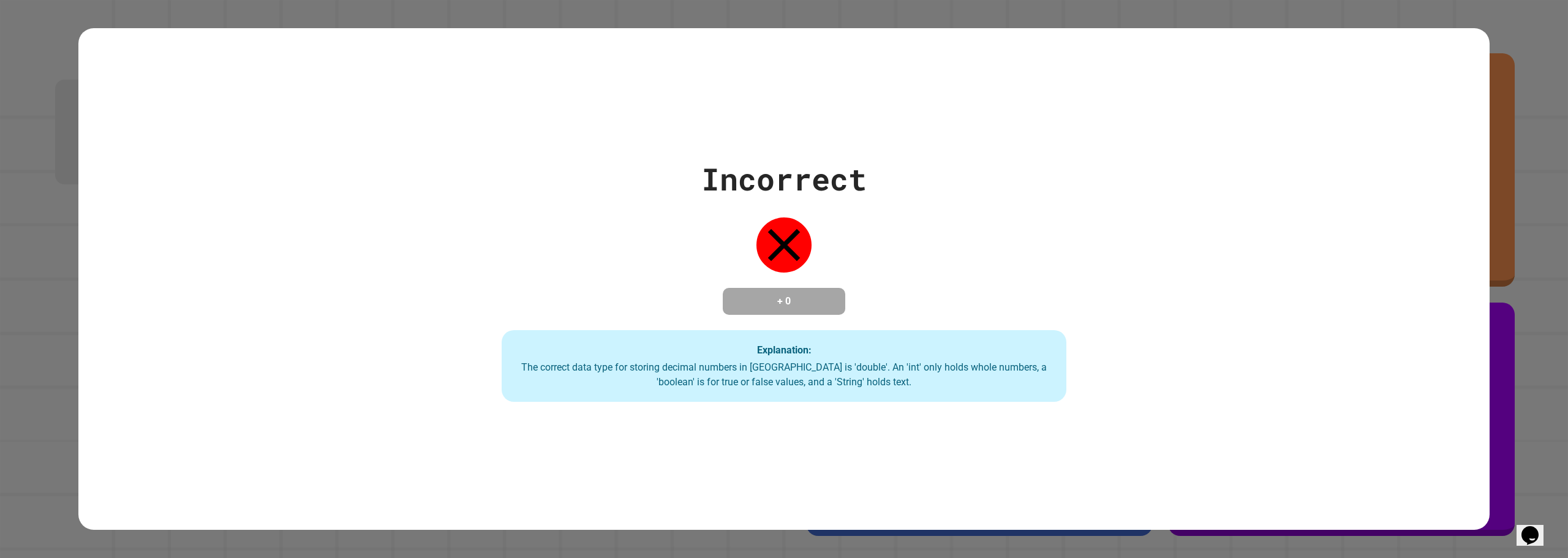
click at [1019, 221] on div "Incorrect + 0 Explanation: The correct data type for storing decimal numbers in…" at bounding box center [784, 279] width 807 height 246
drag, startPoint x: 1137, startPoint y: 79, endPoint x: 1153, endPoint y: 66, distance: 20.6
click at [1140, 80] on div "Incorrect + 0 Explanation: The correct data type for storing decimal numbers in…" at bounding box center [784, 279] width 1411 height 502
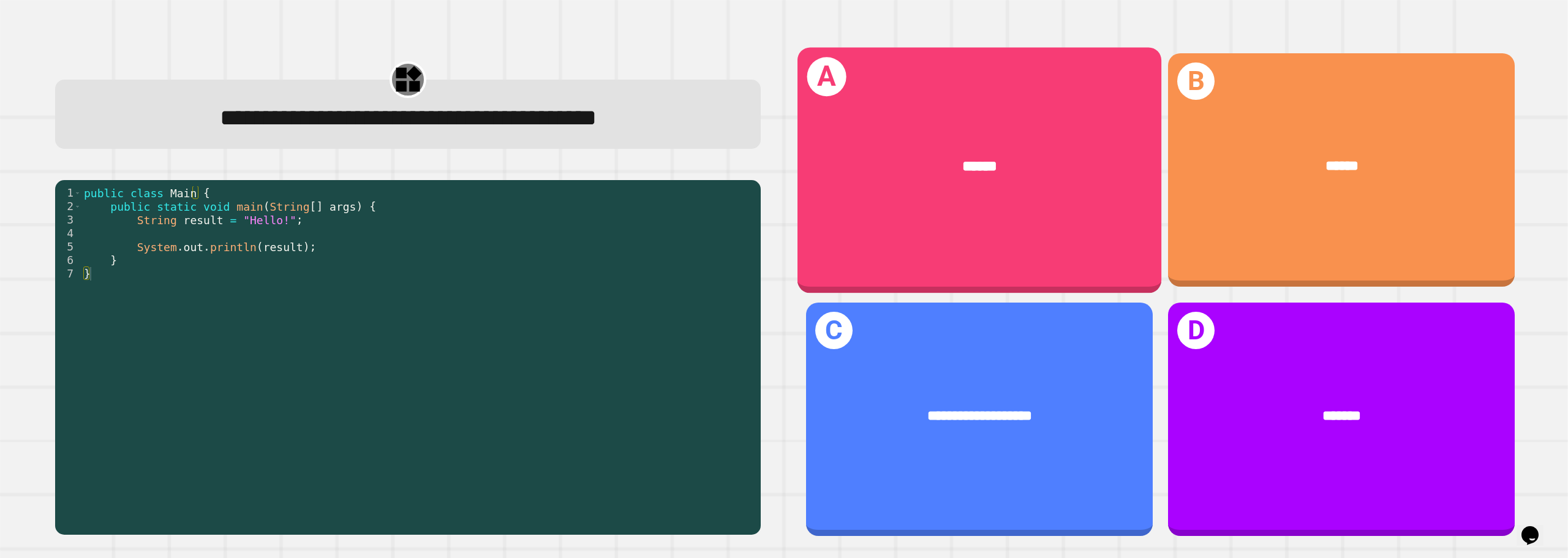
drag, startPoint x: 947, startPoint y: 179, endPoint x: 947, endPoint y: 185, distance: 6.0
click at [947, 185] on div "******" at bounding box center [979, 166] width 364 height 81
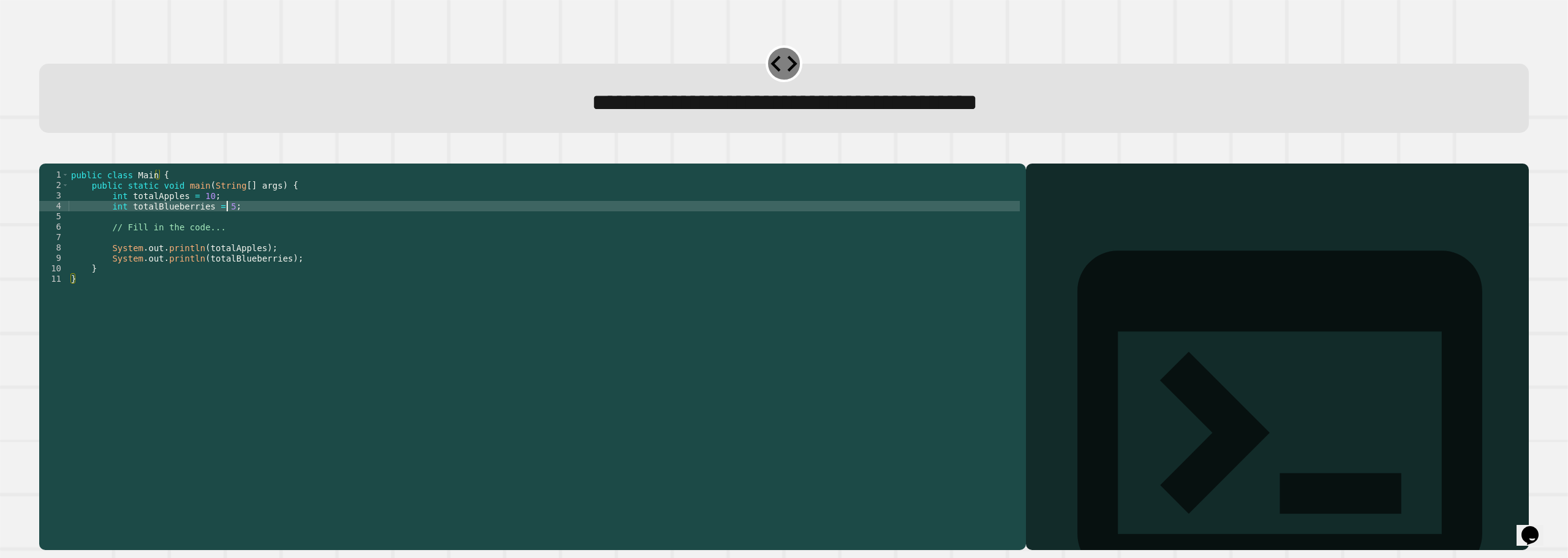
click at [225, 224] on div "public class Main { public static void main ( String [ ] args ) { int totalAppl…" at bounding box center [544, 342] width 951 height 343
click at [221, 223] on div "public class Main { public static void main ( String [ ] args ) { int totalAppl…" at bounding box center [544, 342] width 951 height 343
click at [202, 247] on div "public class Main { public static void main ( String [ ] args ) { int totalAppl…" at bounding box center [544, 342] width 951 height 343
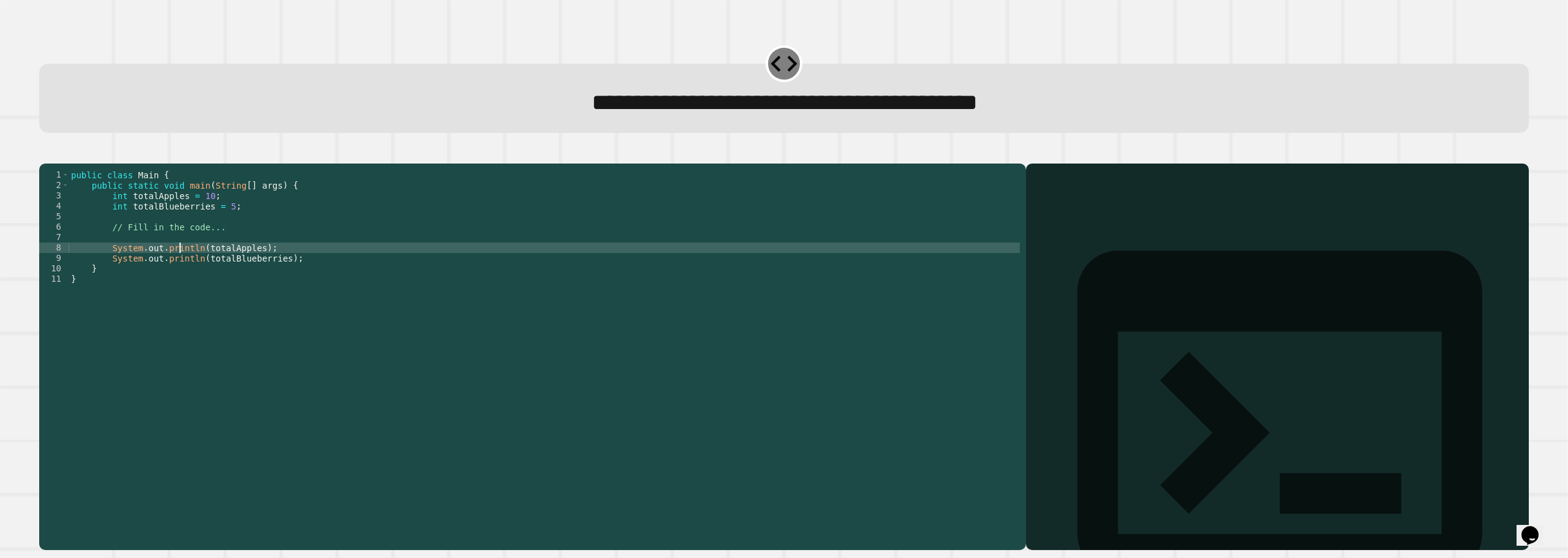
click at [180, 263] on div "public class Main { public static void main ( String [ ] args ) { int totalAppl…" at bounding box center [544, 342] width 951 height 343
click at [180, 250] on div "public class Main { public static void main ( String [ ] args ) { int totalAppl…" at bounding box center [544, 342] width 951 height 343
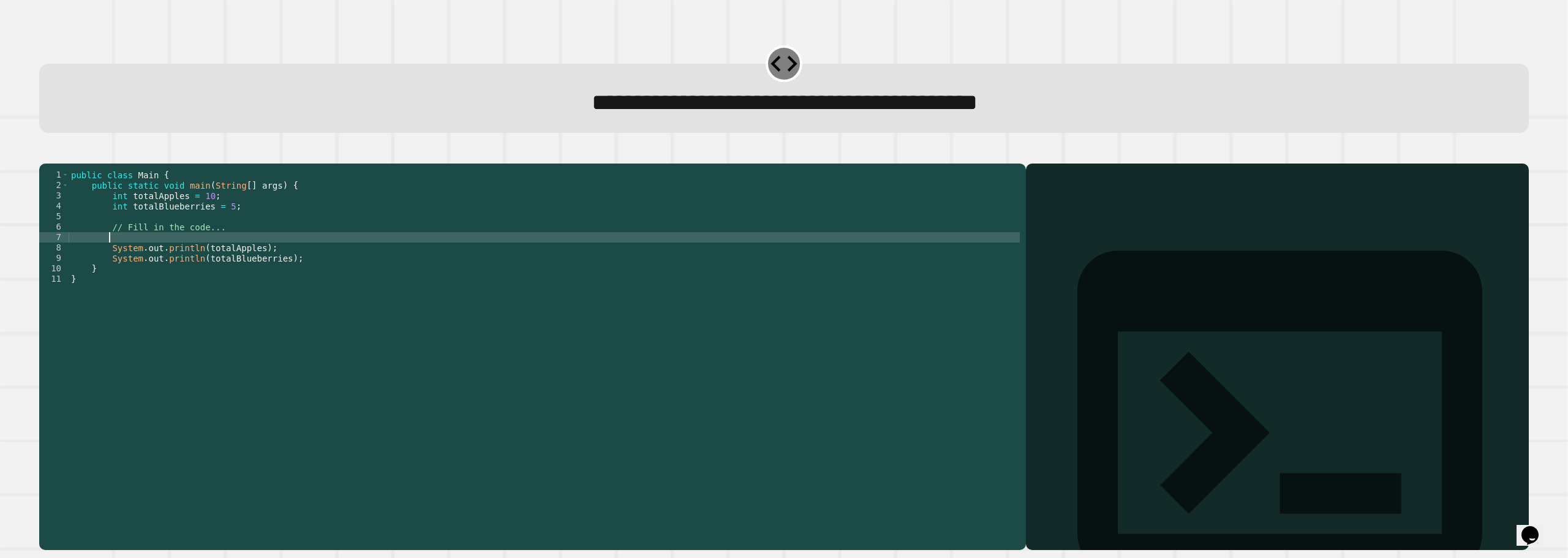
click at [173, 254] on div "public class Main { public static void main ( String [ ] args ) { int totalAppl…" at bounding box center [544, 342] width 951 height 343
click at [179, 228] on div "public class Main { public static void main ( String [ ] args ) { int totalAppl…" at bounding box center [544, 342] width 951 height 343
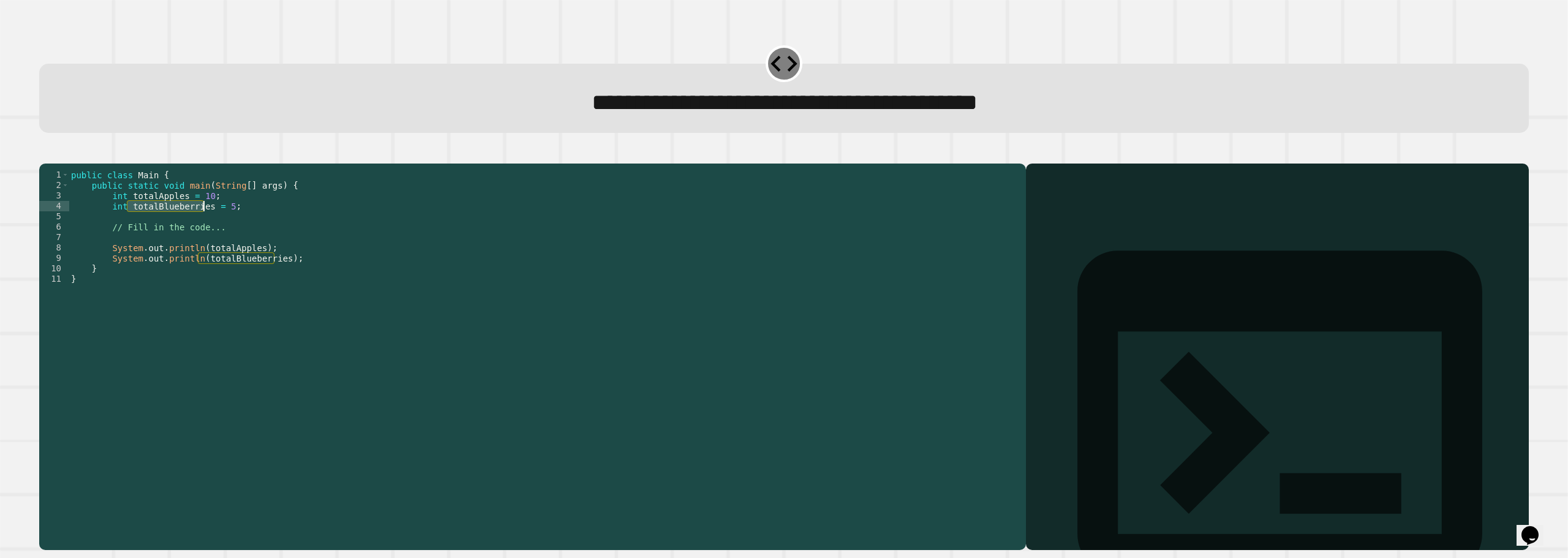
click at [179, 228] on div "public class Main { public static void main ( String [ ] args ) { int totalAppl…" at bounding box center [544, 342] width 951 height 343
type textarea "**********"
click at [163, 258] on div "public class Main { public static void main ( String [ ] args ) { int totalAppl…" at bounding box center [544, 342] width 951 height 343
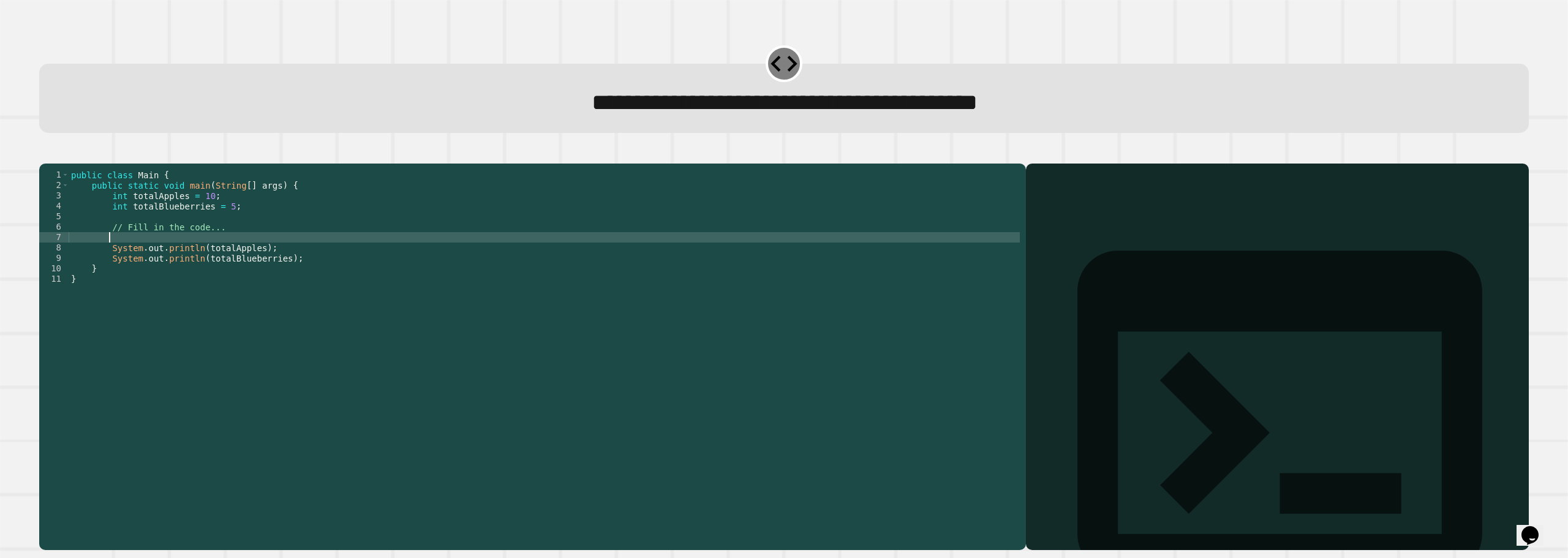
paste textarea "**********"
type textarea "**********"
click at [46, 154] on icon "button" at bounding box center [46, 154] width 0 height 0
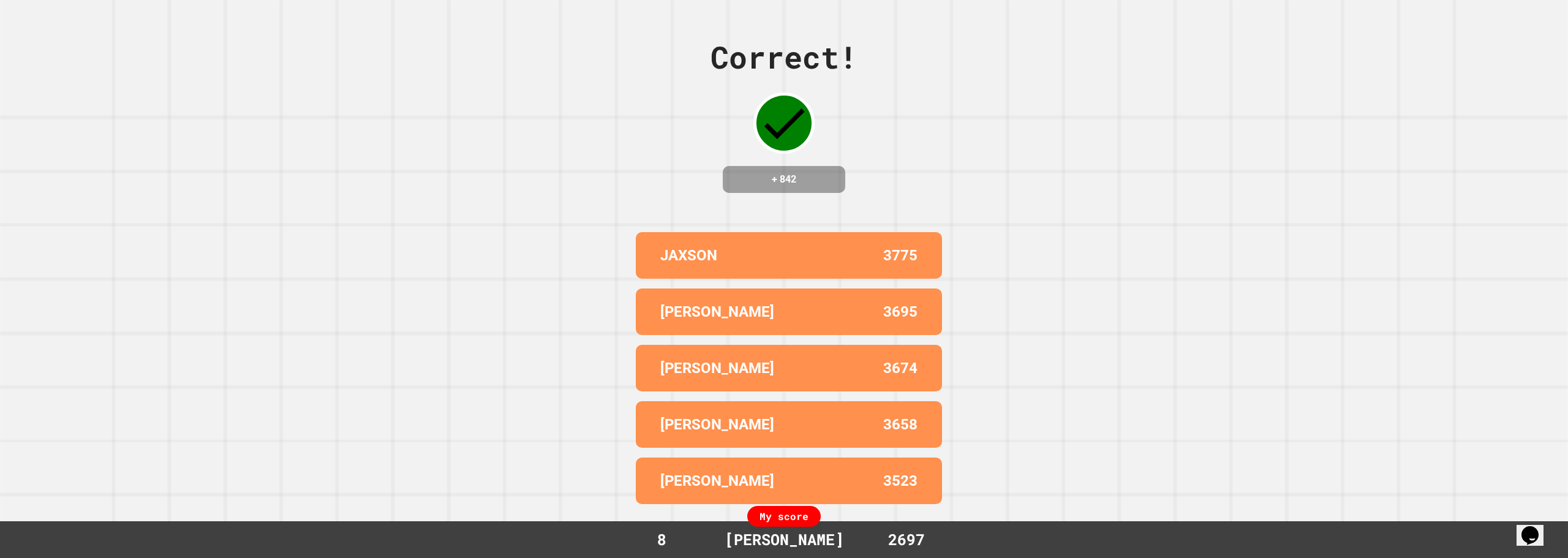
click at [891, 161] on div "Correct! + 842 JAXSON 3775 HARSHA 3695 NICK 3674 LIAM 3658 COOPER 3523 My score…" at bounding box center [784, 279] width 1568 height 558
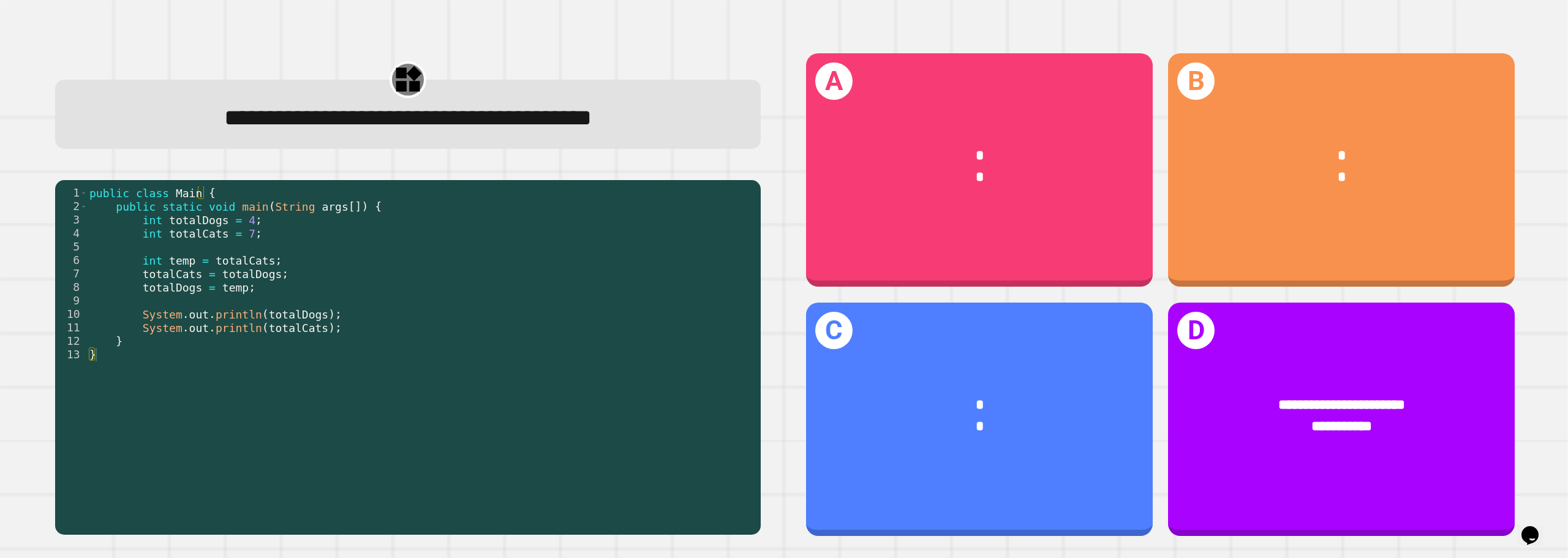
click at [271, 319] on div "public class Main { public static void main ( String args [ ]) { int totalDogs …" at bounding box center [420, 354] width 667 height 336
click at [227, 289] on div "public class Main { public static void main ( String args [ ]) { int totalDogs …" at bounding box center [420, 354] width 667 height 336
click at [227, 290] on div "public class Main { public static void main ( String args [ ]) { int totalDogs …" at bounding box center [420, 354] width 667 height 336
click at [235, 262] on div "public class Main { public static void main ( String args [ ]) { int totalDogs …" at bounding box center [420, 354] width 667 height 336
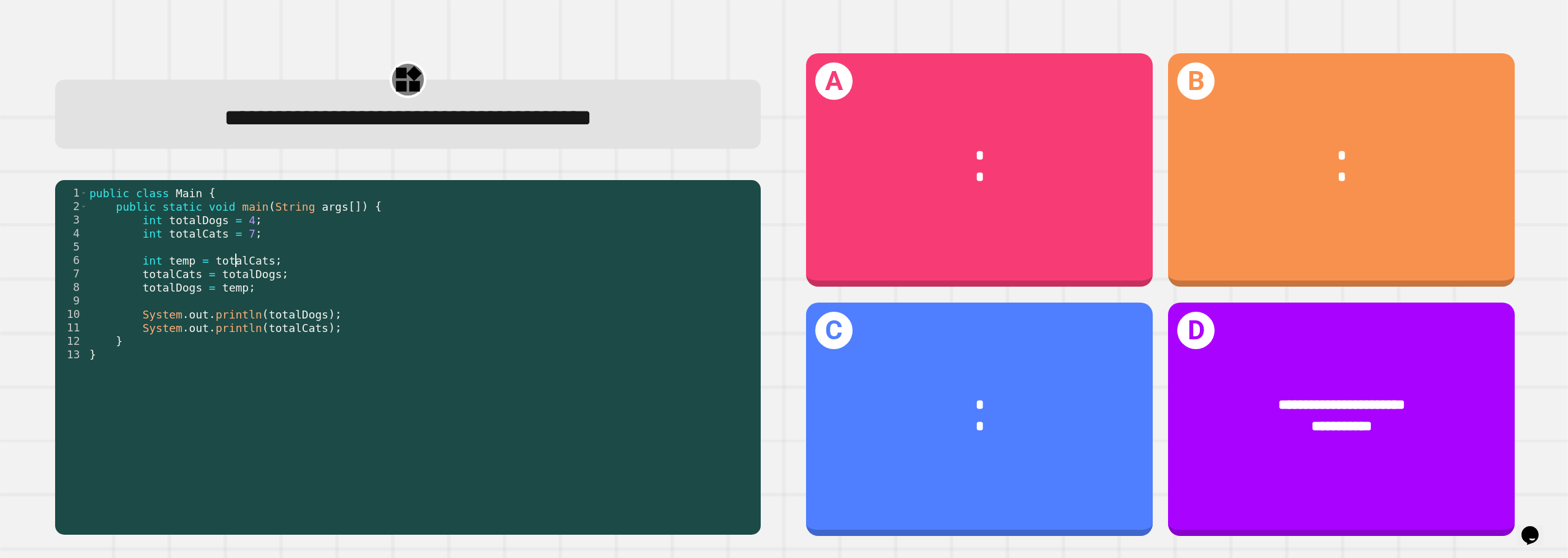
click at [235, 262] on div "public class Main { public static void main ( String args [ ]) { int totalDogs …" at bounding box center [420, 354] width 667 height 336
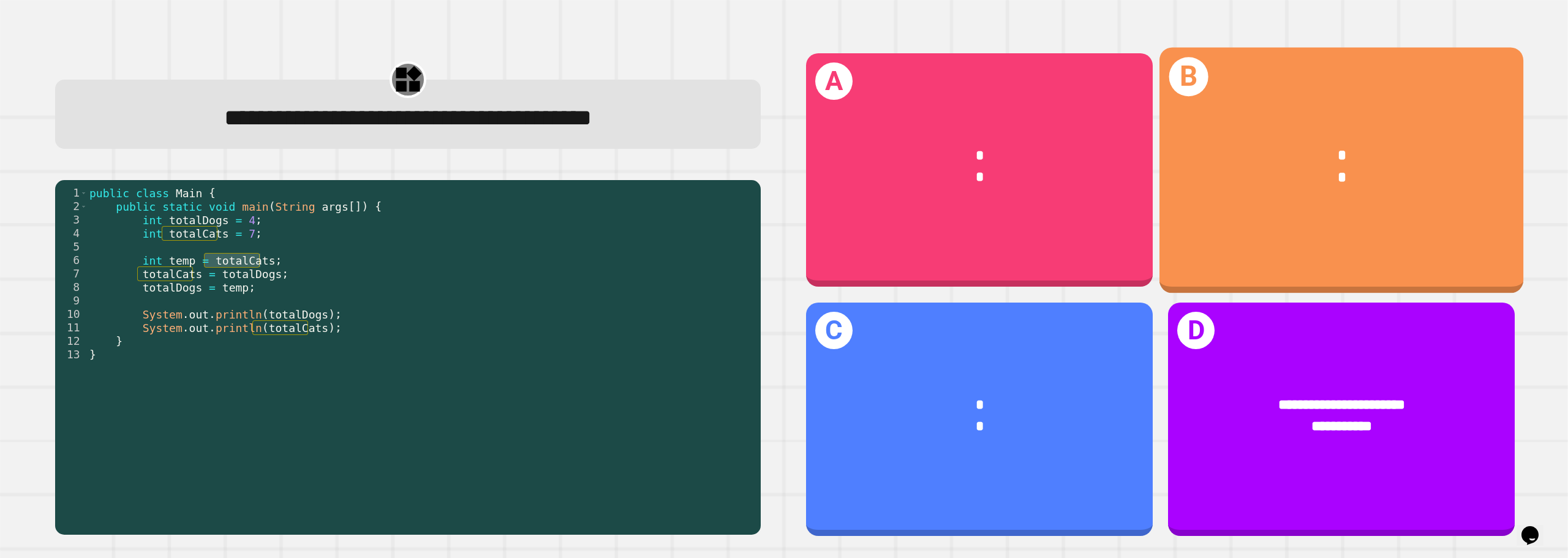
click at [1422, 102] on div "B * *" at bounding box center [1342, 170] width 364 height 246
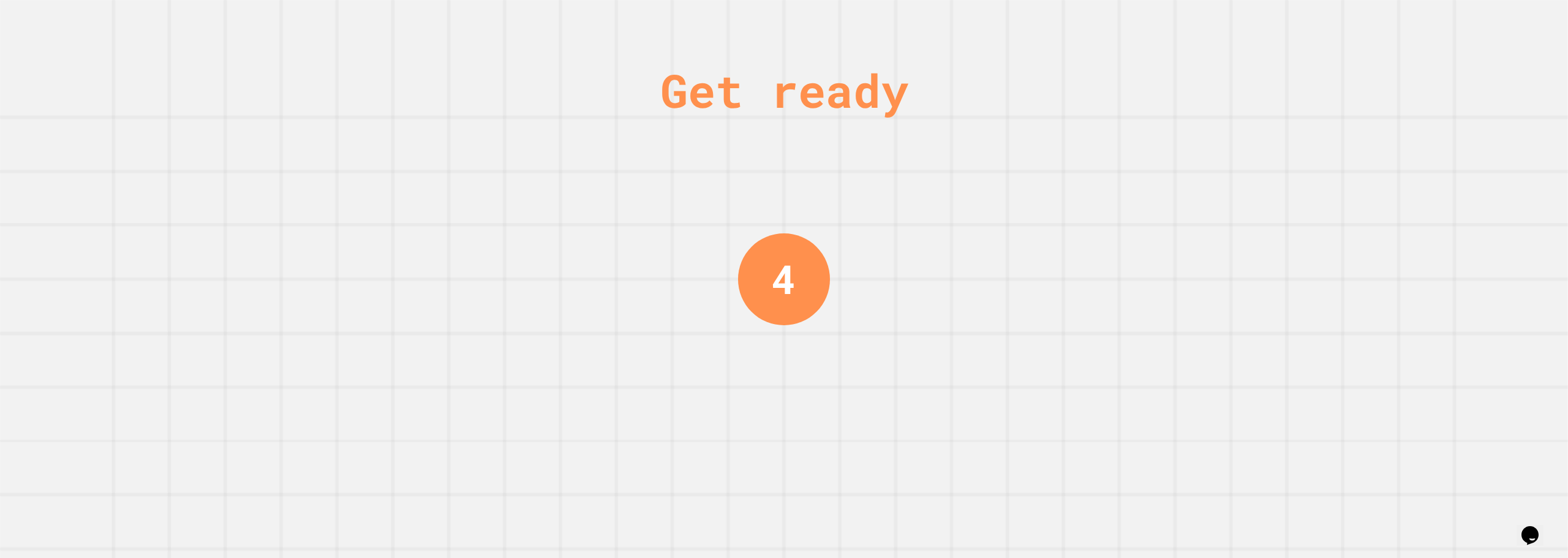
click at [1212, 152] on div "Get ready 4" at bounding box center [784, 279] width 1568 height 558
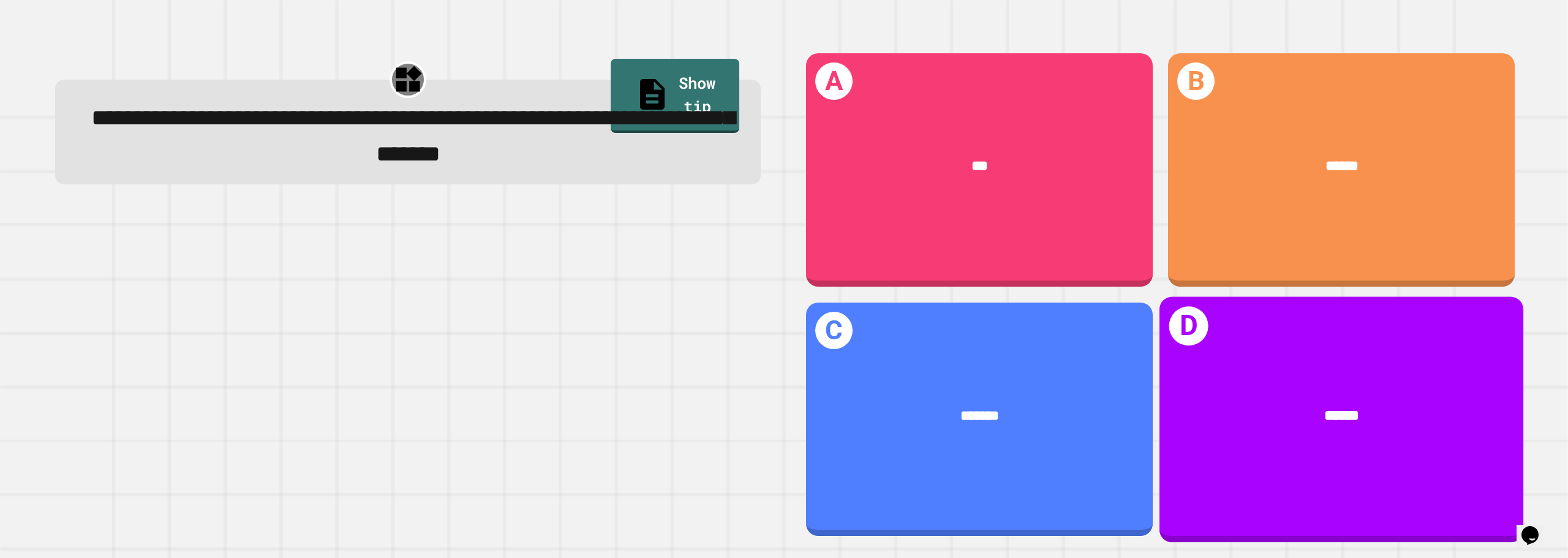
click at [1295, 411] on div "******" at bounding box center [1341, 416] width 305 height 22
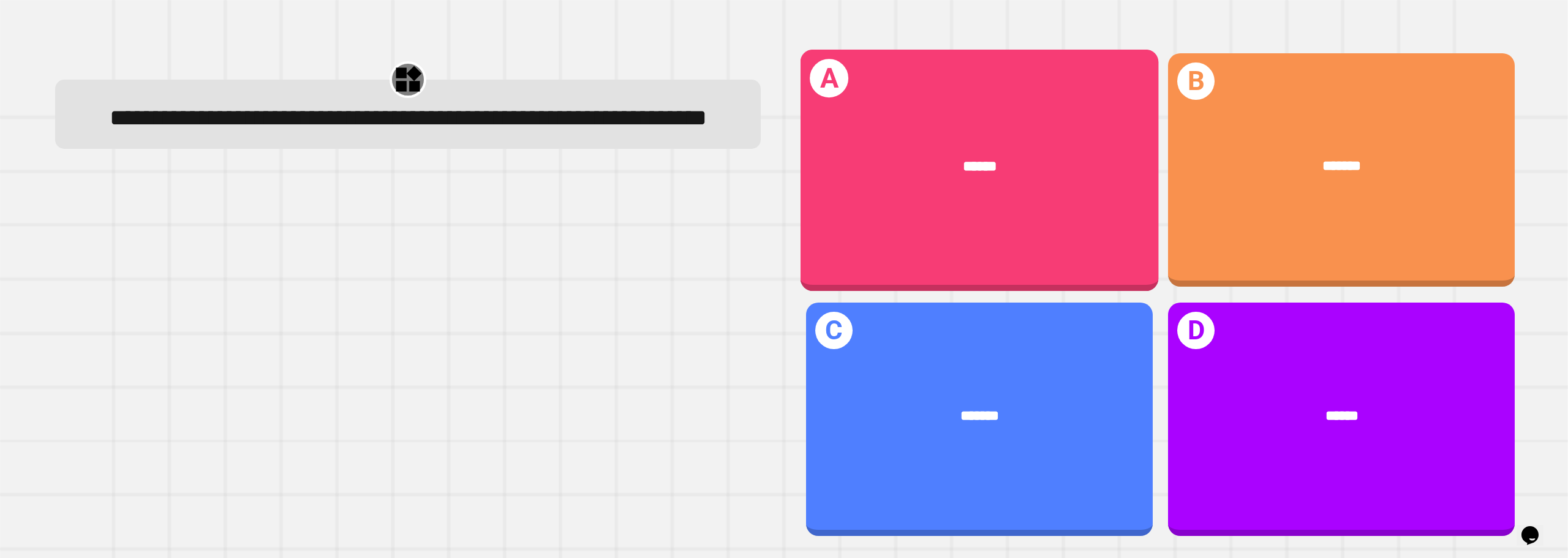
click at [992, 53] on div "A ****** B ******* C ******* D ******" at bounding box center [1161, 294] width 737 height 511
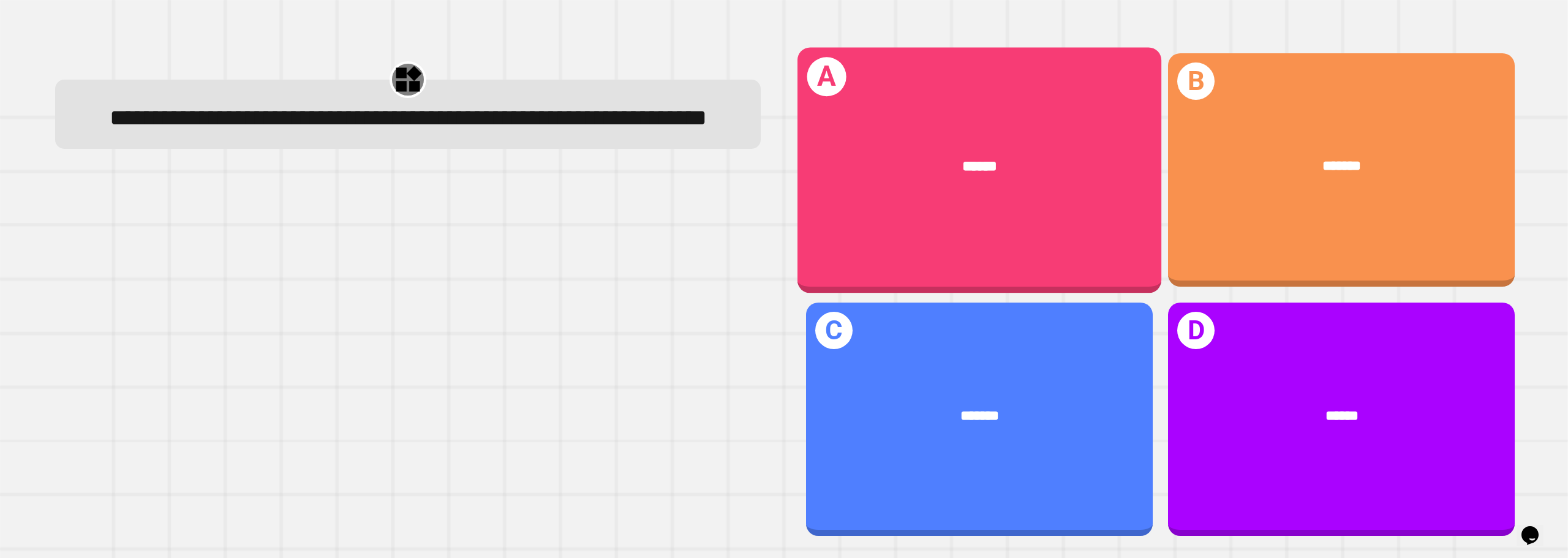
drag, startPoint x: 991, startPoint y: 94, endPoint x: 990, endPoint y: 100, distance: 6.1
click at [990, 100] on div "A ******" at bounding box center [979, 170] width 364 height 246
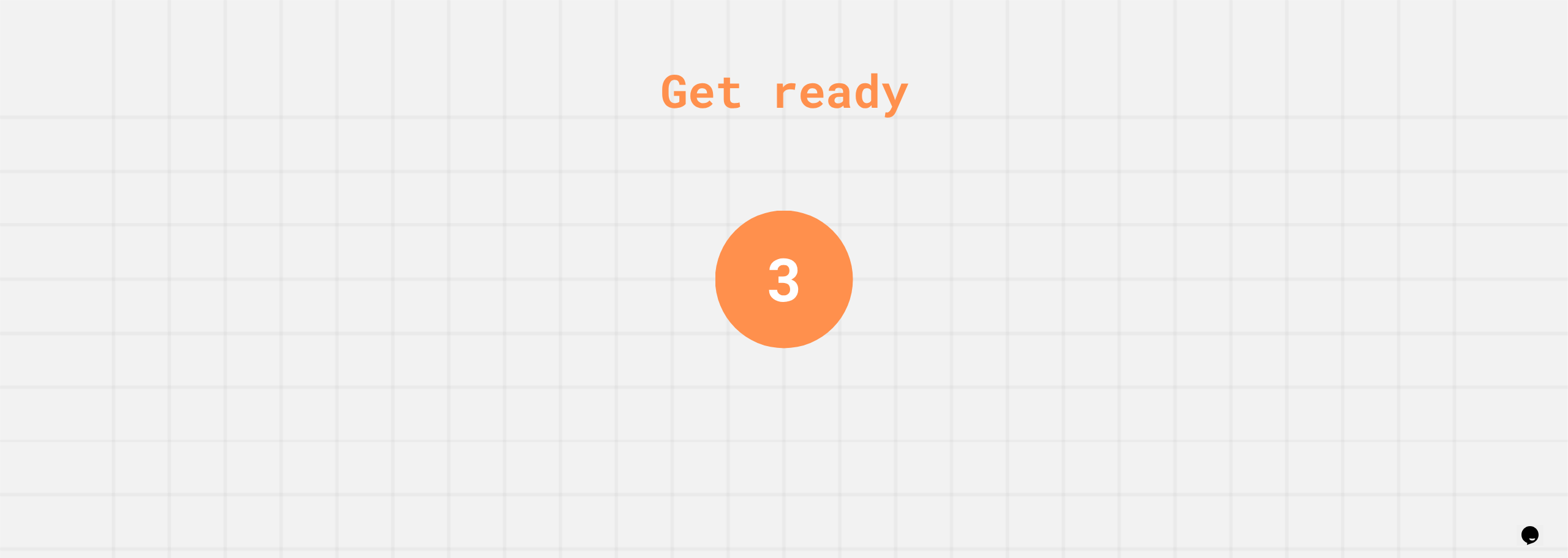
click at [1204, 138] on div "Get ready 3" at bounding box center [784, 279] width 1568 height 558
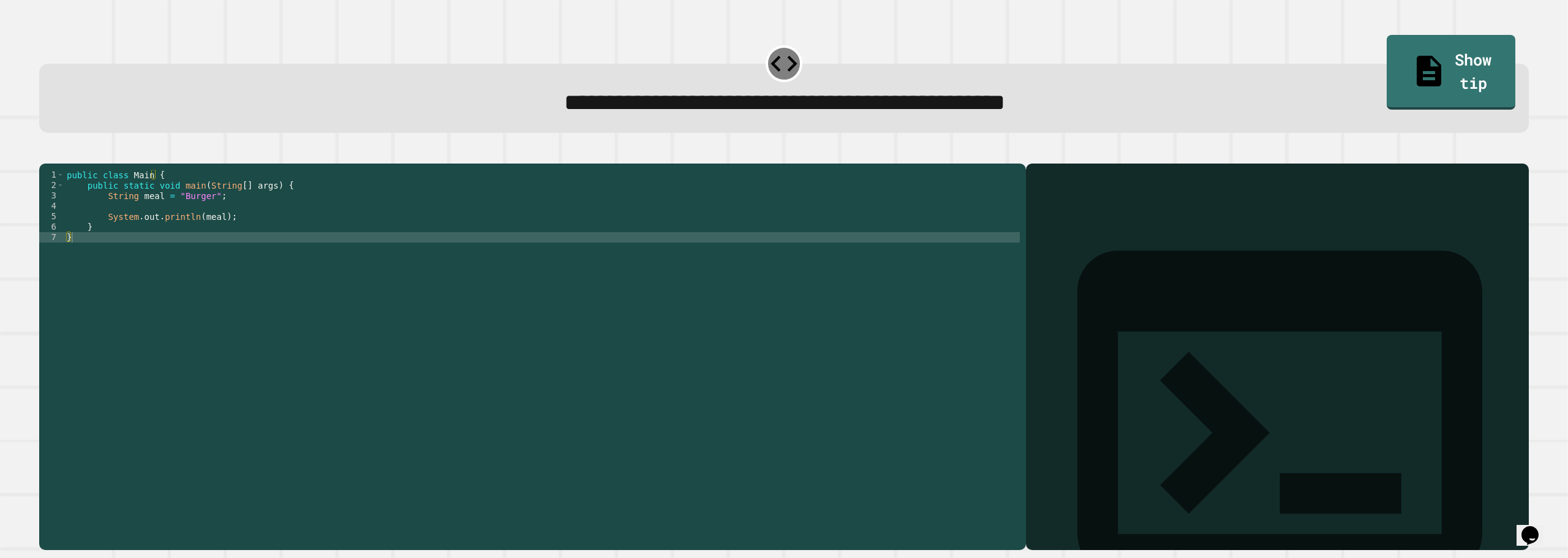
click at [205, 235] on div "public class Main { public static void main ( String [ ] args ) { String meal =…" at bounding box center [542, 342] width 955 height 343
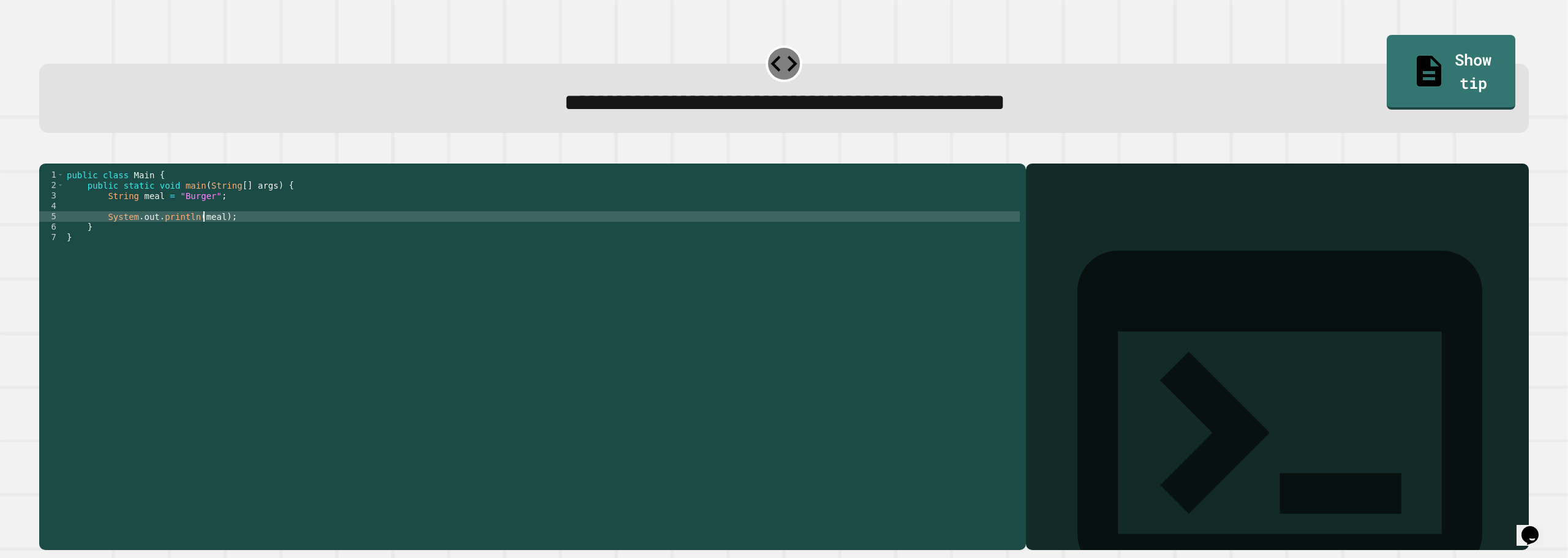
click at [205, 235] on div "public class Main { public static void main ( String [ ] args ) { String meal =…" at bounding box center [542, 342] width 955 height 343
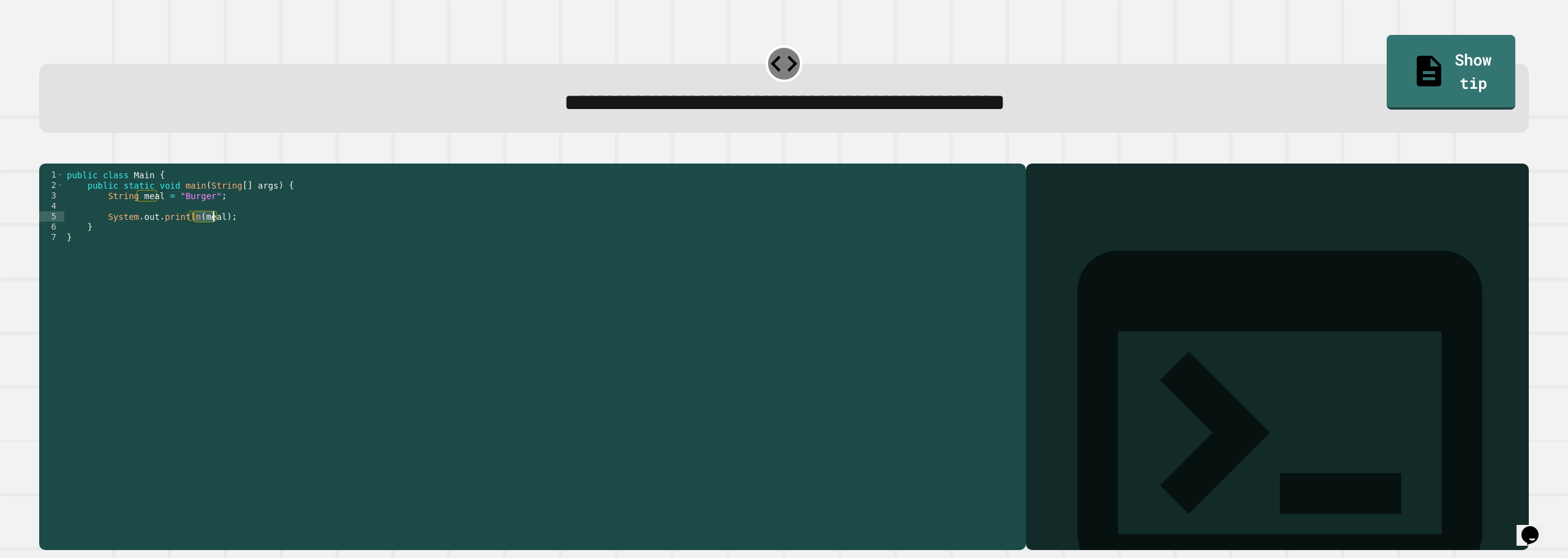
click at [185, 213] on div "public class Main { public static void main ( String [ ] args ) { String meal =…" at bounding box center [542, 342] width 955 height 343
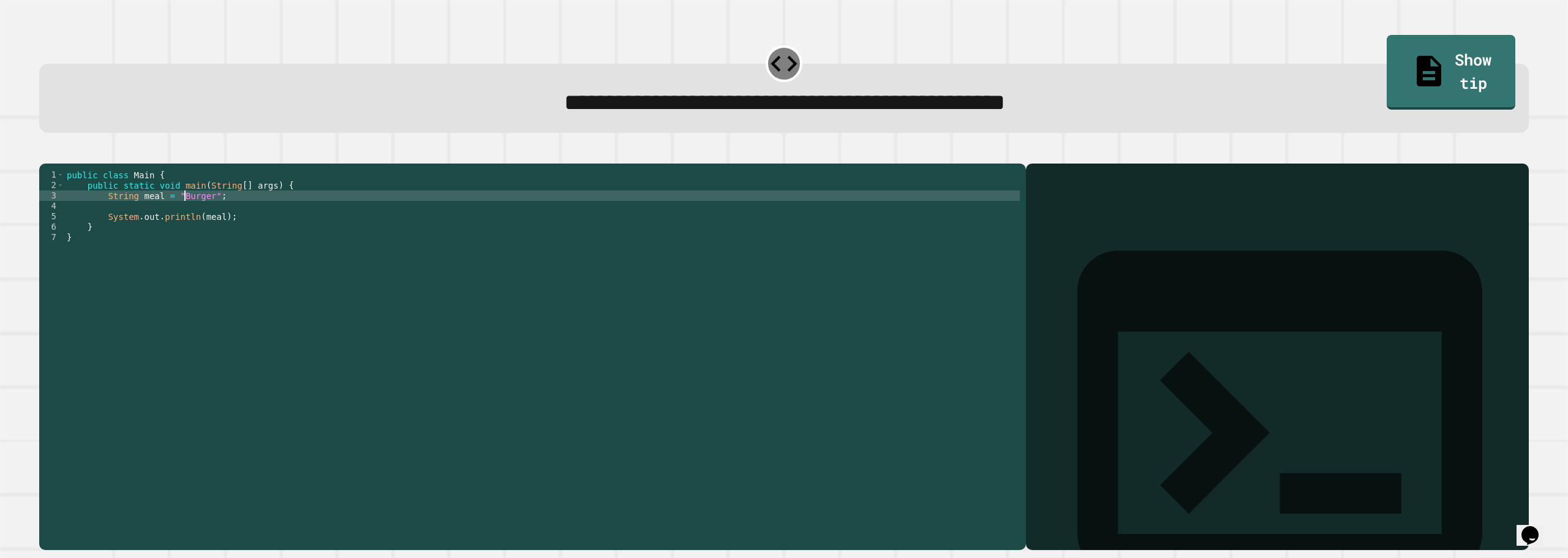
click at [185, 213] on div "public class Main { public static void main ( String [ ] args ) { String meal =…" at bounding box center [542, 342] width 955 height 343
type textarea "**********"
drag, startPoint x: 60, startPoint y: 148, endPoint x: 60, endPoint y: 155, distance: 7.0
click at [60, 155] on div "**********" at bounding box center [784, 348] width 1506 height 417
click at [46, 154] on button "button" at bounding box center [46, 154] width 0 height 0
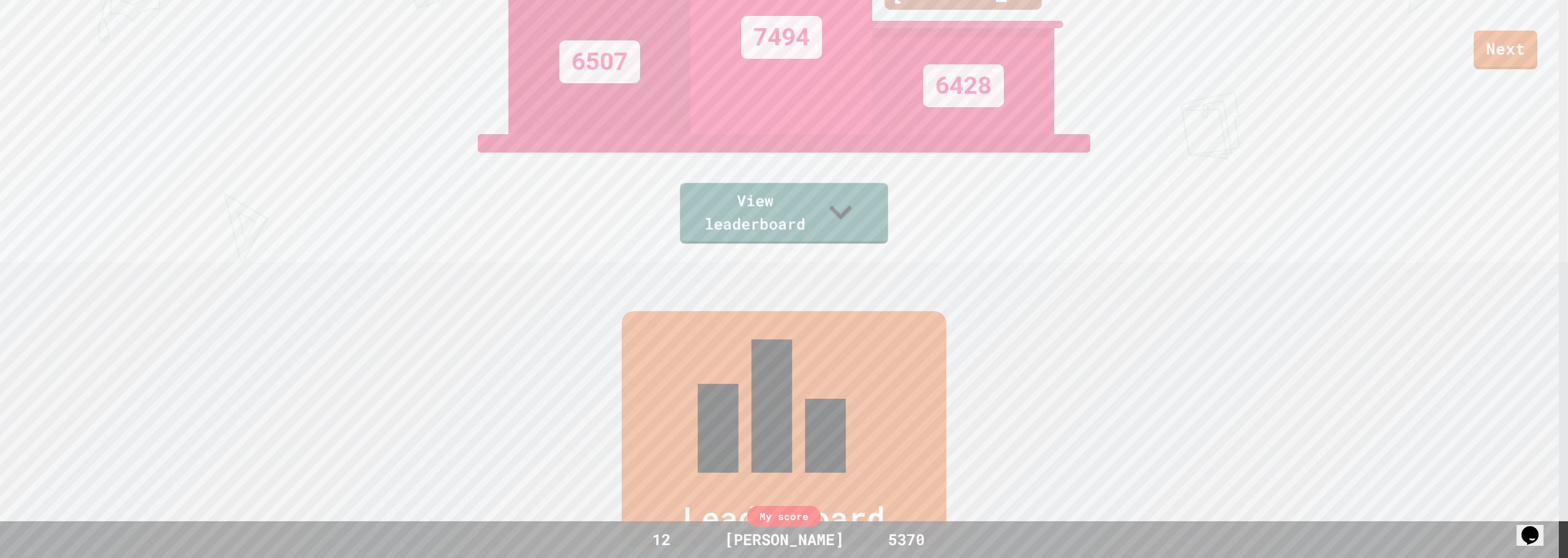
scroll to position [562, 0]
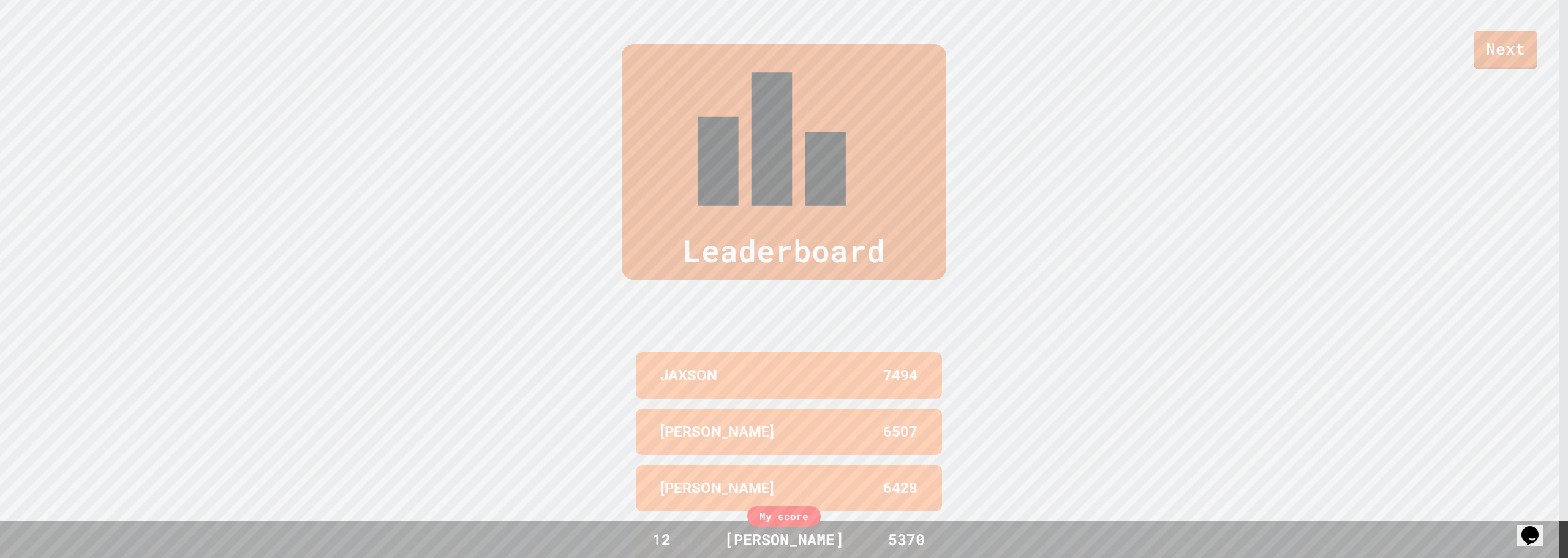
click at [811, 541] on div "[PERSON_NAME]" at bounding box center [784, 539] width 144 height 23
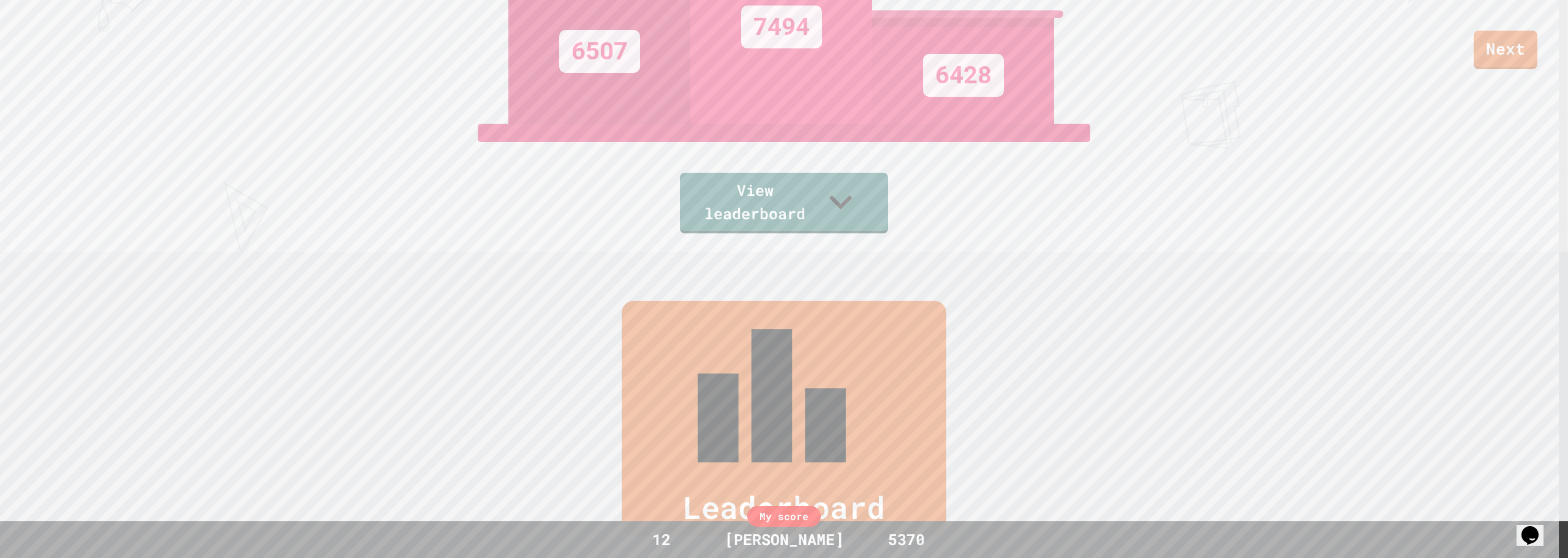
scroll to position [195, 0]
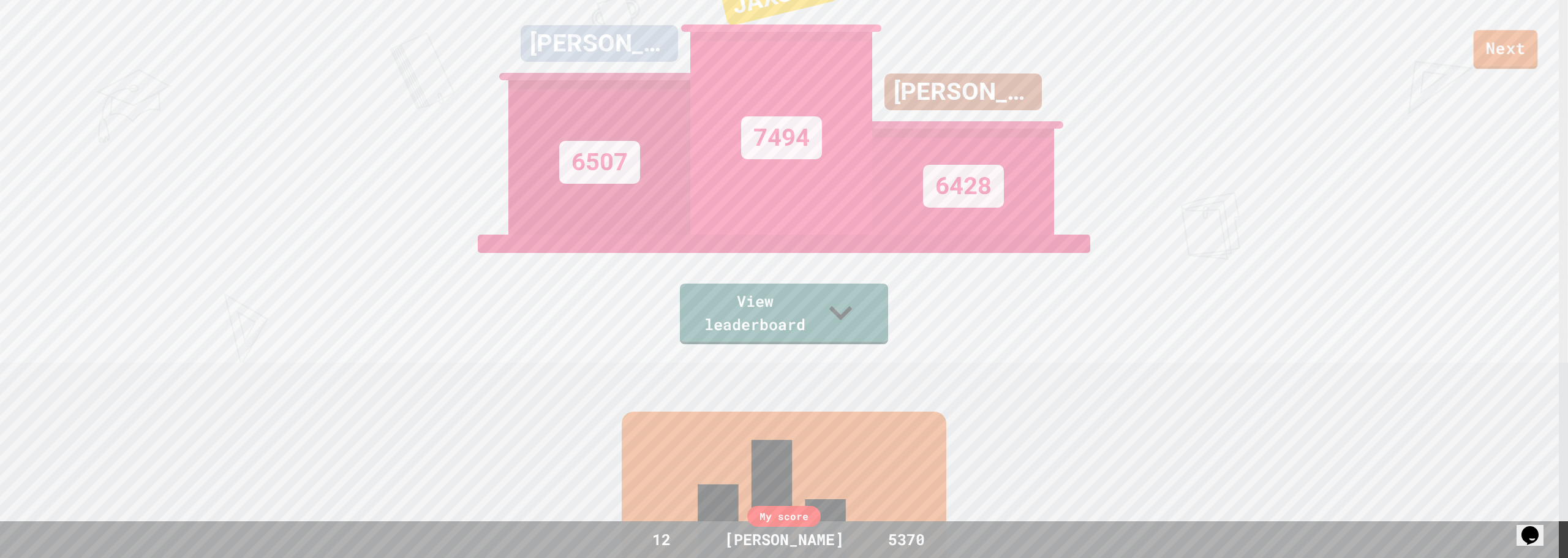
click at [1489, 36] on link "Next" at bounding box center [1506, 49] width 65 height 39
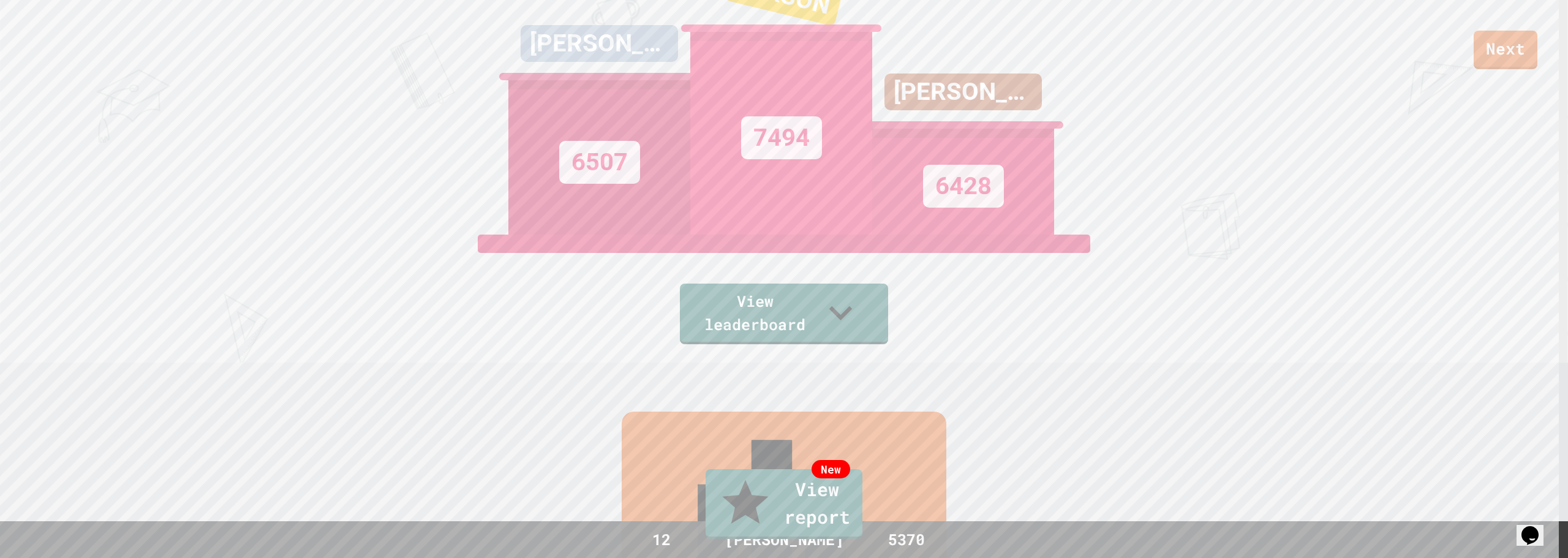
click at [748, 513] on link "New View report" at bounding box center [784, 504] width 157 height 70
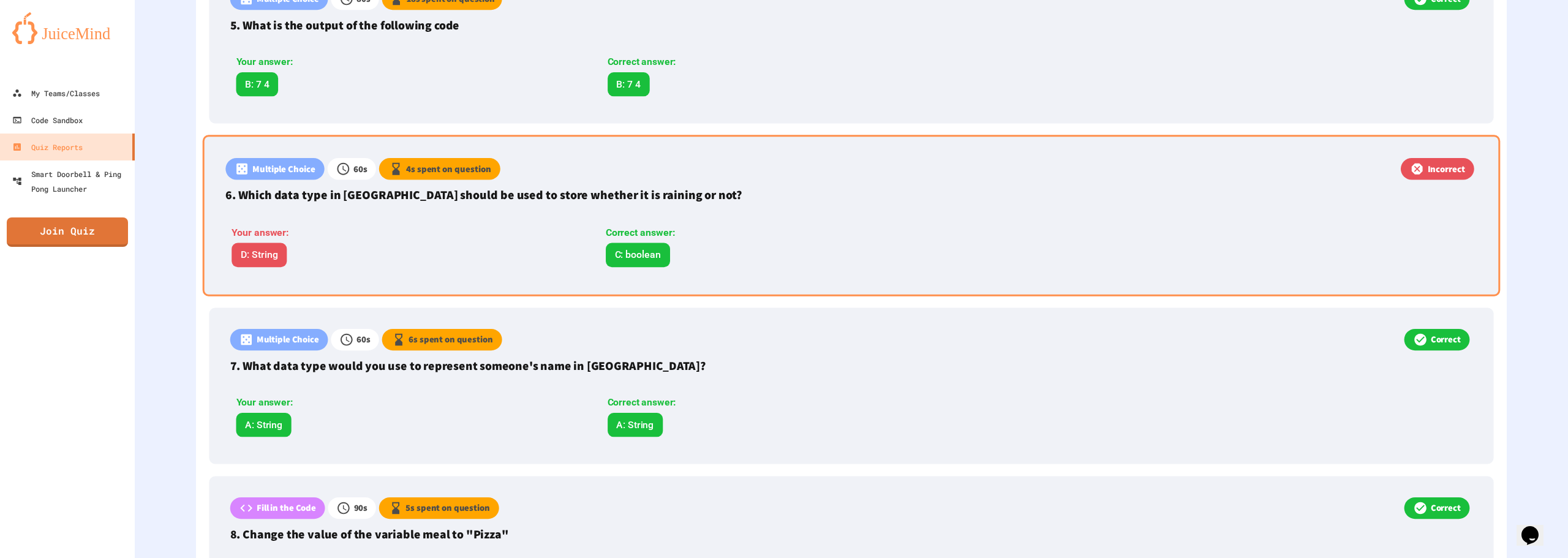
scroll to position [1100, 0]
